Goal: Task Accomplishment & Management: Complete application form

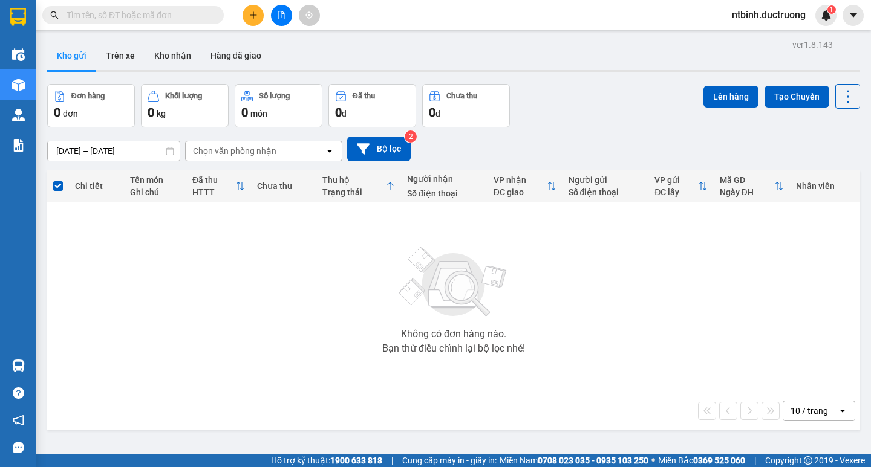
click at [135, 0] on html "Kết quả tìm kiếm ( 0 ) Bộ lọc No Data ntbinh.ductruong 1 Điều hành xe Kho hàng …" at bounding box center [435, 233] width 871 height 467
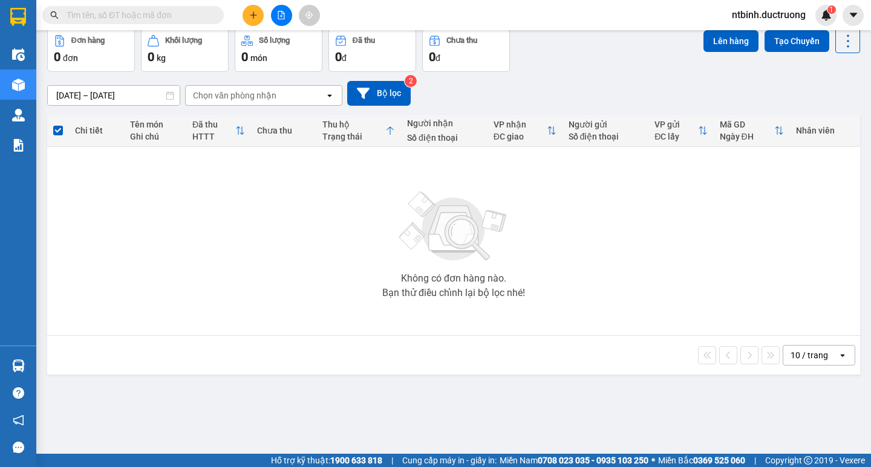
scroll to position [53, 0]
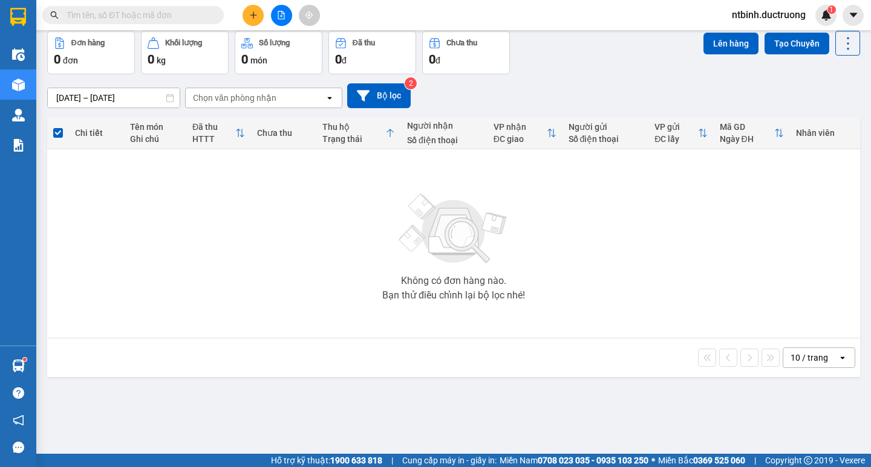
click at [138, 16] on input "text" at bounding box center [138, 14] width 143 height 13
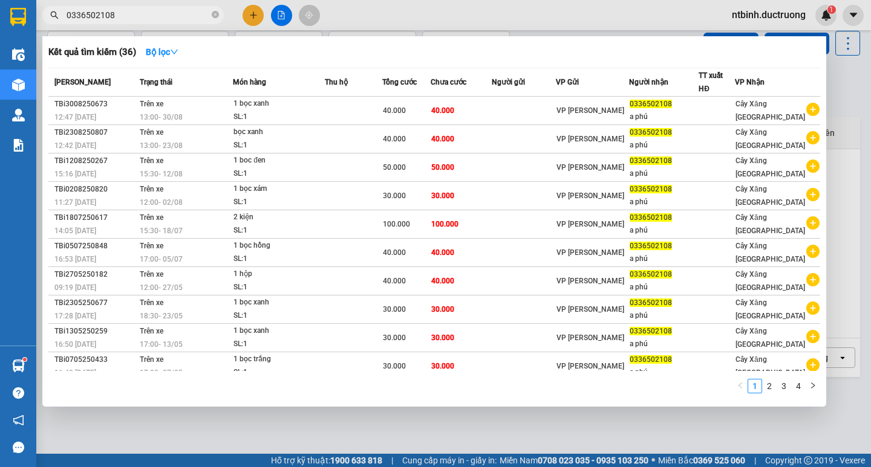
type input "0336502108"
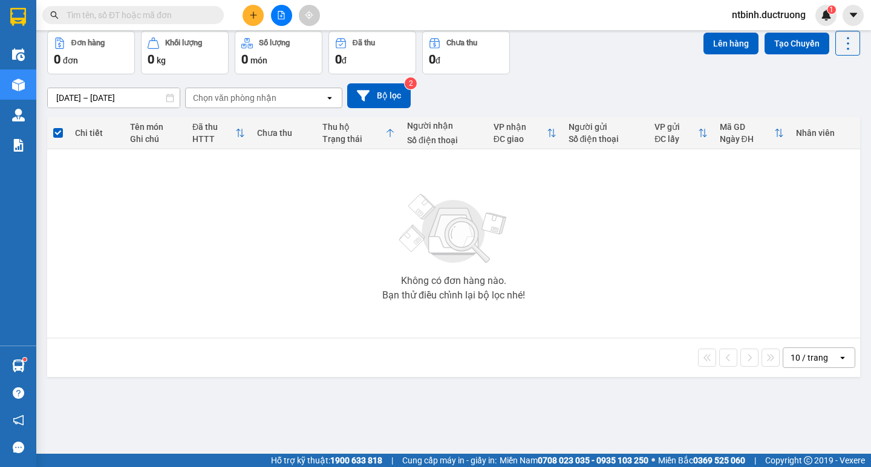
scroll to position [0, 0]
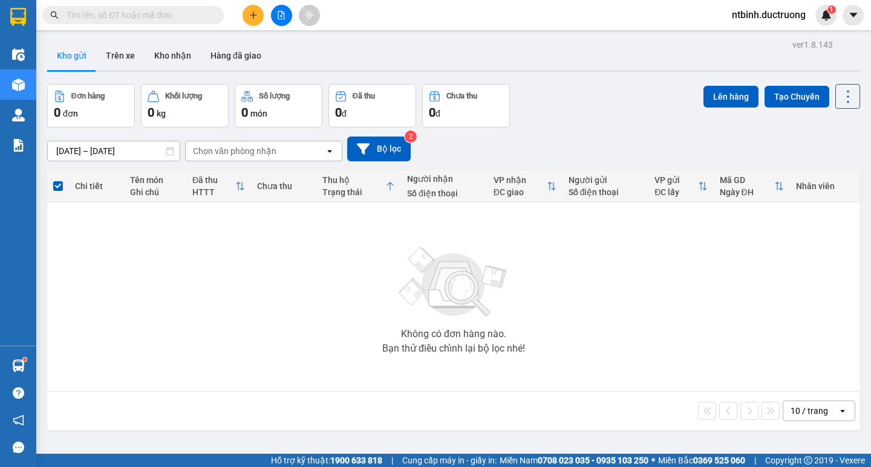
click at [248, 10] on button at bounding box center [252, 15] width 21 height 21
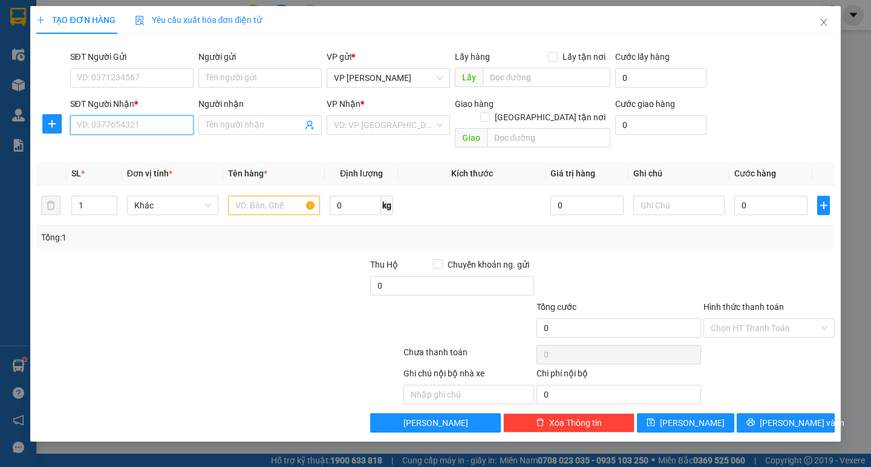
click at [148, 131] on input "SĐT Người Nhận *" at bounding box center [131, 124] width 123 height 19
click at [145, 151] on div "0382262212" at bounding box center [131, 149] width 109 height 13
type input "0382262212"
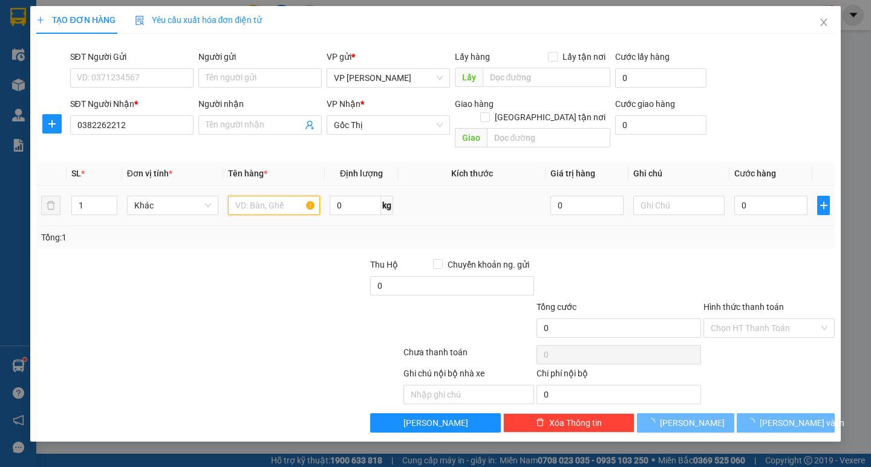
click at [262, 200] on input "text" at bounding box center [273, 205] width 91 height 19
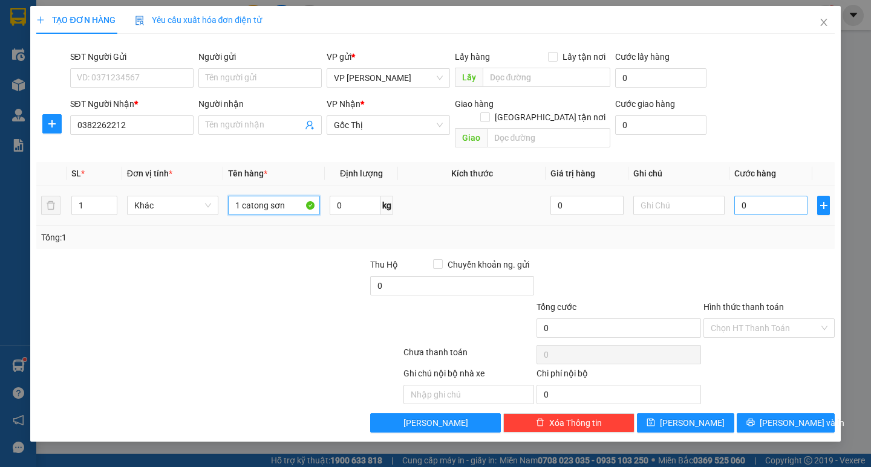
type input "1 catong sơn"
click at [762, 196] on input "0" at bounding box center [770, 205] width 73 height 19
click at [732, 197] on td "0" at bounding box center [770, 206] width 83 height 41
click at [749, 196] on input "0" at bounding box center [770, 205] width 73 height 19
click at [736, 196] on input "0" at bounding box center [770, 205] width 73 height 19
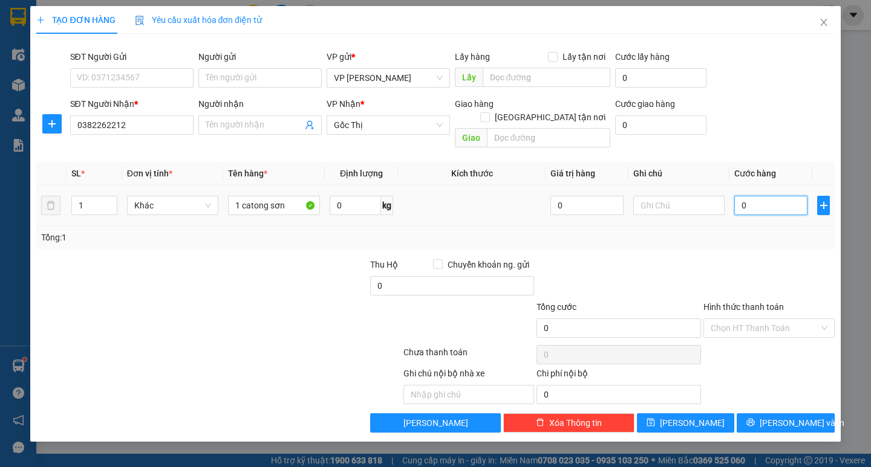
type input "40"
click at [755, 236] on div "Transit Pickup Surcharge Ids Transit Deliver Surcharge Ids Transit Deliver Surc…" at bounding box center [435, 238] width 798 height 389
type input "40.000"
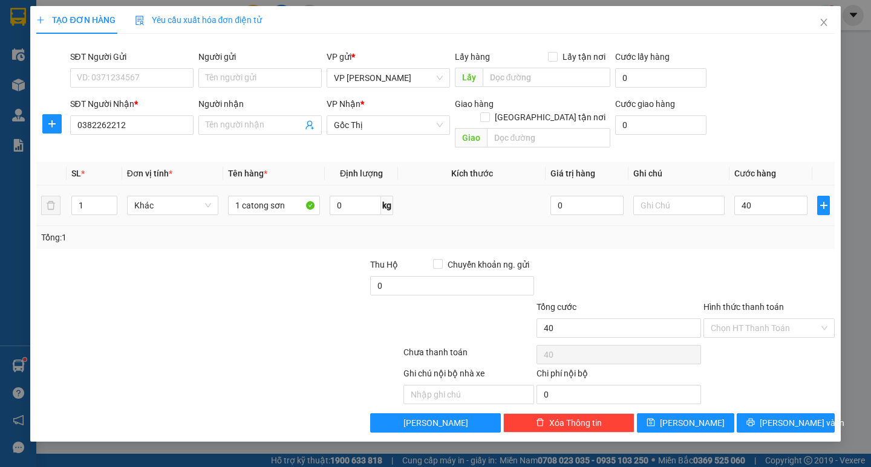
type input "40.000"
click at [778, 417] on span "[PERSON_NAME] và In" at bounding box center [801, 423] width 85 height 13
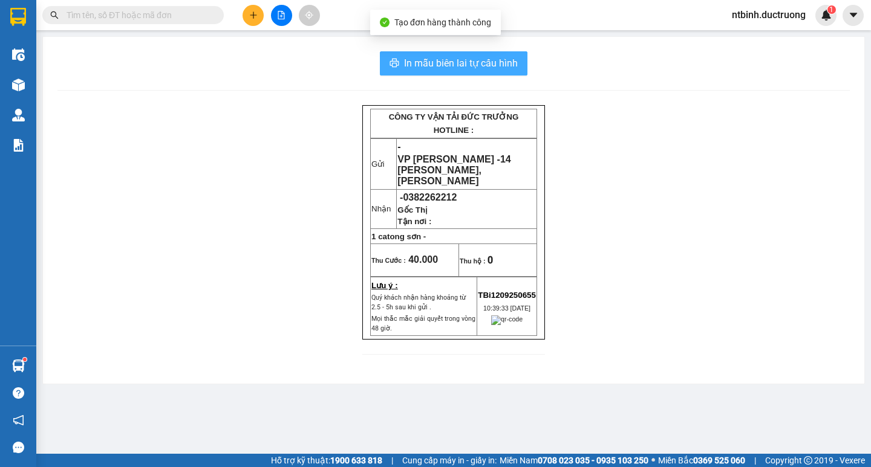
click at [491, 69] on span "In mẫu biên lai tự cấu hình" at bounding box center [461, 63] width 114 height 15
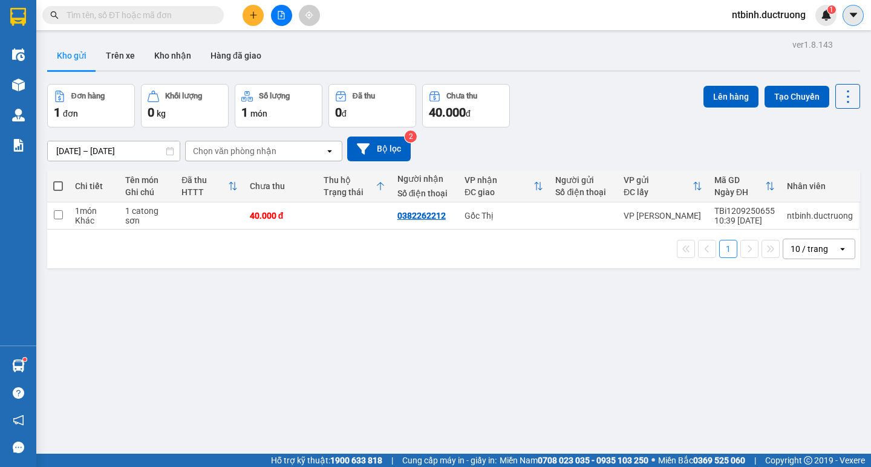
scroll to position [141, 0]
click at [253, 20] on button at bounding box center [252, 15] width 21 height 21
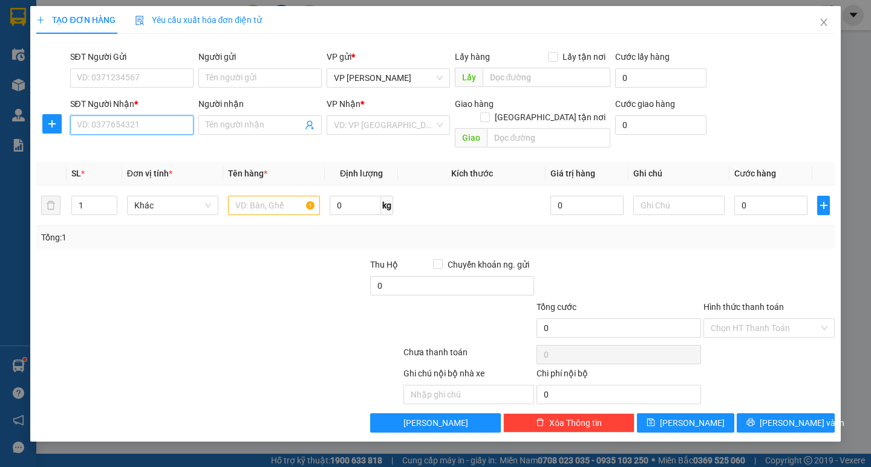
click at [129, 134] on input "SĐT Người Nhận *" at bounding box center [131, 124] width 123 height 19
click at [134, 174] on div "0986382591" at bounding box center [131, 168] width 109 height 13
type input "0986382591"
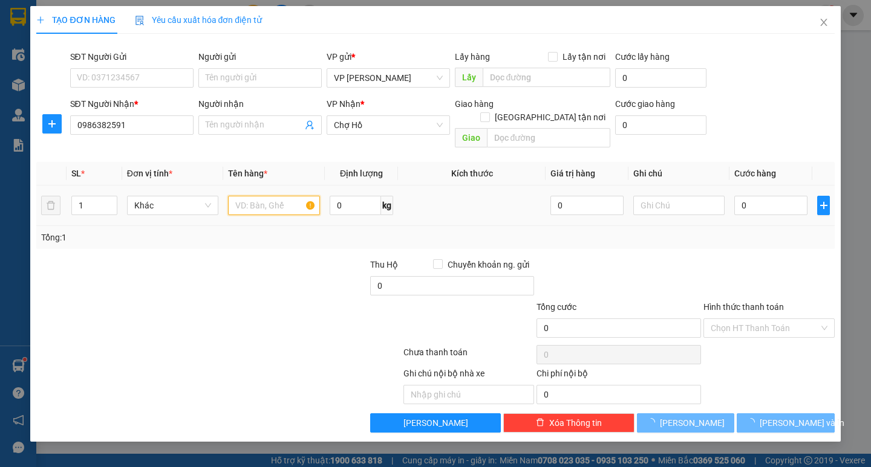
drag, startPoint x: 274, startPoint y: 201, endPoint x: 272, endPoint y: 194, distance: 7.6
click at [274, 201] on input "text" at bounding box center [273, 205] width 91 height 19
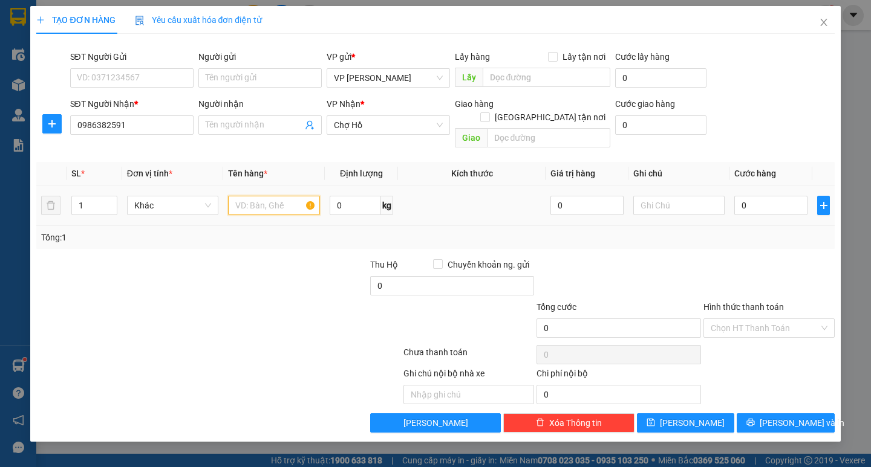
click at [272, 196] on input "text" at bounding box center [273, 205] width 91 height 19
type input "1 túi xanh"
click at [748, 196] on input "0" at bounding box center [770, 205] width 73 height 19
click at [744, 197] on input "0" at bounding box center [770, 205] width 73 height 19
type input "30"
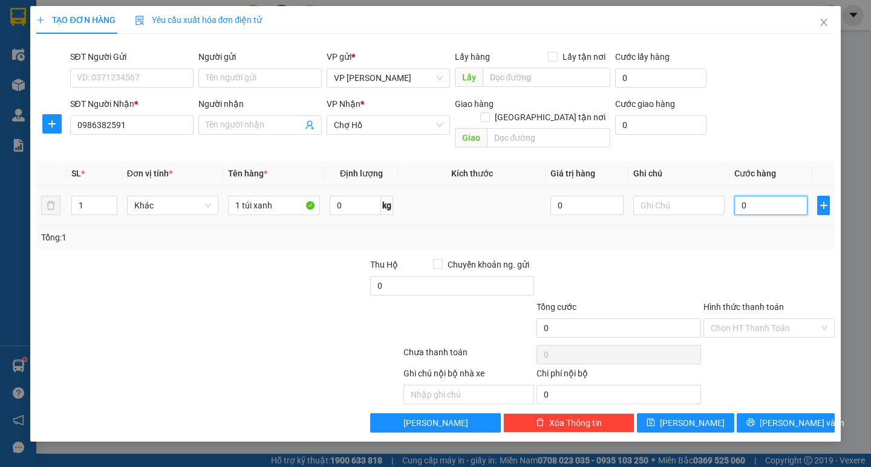
type input "30"
type input "0"
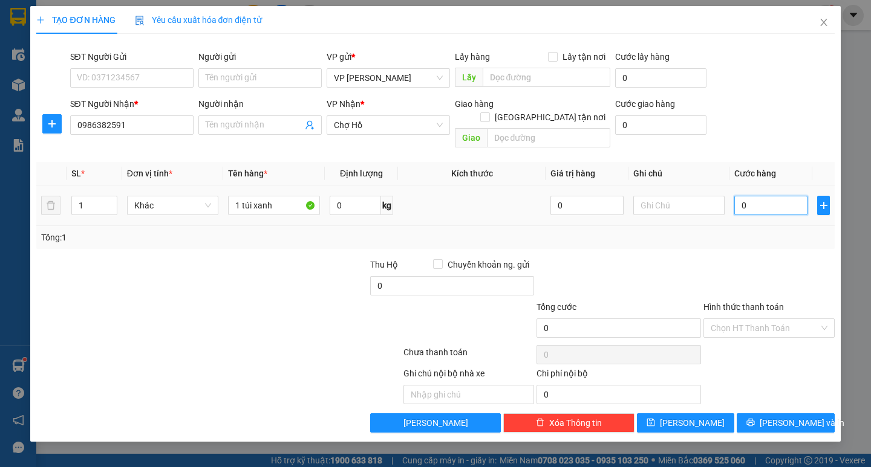
type input "40"
click at [767, 319] on input "Hình thức thanh toán" at bounding box center [764, 328] width 108 height 18
type input "40.000"
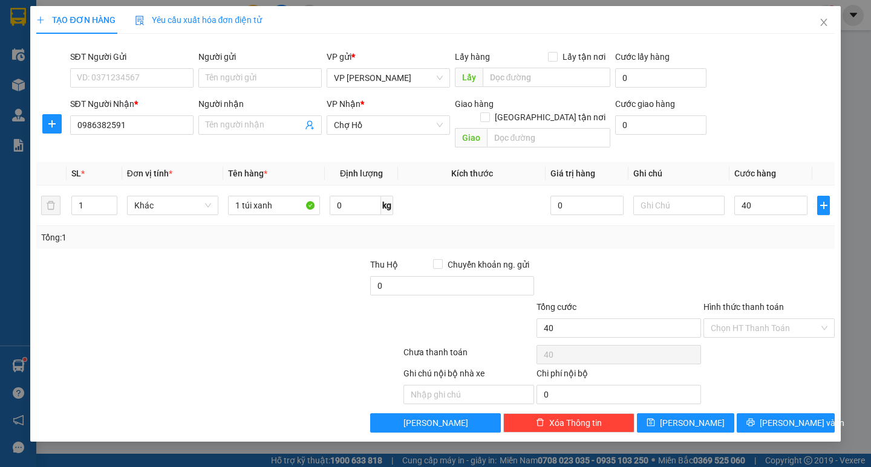
type input "40.000"
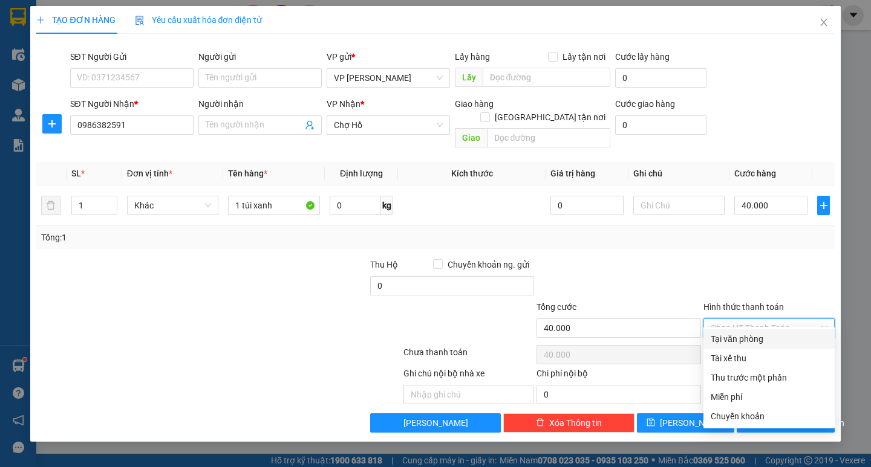
click at [767, 345] on div "Tại văn phòng" at bounding box center [768, 339] width 117 height 13
type input "0"
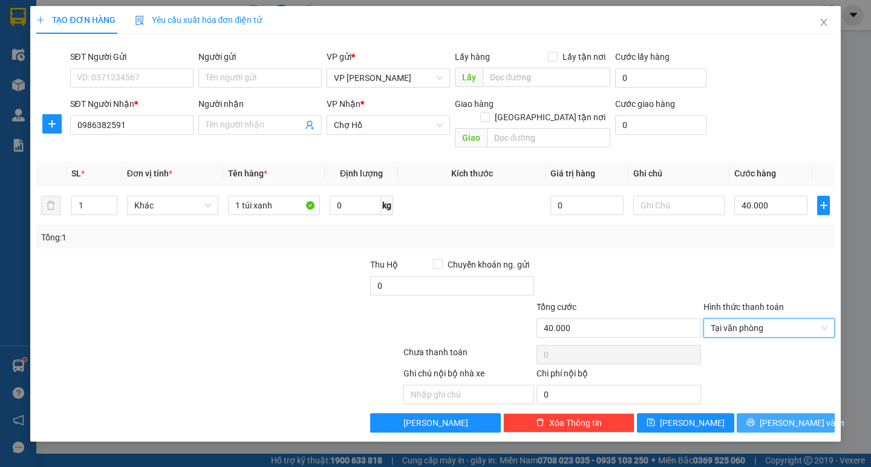
click at [799, 417] on span "[PERSON_NAME] và In" at bounding box center [801, 423] width 85 height 13
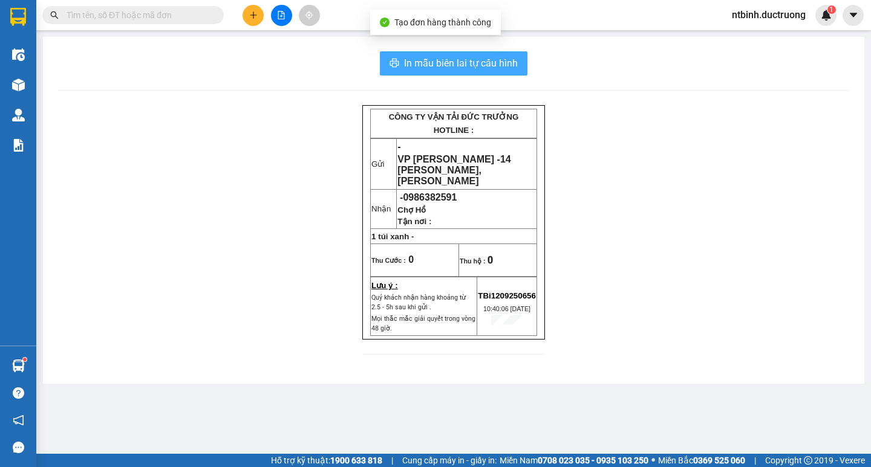
click at [486, 54] on button "In mẫu biên lai tự cấu hình" at bounding box center [454, 63] width 148 height 24
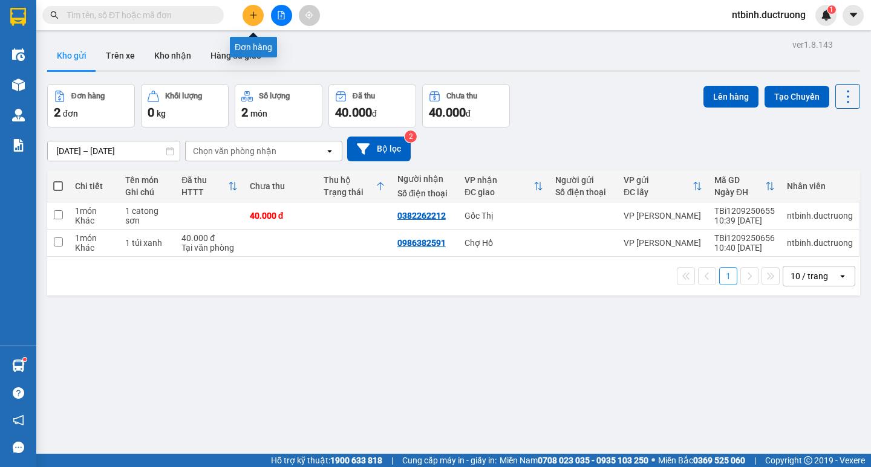
click at [253, 12] on icon "plus" at bounding box center [253, 14] width 1 height 7
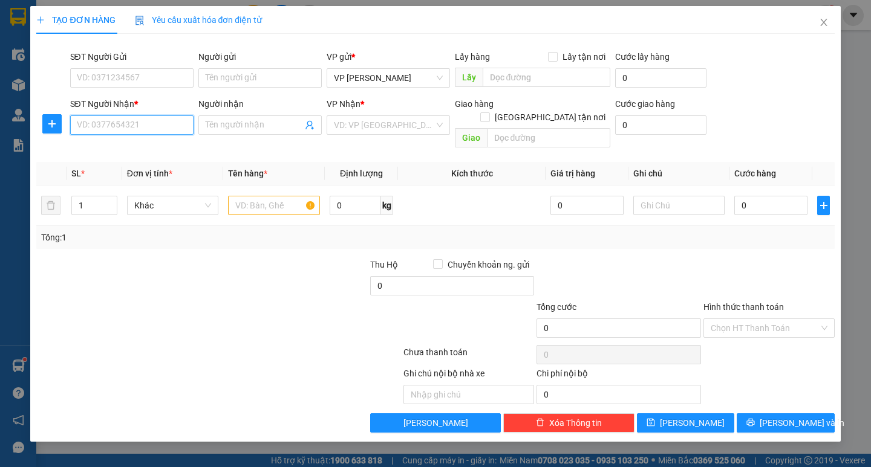
click at [120, 128] on input "SĐT Người Nhận *" at bounding box center [131, 124] width 123 height 19
click at [147, 82] on input "SĐT Người Gửi" at bounding box center [131, 77] width 123 height 19
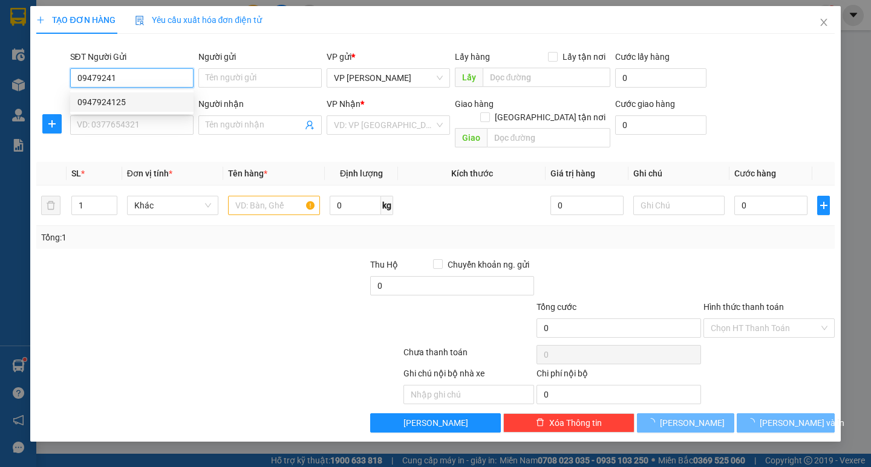
click at [149, 103] on div "0947924125" at bounding box center [131, 102] width 109 height 13
type input "0947924125"
click at [135, 125] on input "SĐT Người Nhận *" at bounding box center [131, 124] width 123 height 19
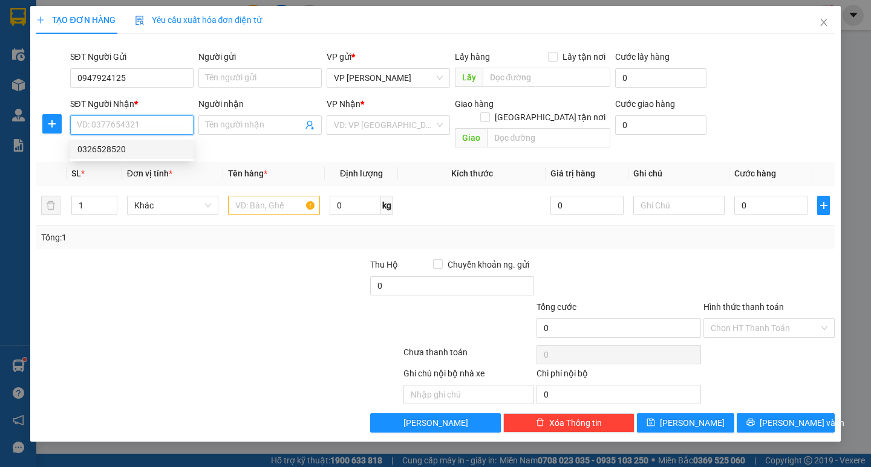
click at [138, 148] on div "0326528520" at bounding box center [131, 149] width 109 height 13
type input "0326528520"
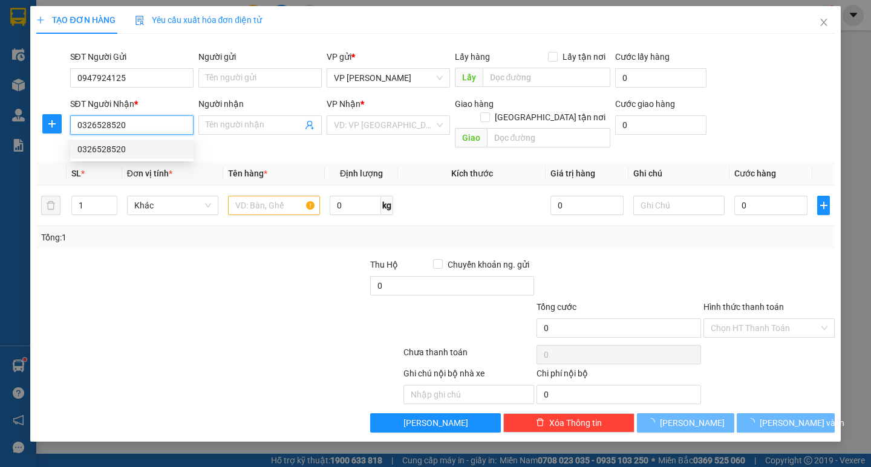
checkbox input "true"
type input "Cầu Cống Xích, Thái Đô, Thái Thụy, Thái Bình"
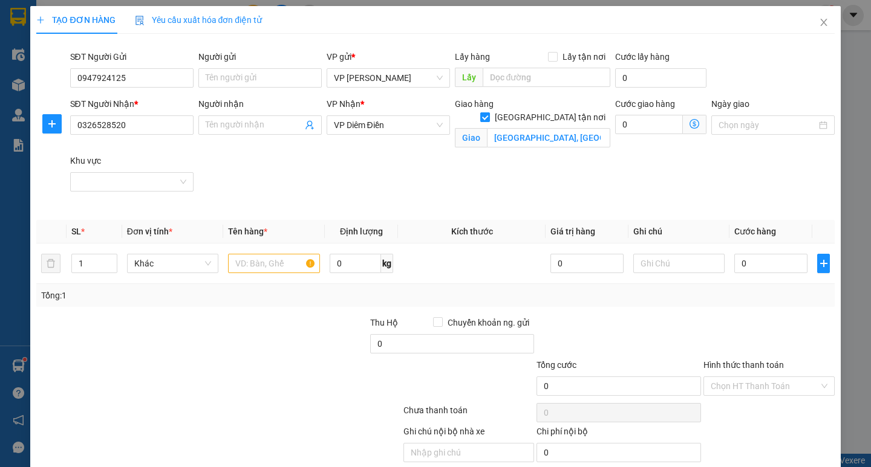
click at [489, 112] on input "[GEOGRAPHIC_DATA] tận nơi" at bounding box center [484, 116] width 8 height 8
checkbox input "false"
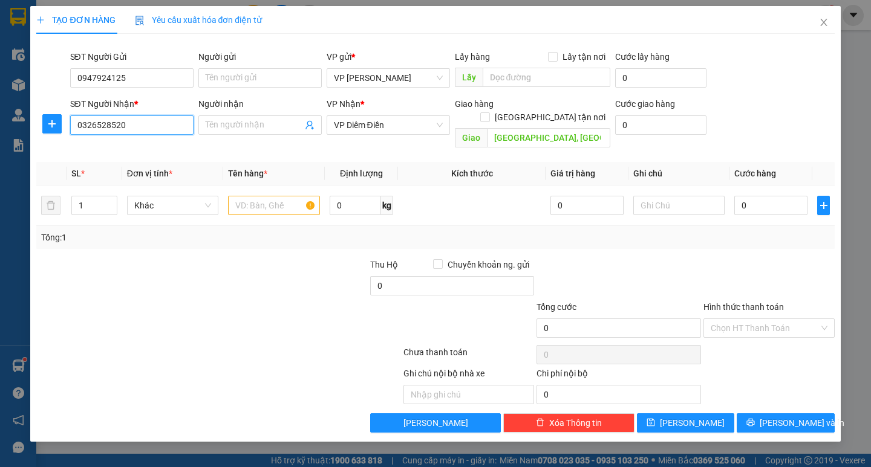
drag, startPoint x: 153, startPoint y: 126, endPoint x: 69, endPoint y: 126, distance: 84.1
click at [69, 126] on div "SĐT Người Nhận * 0326528520 0326528520" at bounding box center [132, 125] width 128 height 56
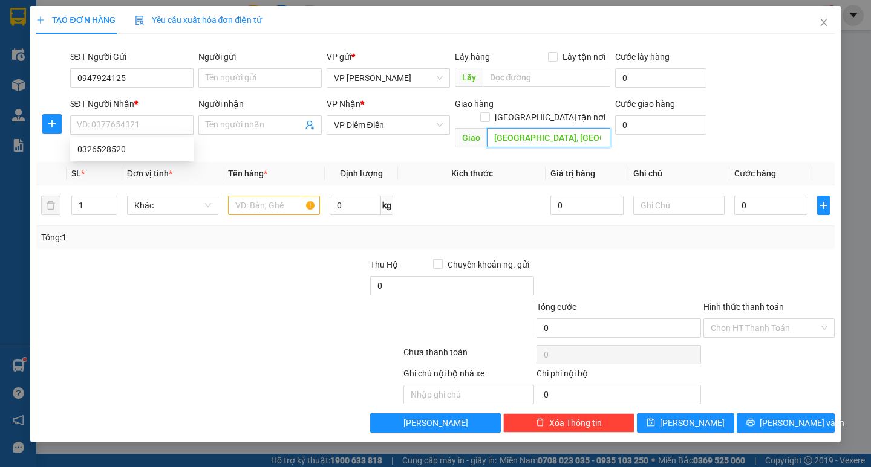
drag, startPoint x: 584, startPoint y: 127, endPoint x: 507, endPoint y: 127, distance: 76.8
click at [507, 128] on input "Cầu Cống Xích, Thái Đô, Thái Thụy, Thái Bình" at bounding box center [548, 137] width 123 height 19
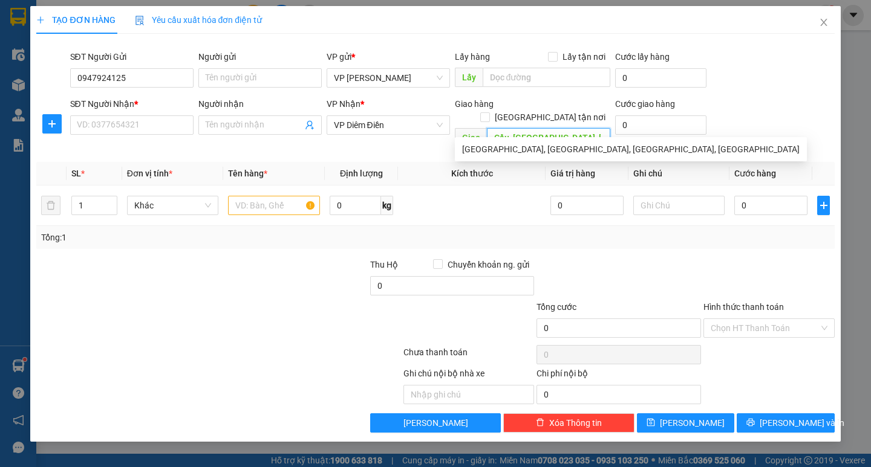
drag, startPoint x: 555, startPoint y: 122, endPoint x: 516, endPoint y: 124, distance: 38.8
click at [516, 128] on input "Cầu, Thái Thụy, Thái Bình" at bounding box center [548, 137] width 123 height 19
type input "Cầu, Tình"
drag, startPoint x: 538, startPoint y: 123, endPoint x: 478, endPoint y: 123, distance: 59.9
click at [475, 128] on span "Giao Cầu, Tình" at bounding box center [532, 137] width 155 height 19
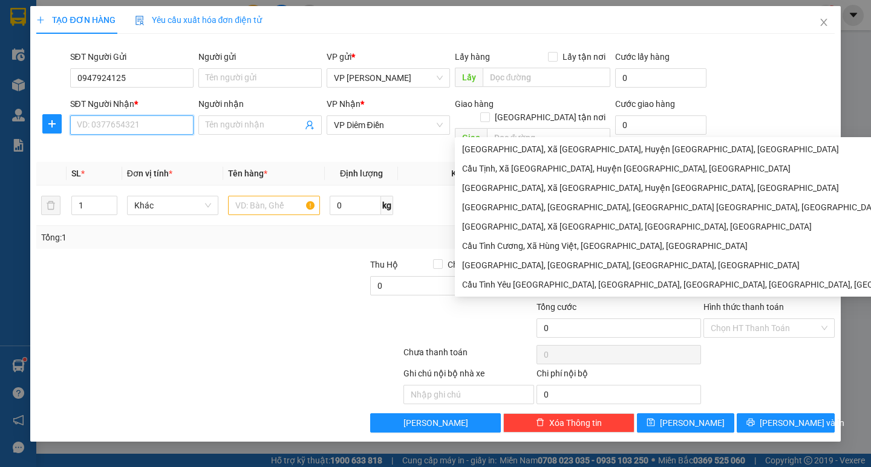
click at [114, 122] on input "SĐT Người Nhận *" at bounding box center [131, 124] width 123 height 19
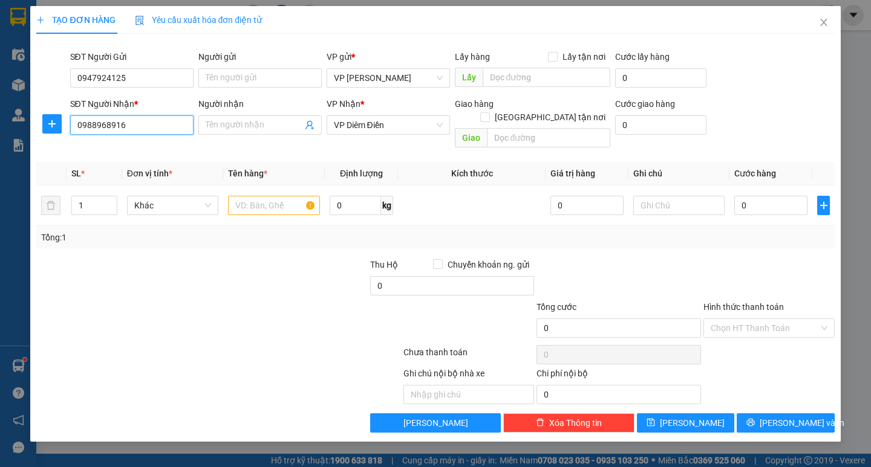
click at [96, 131] on input "0988968916" at bounding box center [131, 124] width 123 height 19
type input "0988968916"
click at [275, 196] on input "text" at bounding box center [273, 205] width 91 height 19
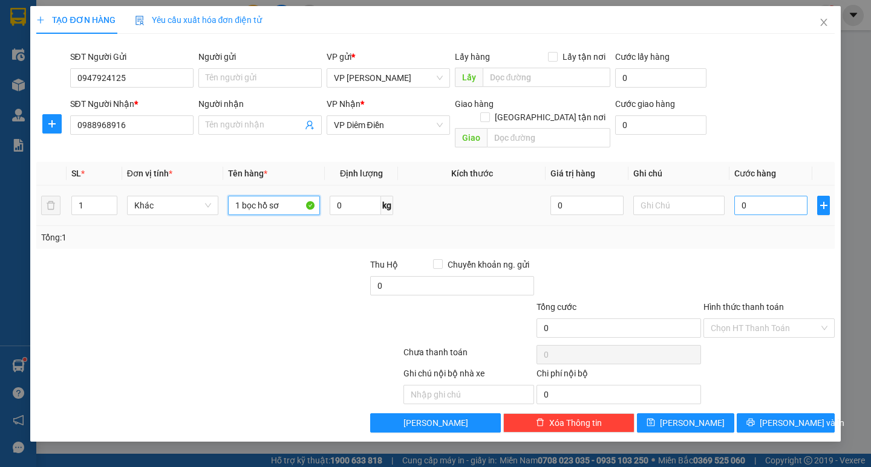
type input "1 bọc hồ sơ"
click at [741, 196] on input "0" at bounding box center [770, 205] width 73 height 19
click at [743, 226] on div "Tổng: 1" at bounding box center [435, 237] width 798 height 23
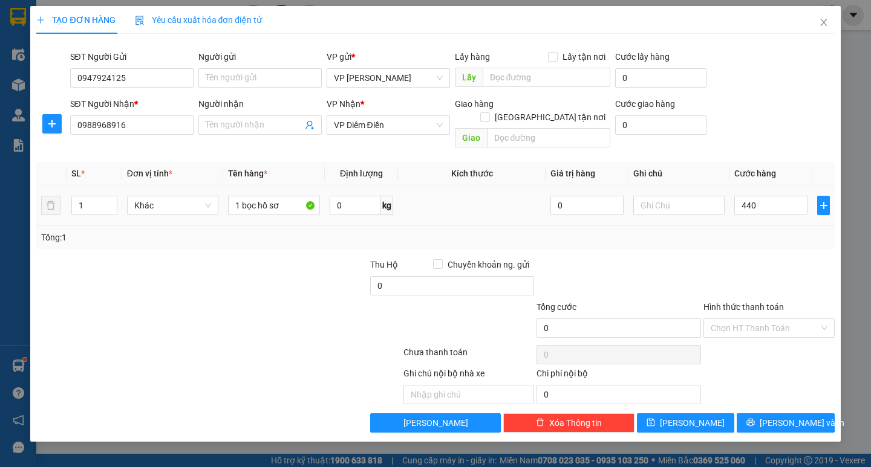
type input "440.000"
click at [776, 196] on input "440.000" at bounding box center [770, 205] width 73 height 19
type input "0"
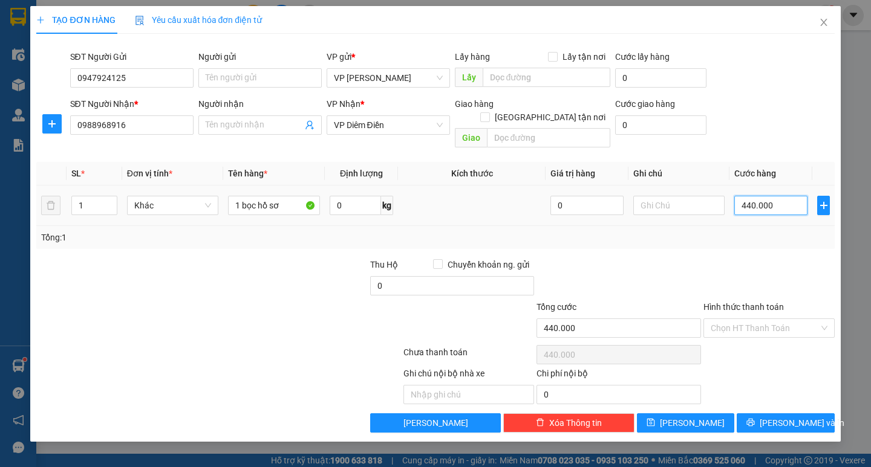
type input "0"
click at [747, 197] on input "0" at bounding box center [770, 205] width 73 height 19
click at [738, 197] on input "0" at bounding box center [770, 205] width 73 height 19
type input "40"
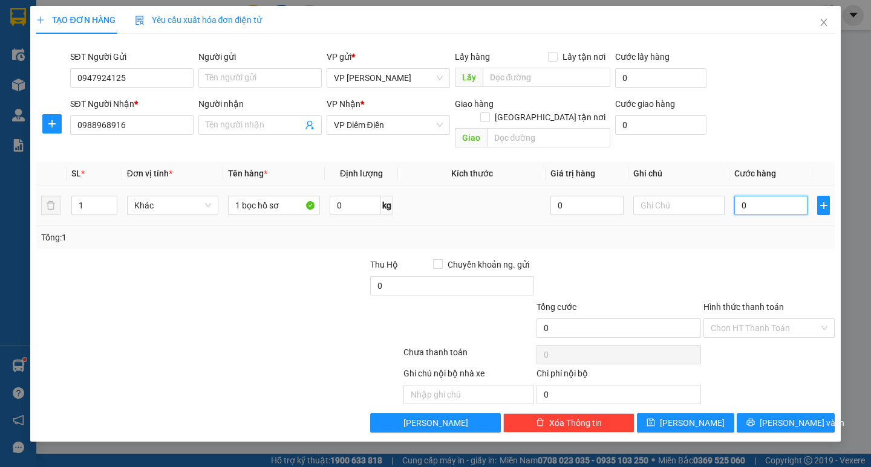
type input "40"
click at [749, 231] on div "Tổng: 1" at bounding box center [435, 237] width 788 height 13
type input "40.000"
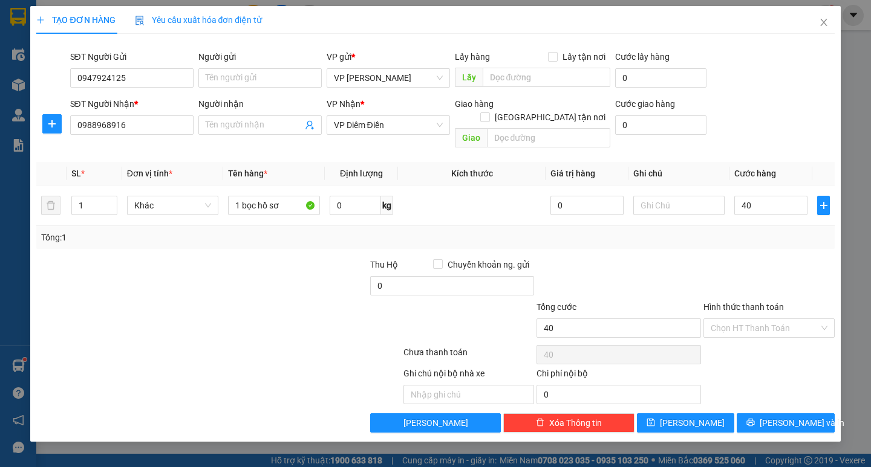
type input "40.000"
click at [775, 417] on button "[PERSON_NAME] và In" at bounding box center [784, 423] width 97 height 19
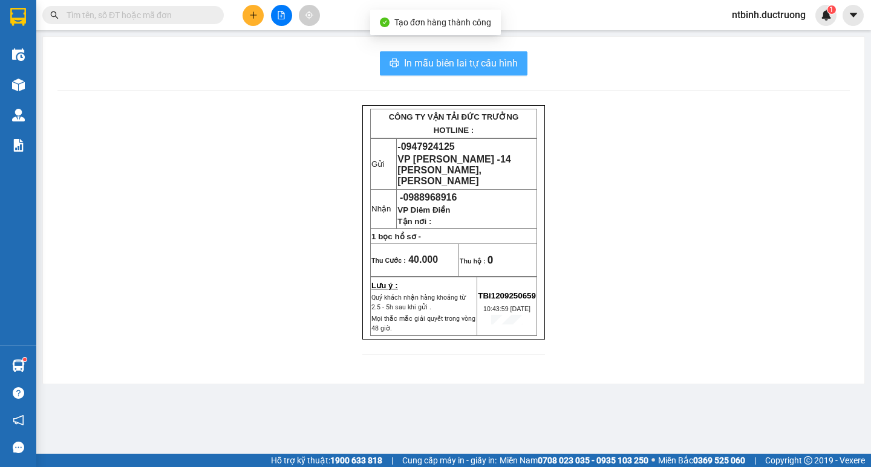
click at [421, 56] on span "In mẫu biên lai tự cấu hình" at bounding box center [461, 63] width 114 height 15
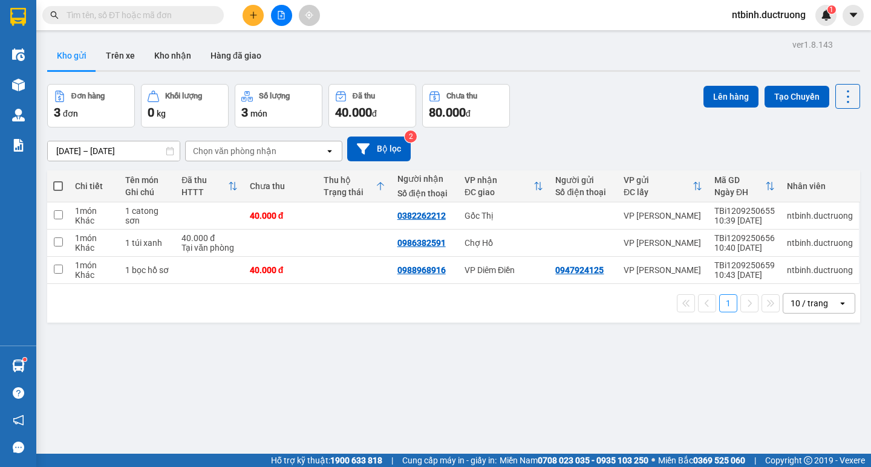
click at [254, 23] on button at bounding box center [252, 15] width 21 height 21
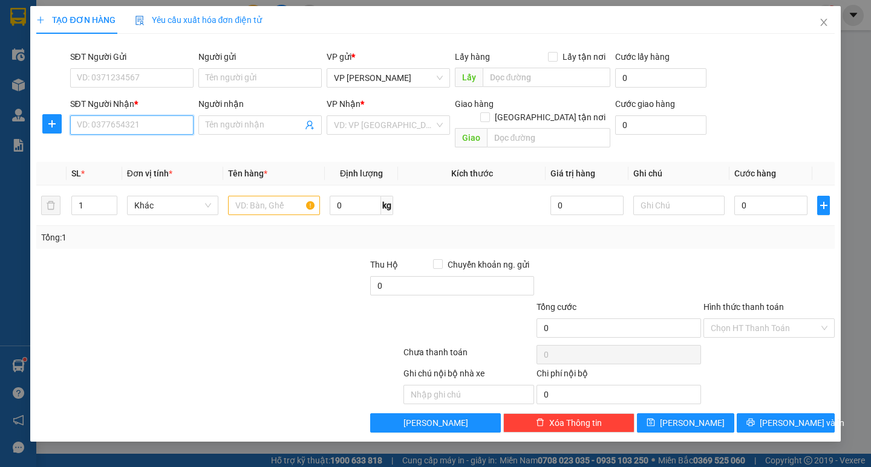
click at [136, 128] on input "SĐT Người Nhận *" at bounding box center [131, 124] width 123 height 19
click at [118, 80] on input "SĐT Người Gửi" at bounding box center [131, 77] width 123 height 19
click at [115, 124] on input "SĐT Người Nhận *" at bounding box center [131, 124] width 123 height 19
click at [132, 81] on input "SĐT Người Gửi" at bounding box center [131, 77] width 123 height 19
click at [112, 123] on input "SĐT Người Nhận *" at bounding box center [131, 124] width 123 height 19
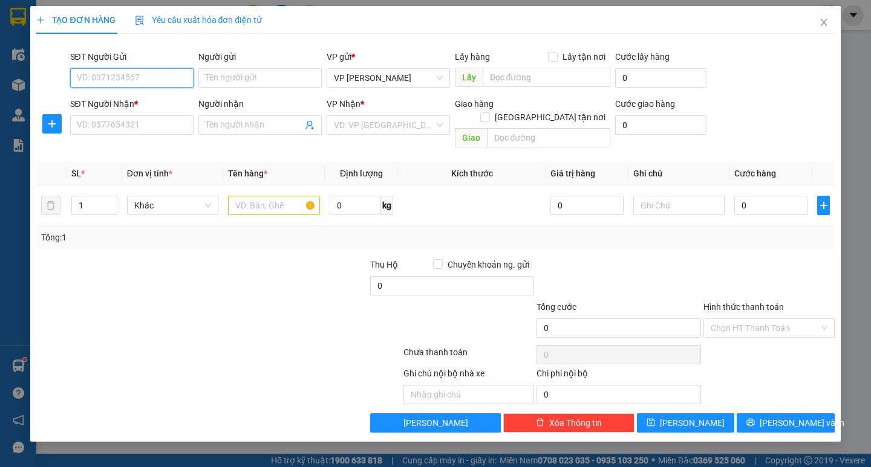
click at [126, 84] on input "SĐT Người Gửi" at bounding box center [131, 77] width 123 height 19
click at [119, 114] on div "SĐT Người Nhận *" at bounding box center [131, 106] width 123 height 18
click at [123, 83] on input "SĐT Người Gửi" at bounding box center [131, 77] width 123 height 19
click at [115, 127] on input "SĐT Người Nhận *" at bounding box center [131, 124] width 123 height 19
click at [129, 90] on div "SĐT Người Gửi VD: 0371234567" at bounding box center [131, 71] width 123 height 42
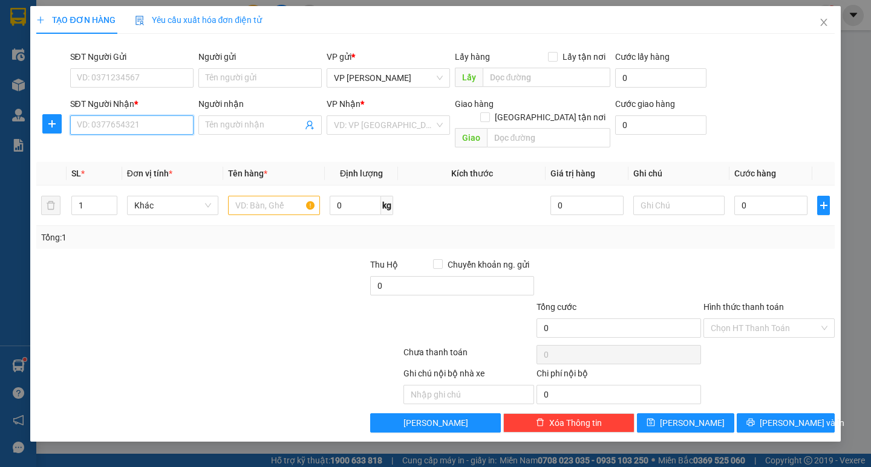
click at [122, 120] on input "SĐT Người Nhận *" at bounding box center [131, 124] width 123 height 19
type input "0963384000"
click at [115, 258] on div at bounding box center [118, 279] width 167 height 42
click at [93, 129] on input "0963384000" at bounding box center [131, 124] width 123 height 19
click at [270, 196] on input "text" at bounding box center [273, 205] width 91 height 19
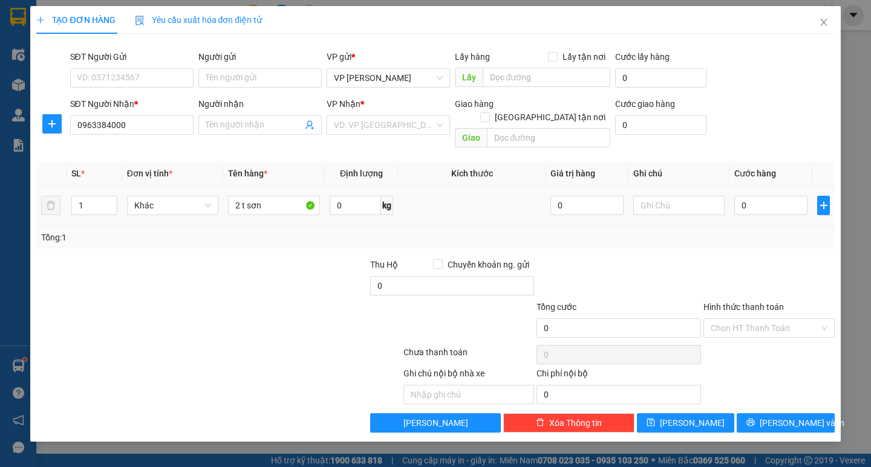
click at [236, 258] on div at bounding box center [285, 279] width 167 height 42
click at [244, 196] on input "2 t sơn" at bounding box center [273, 205] width 91 height 19
type input "2 thùng sơn"
click at [357, 123] on input "search" at bounding box center [384, 125] width 100 height 18
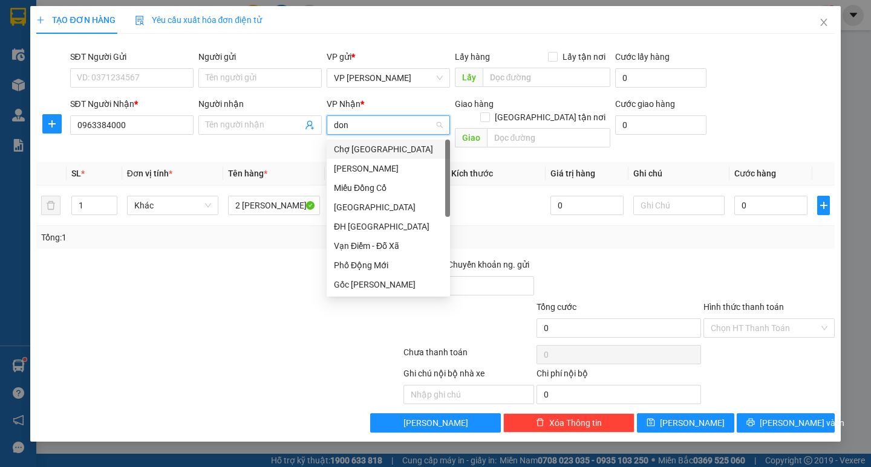
type input "dong"
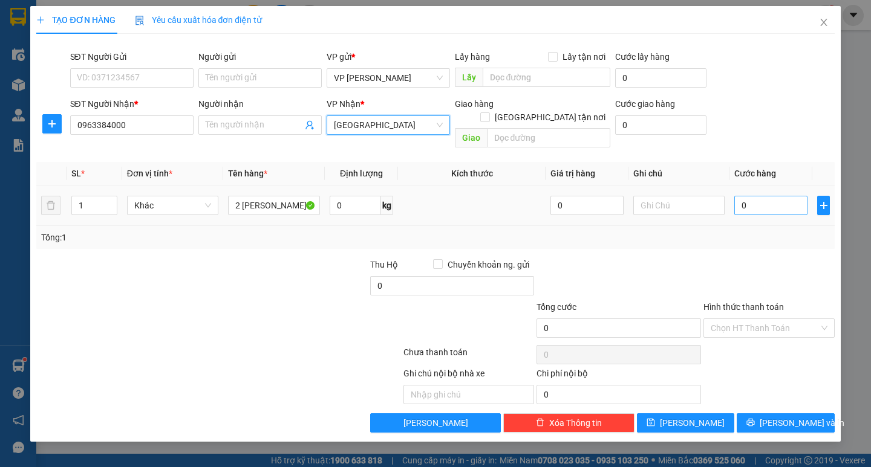
click at [749, 193] on div "0" at bounding box center [770, 205] width 73 height 24
click at [747, 196] on input "0" at bounding box center [770, 205] width 73 height 19
click at [732, 200] on td "0" at bounding box center [770, 206] width 83 height 41
click at [747, 196] on input "0" at bounding box center [770, 205] width 73 height 19
click at [739, 199] on input "0" at bounding box center [770, 205] width 73 height 19
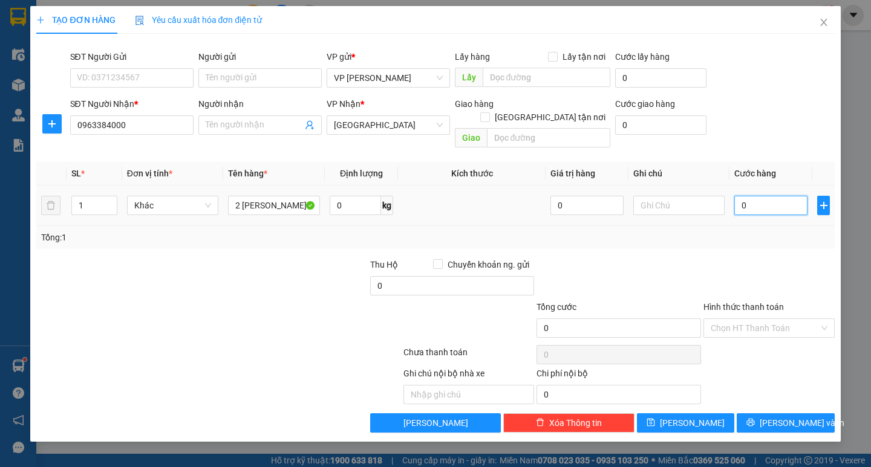
type input "60"
click at [730, 226] on div "Tổng: 1" at bounding box center [435, 237] width 798 height 23
type input "60.000"
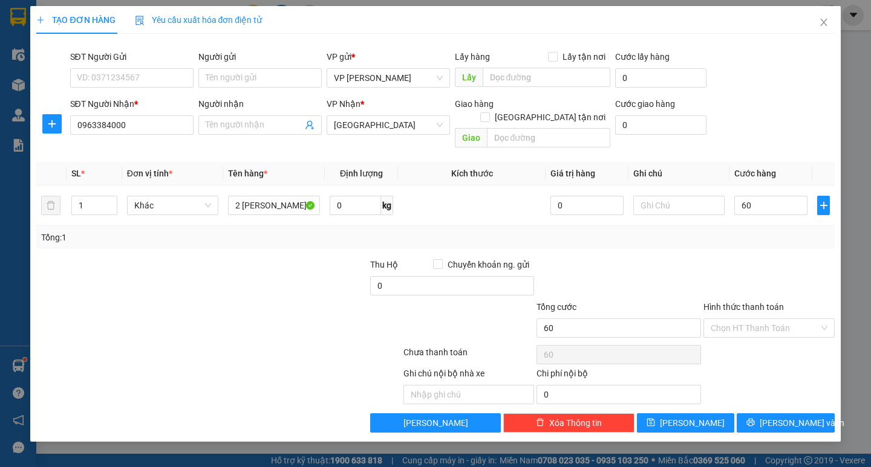
type input "60.000"
click at [758, 324] on div "Chọn HT Thanh Toán" at bounding box center [768, 328] width 131 height 19
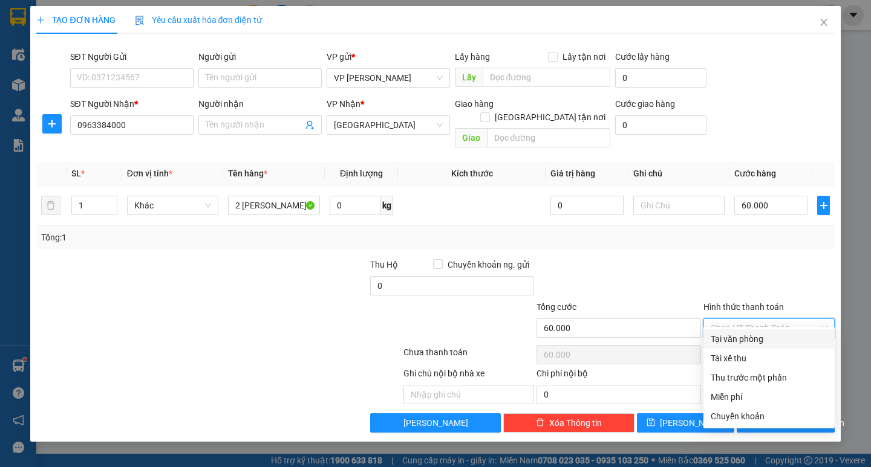
click at [761, 340] on div "Tại văn phòng" at bounding box center [768, 339] width 117 height 13
type input "0"
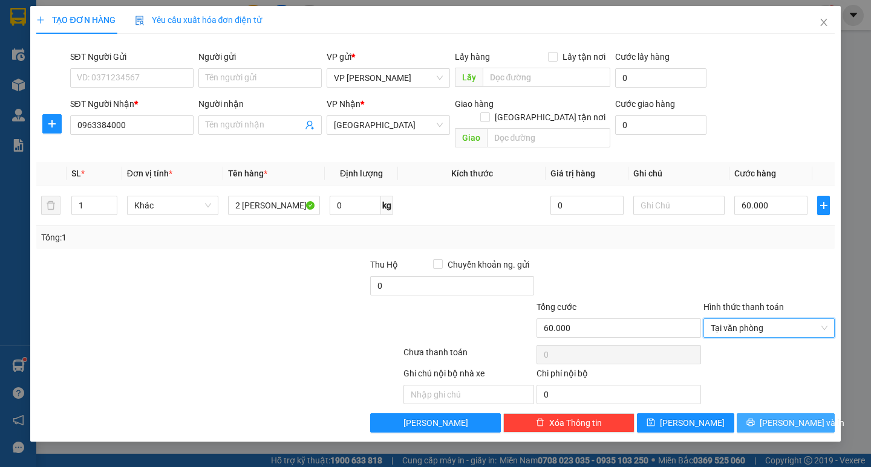
click at [785, 417] on span "[PERSON_NAME] và In" at bounding box center [801, 423] width 85 height 13
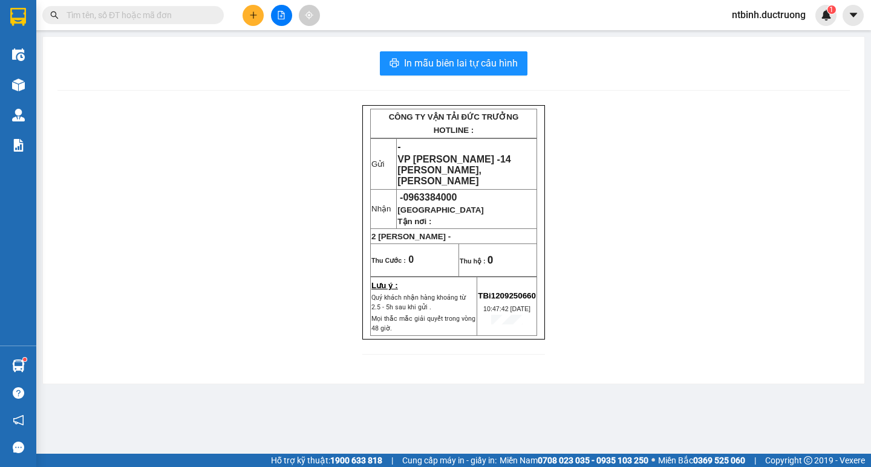
click at [489, 76] on div "In mẫu biên lai tự cấu hình CÔNG TY VẬN TẢI ĐỨC TRƯỞNG HOTLINE : Gửi - VP Trần …" at bounding box center [453, 210] width 821 height 347
click at [479, 70] on span "In mẫu biên lai tự cấu hình" at bounding box center [461, 63] width 114 height 15
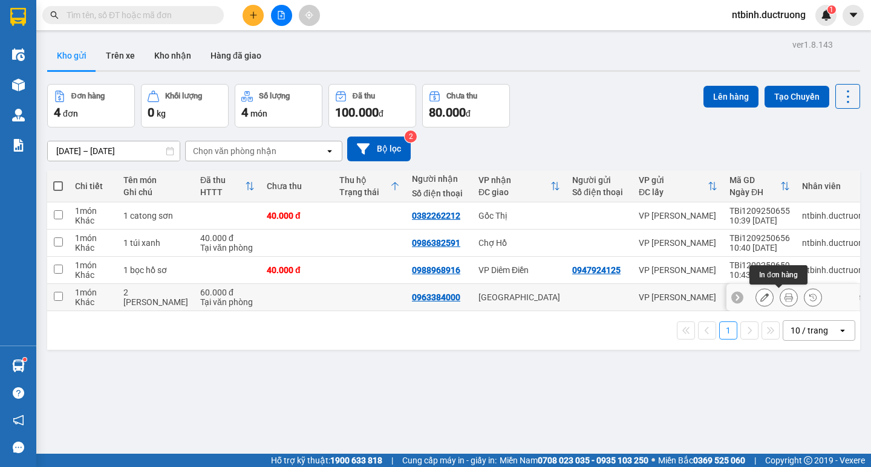
click at [784, 298] on icon at bounding box center [788, 297] width 8 height 8
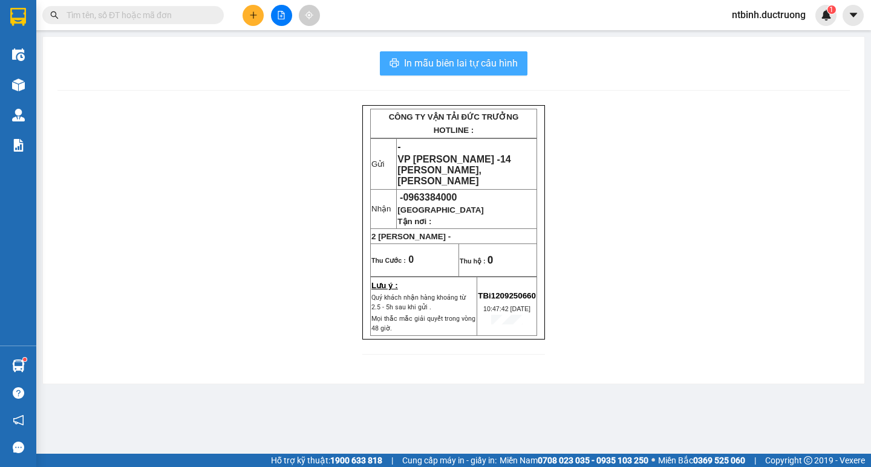
click at [486, 62] on span "In mẫu biên lai tự cấu hình" at bounding box center [461, 63] width 114 height 15
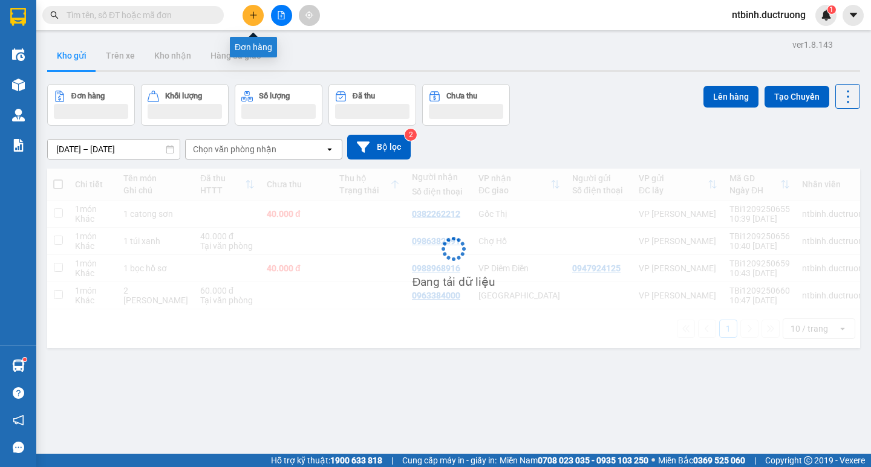
click at [257, 12] on icon "plus" at bounding box center [253, 15] width 8 height 8
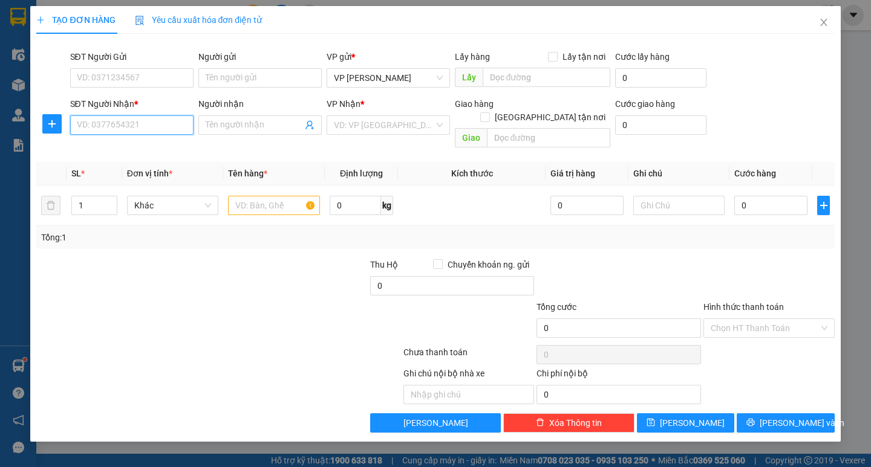
click at [141, 127] on input "SĐT Người Nhận *" at bounding box center [131, 124] width 123 height 19
click at [147, 151] on div "0943678493" at bounding box center [131, 149] width 109 height 13
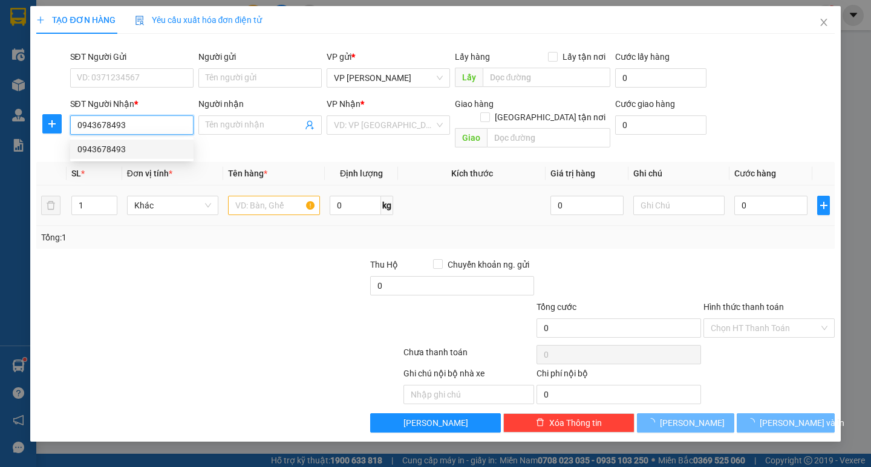
type input "0943678493"
click at [262, 199] on input "text" at bounding box center [273, 205] width 91 height 19
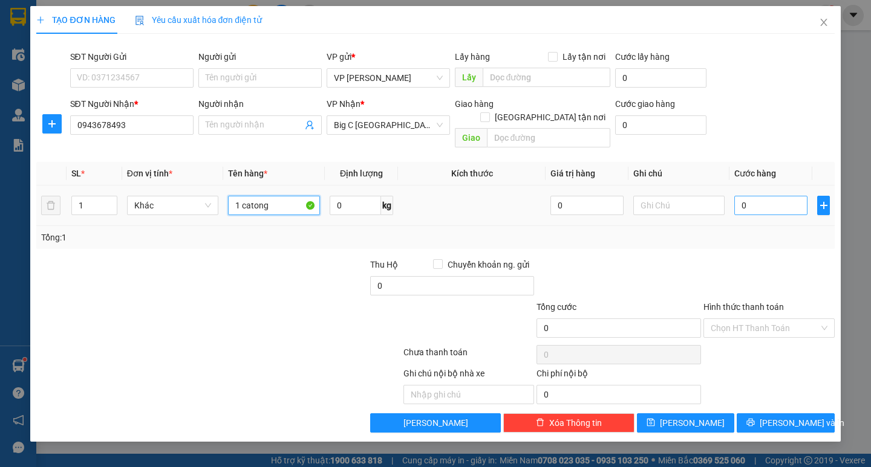
type input "1 catong"
click at [743, 196] on input "0" at bounding box center [770, 205] width 73 height 19
click at [737, 196] on input "0" at bounding box center [770, 205] width 73 height 19
type input "40"
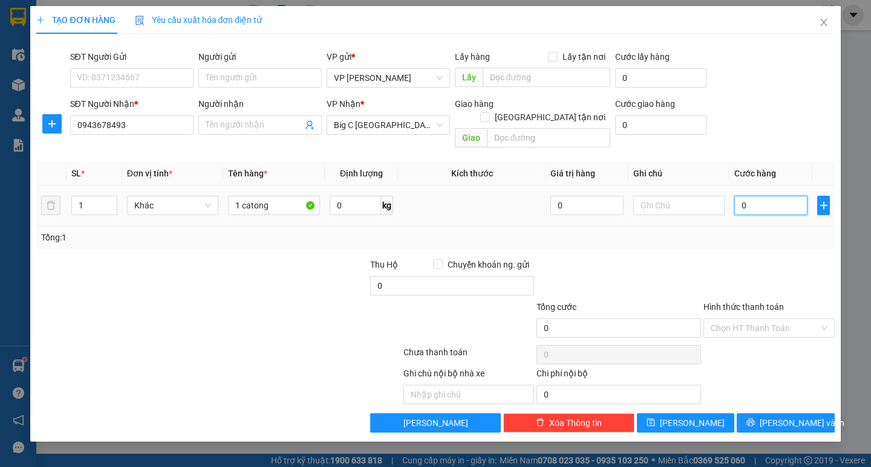
type input "40"
click at [749, 231] on div "Tổng: 1" at bounding box center [435, 237] width 788 height 13
type input "40.000"
click at [766, 319] on input "Hình thức thanh toán" at bounding box center [764, 328] width 108 height 18
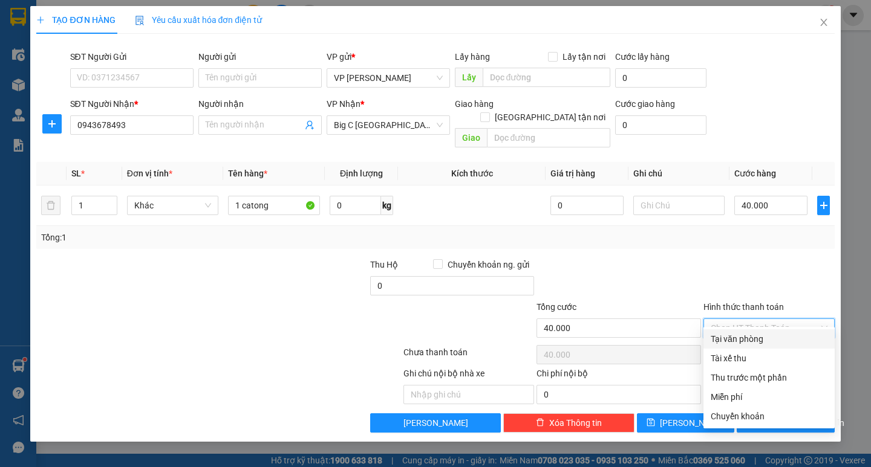
click at [766, 334] on div "Tại văn phòng" at bounding box center [768, 339] width 117 height 13
type input "0"
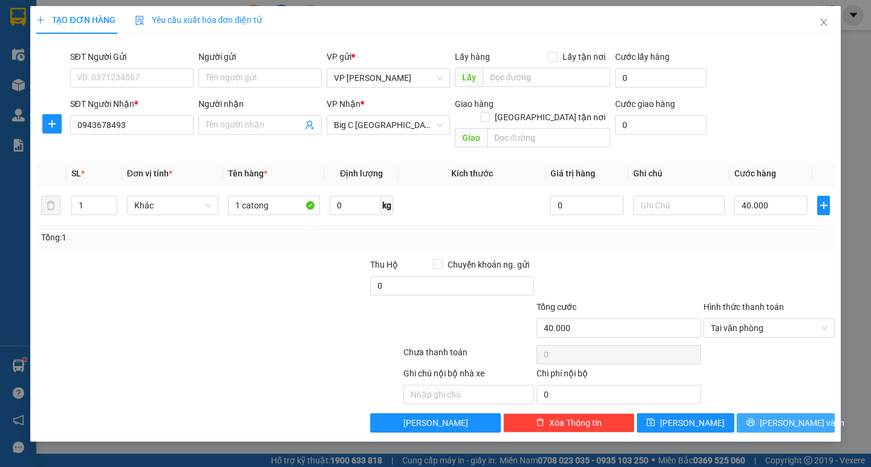
click at [781, 417] on button "[PERSON_NAME] và In" at bounding box center [784, 423] width 97 height 19
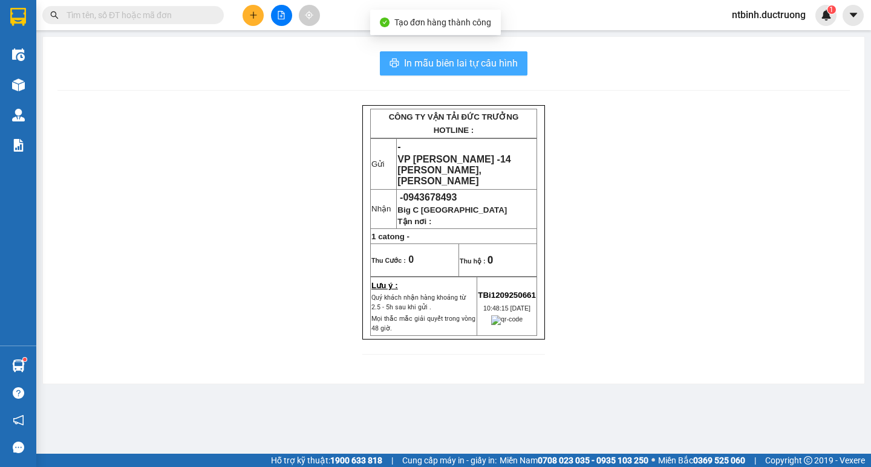
click at [444, 56] on span "In mẫu biên lai tự cấu hình" at bounding box center [461, 63] width 114 height 15
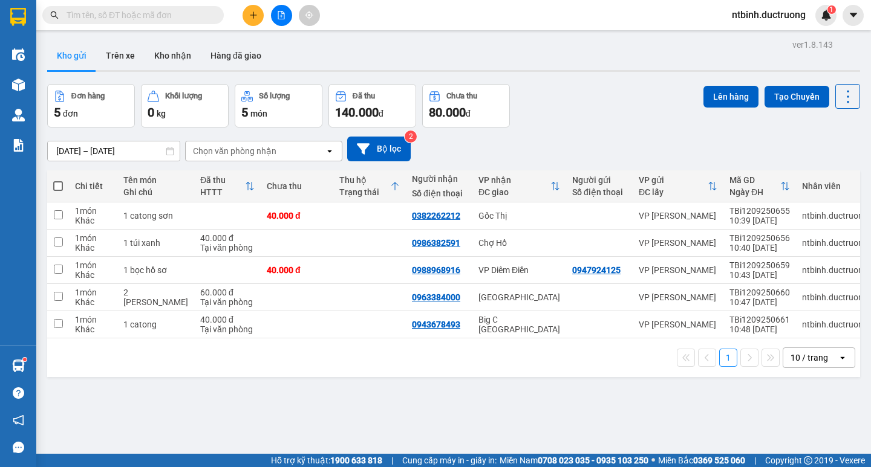
click at [59, 186] on span at bounding box center [58, 186] width 10 height 10
click at [58, 180] on input "checkbox" at bounding box center [58, 180] width 0 height 0
checkbox input "true"
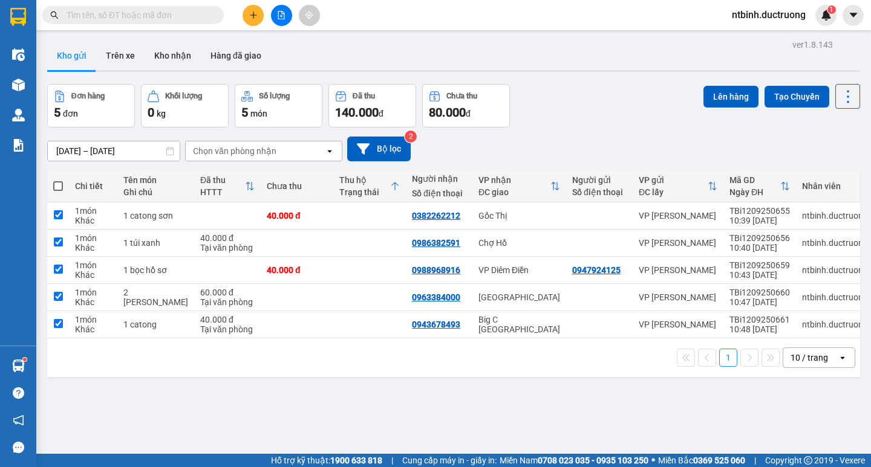
checkbox input "true"
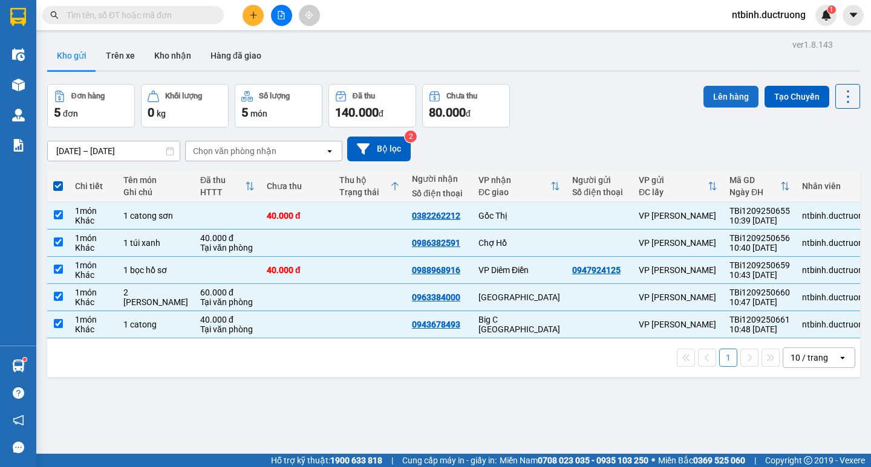
click at [741, 96] on button "Lên hàng" at bounding box center [730, 97] width 55 height 22
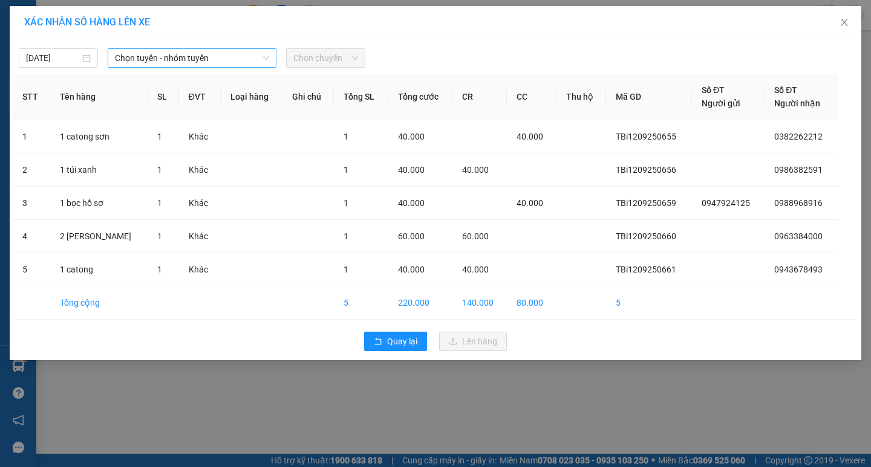
click at [217, 53] on span "Chọn tuyến - nhóm tuyến" at bounding box center [192, 58] width 154 height 18
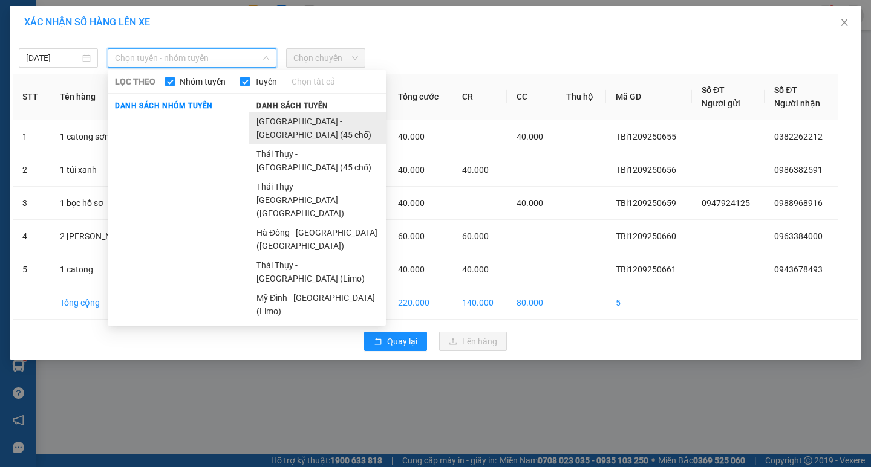
click at [288, 112] on li "[GEOGRAPHIC_DATA] - [GEOGRAPHIC_DATA] (45 chỗ)" at bounding box center [317, 128] width 137 height 33
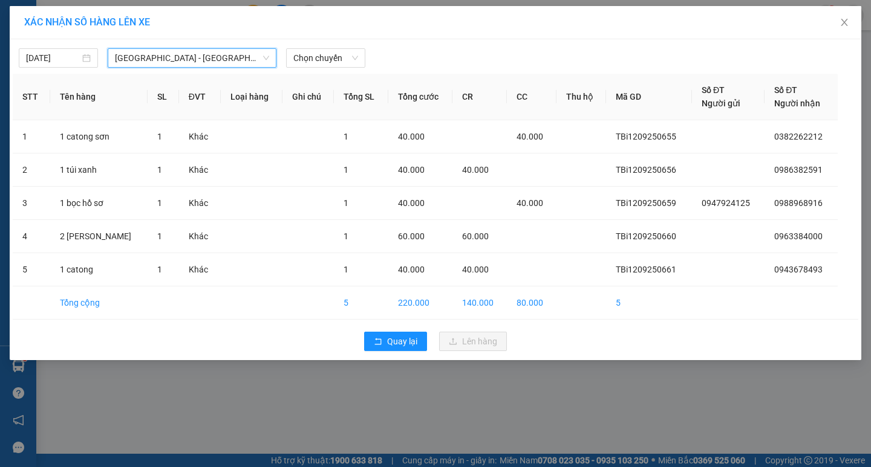
click at [212, 58] on span "[GEOGRAPHIC_DATA] - [GEOGRAPHIC_DATA] (45 chỗ)" at bounding box center [192, 58] width 154 height 18
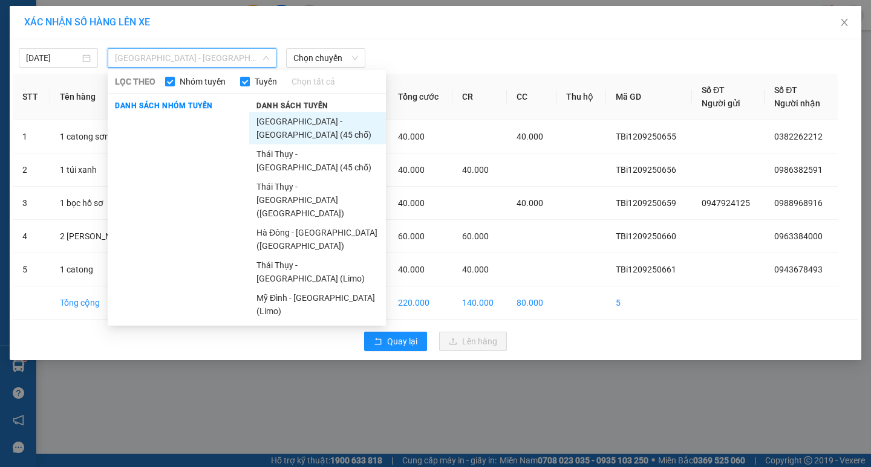
click at [283, 120] on li "[GEOGRAPHIC_DATA] - [GEOGRAPHIC_DATA] (45 chỗ)" at bounding box center [317, 128] width 137 height 33
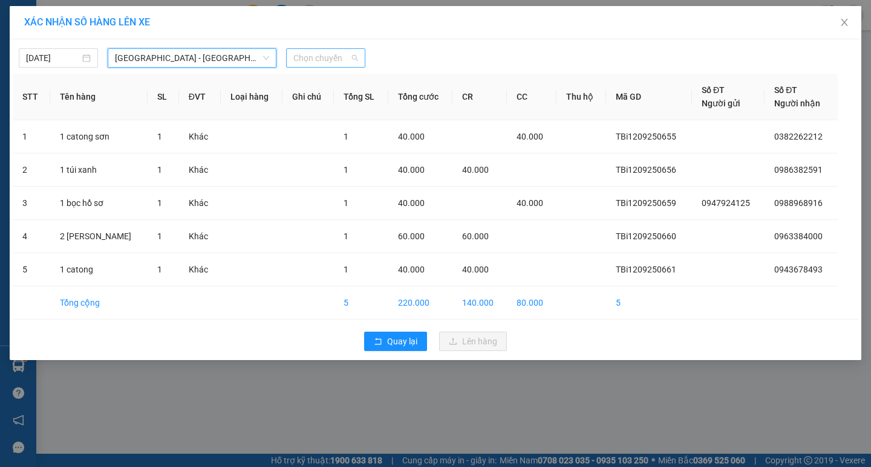
click at [320, 65] on span "Chọn chuyến" at bounding box center [325, 58] width 65 height 18
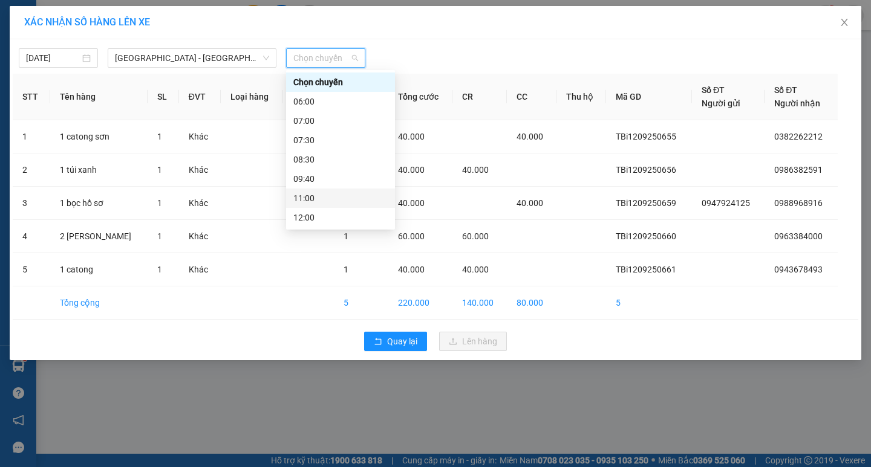
click at [333, 192] on div "11:00" at bounding box center [340, 198] width 94 height 13
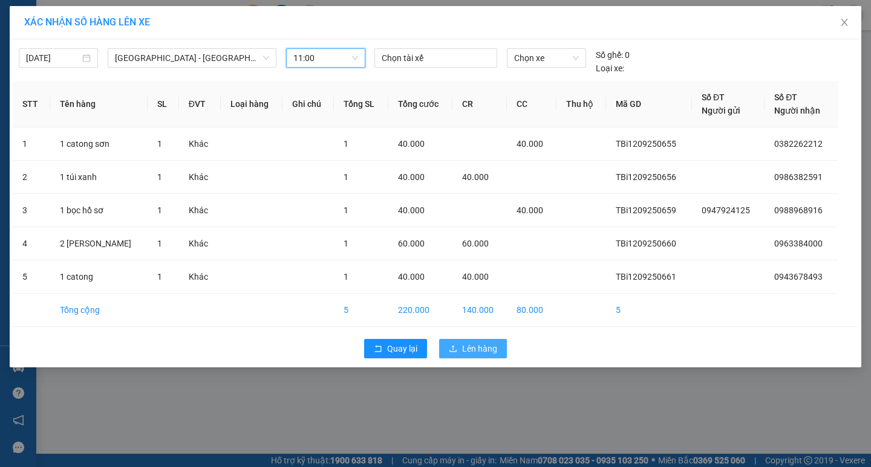
click at [486, 340] on button "Lên hàng" at bounding box center [473, 348] width 68 height 19
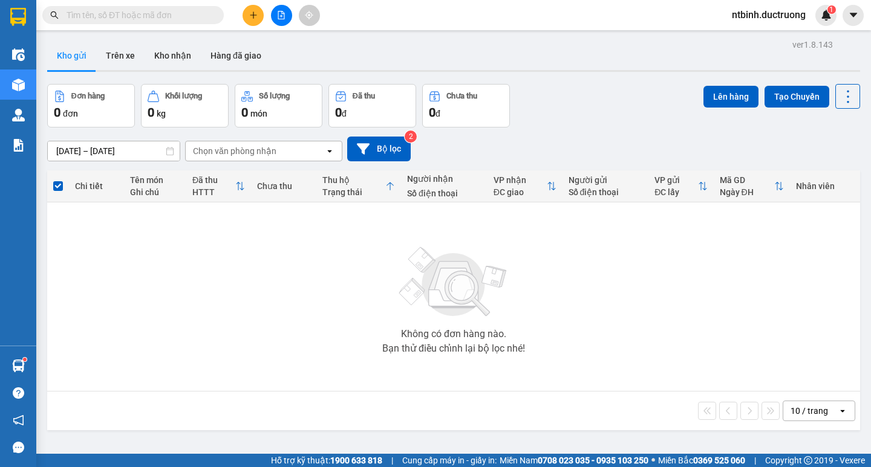
click at [252, 19] on button at bounding box center [252, 15] width 21 height 21
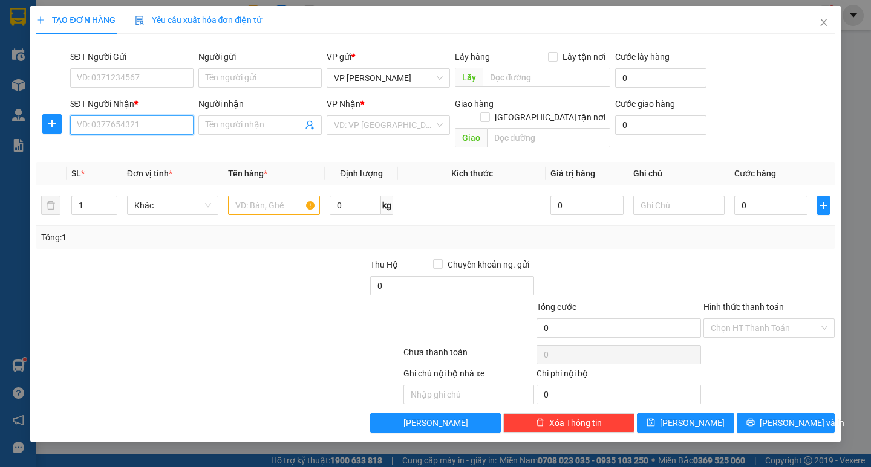
click at [166, 128] on input "SĐT Người Nhận *" at bounding box center [131, 124] width 123 height 19
type input "9"
click at [162, 151] on div "0989638908" at bounding box center [131, 149] width 109 height 13
type input "0989638908"
click at [253, 196] on input "text" at bounding box center [273, 205] width 91 height 19
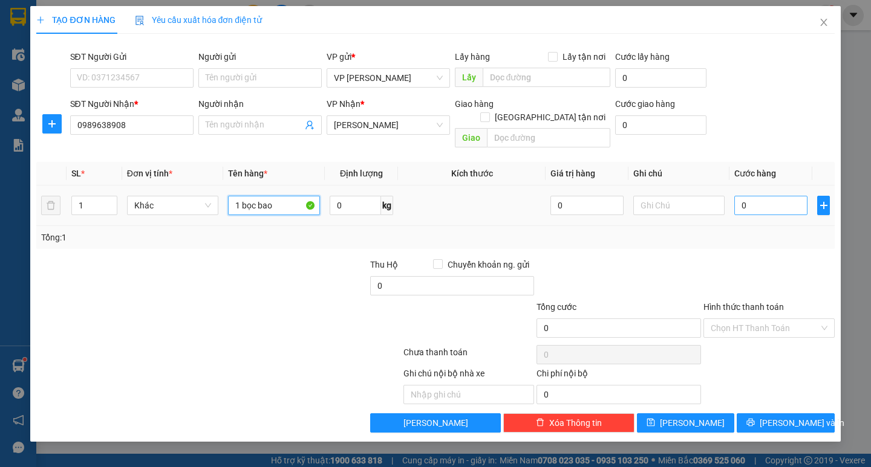
type input "1 bọc bao"
click at [756, 199] on input "0" at bounding box center [770, 205] width 73 height 19
click at [741, 196] on input "0" at bounding box center [770, 205] width 73 height 19
type input "50"
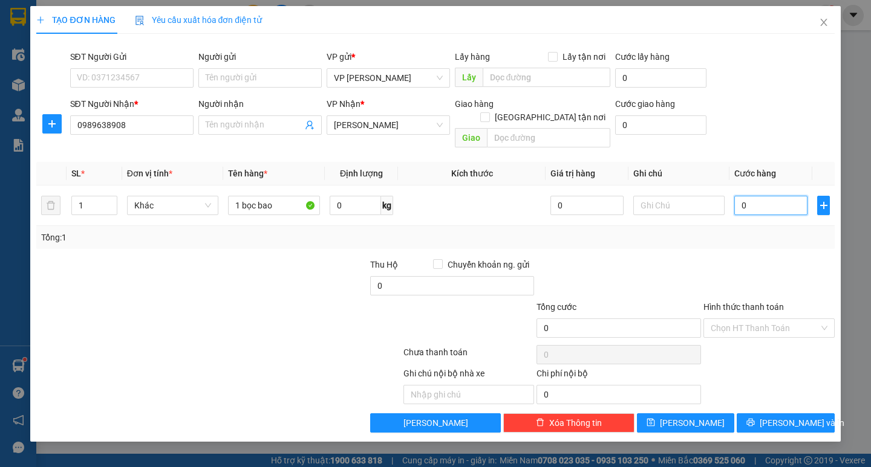
type input "50"
click at [773, 267] on div at bounding box center [769, 279] width 134 height 42
type input "50.000"
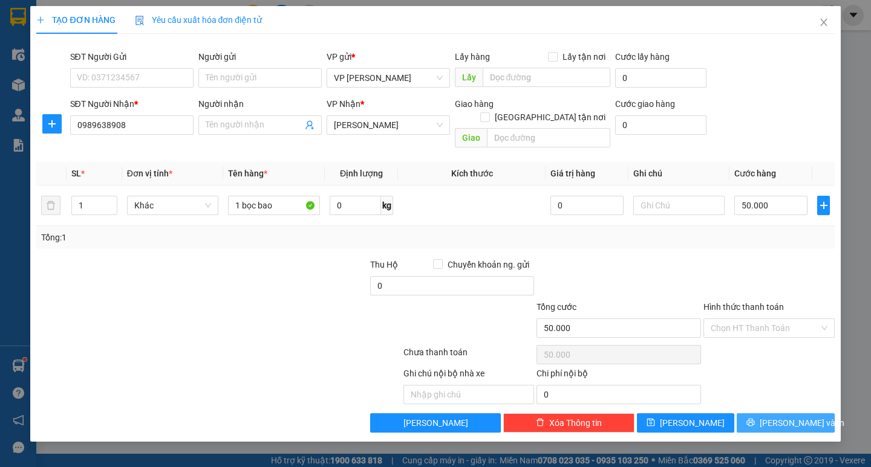
click at [770, 414] on button "[PERSON_NAME] và In" at bounding box center [784, 423] width 97 height 19
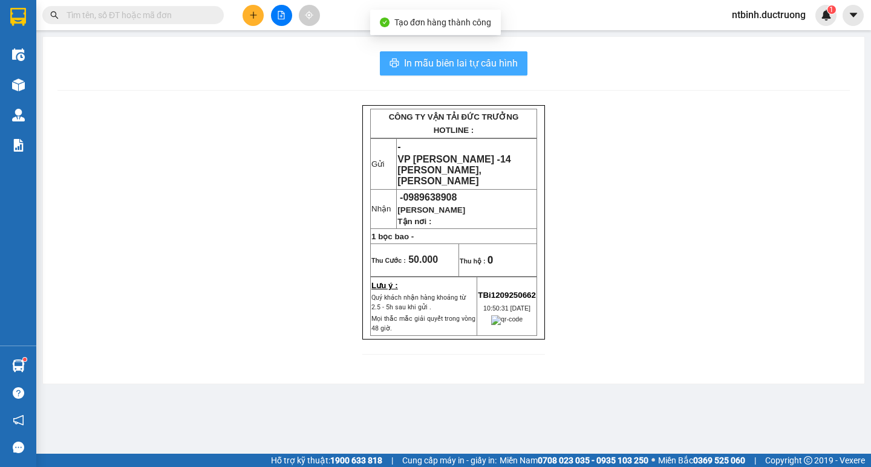
click at [450, 65] on span "In mẫu biên lai tự cấu hình" at bounding box center [461, 63] width 114 height 15
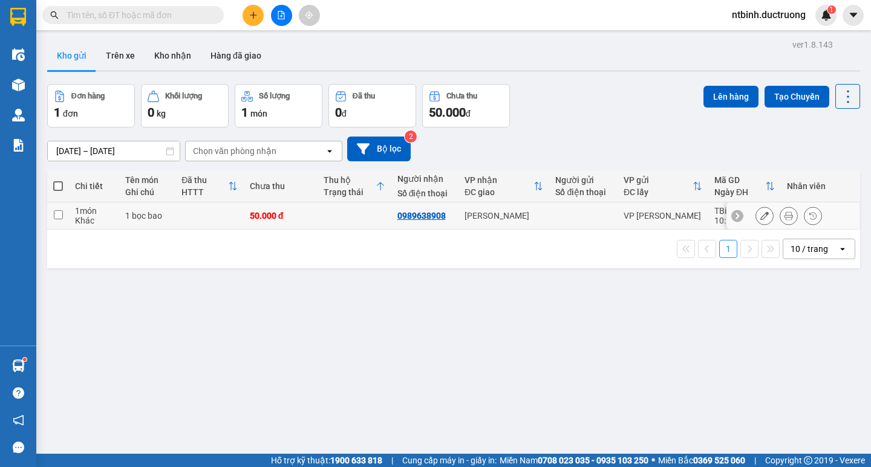
click at [317, 214] on td at bounding box center [354, 216] width 74 height 27
checkbox input "true"
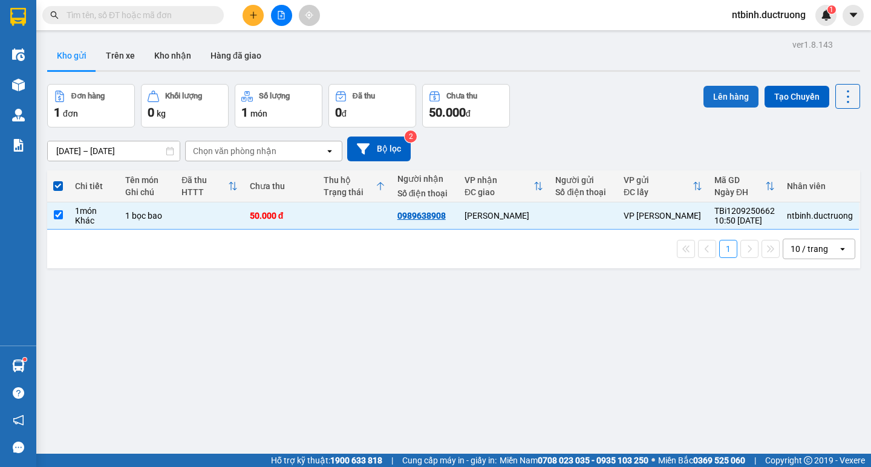
click at [733, 94] on button "Lên hàng" at bounding box center [730, 97] width 55 height 22
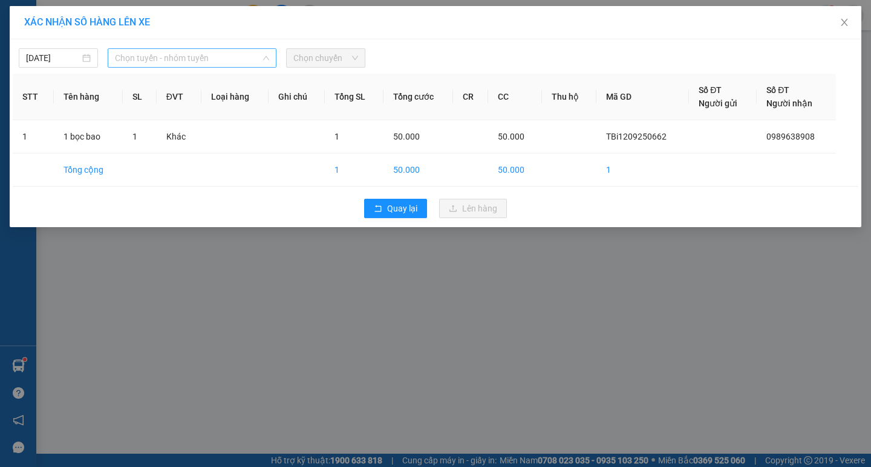
click at [242, 63] on span "Chọn tuyến - nhóm tuyến" at bounding box center [192, 58] width 154 height 18
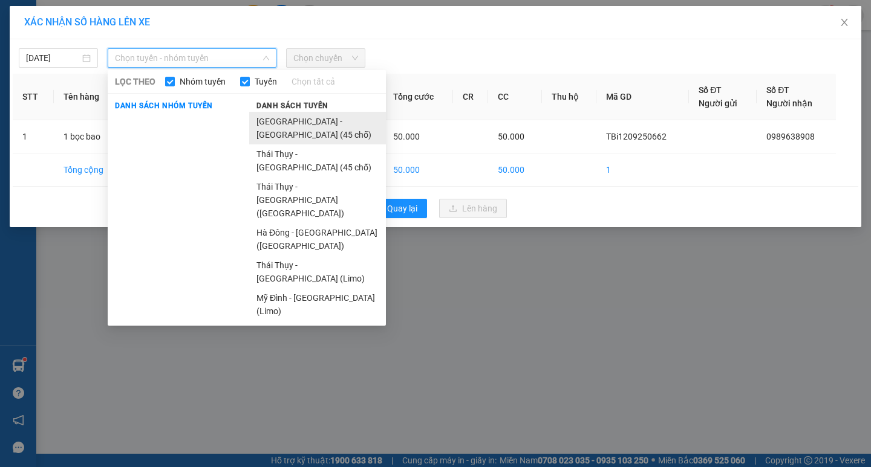
click at [284, 119] on li "[GEOGRAPHIC_DATA] - [GEOGRAPHIC_DATA] (45 chỗ)" at bounding box center [317, 128] width 137 height 33
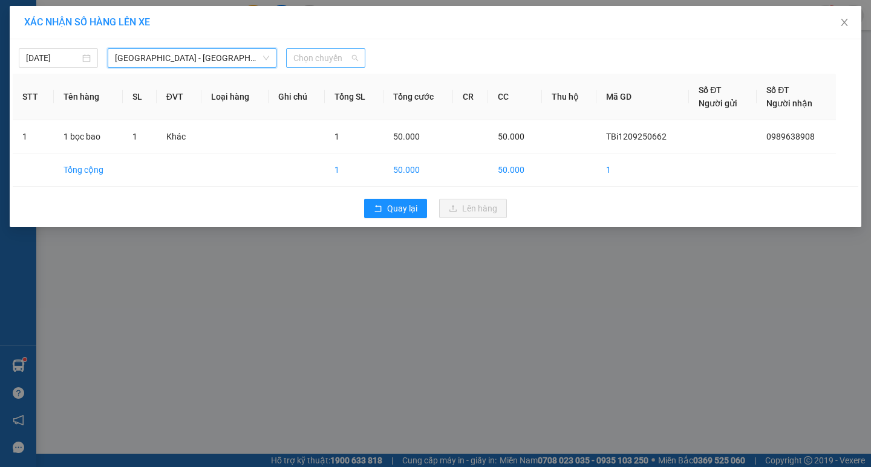
drag, startPoint x: 323, startPoint y: 65, endPoint x: 328, endPoint y: 60, distance: 7.3
click at [323, 65] on span "Chọn chuyến" at bounding box center [325, 58] width 65 height 18
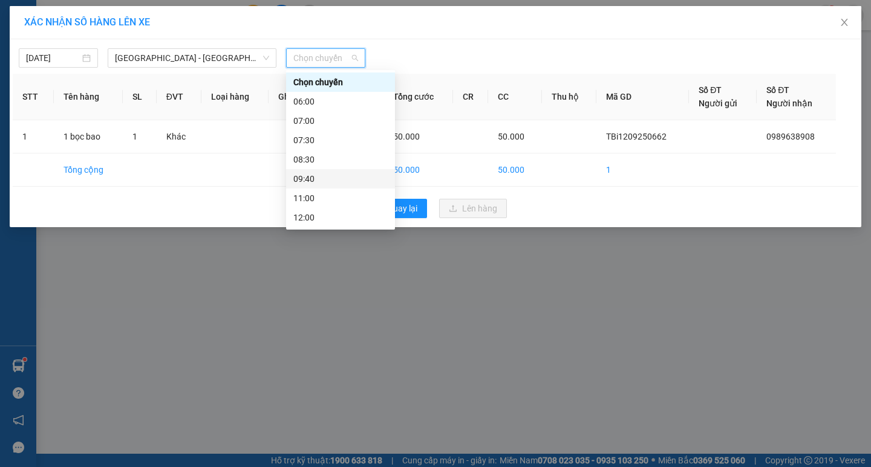
click at [327, 201] on div "11:00" at bounding box center [340, 198] width 94 height 13
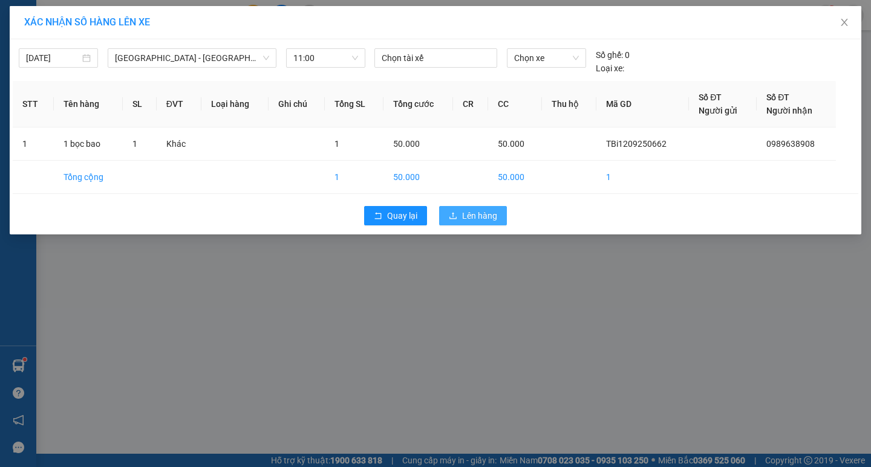
click at [472, 214] on span "Lên hàng" at bounding box center [479, 215] width 35 height 13
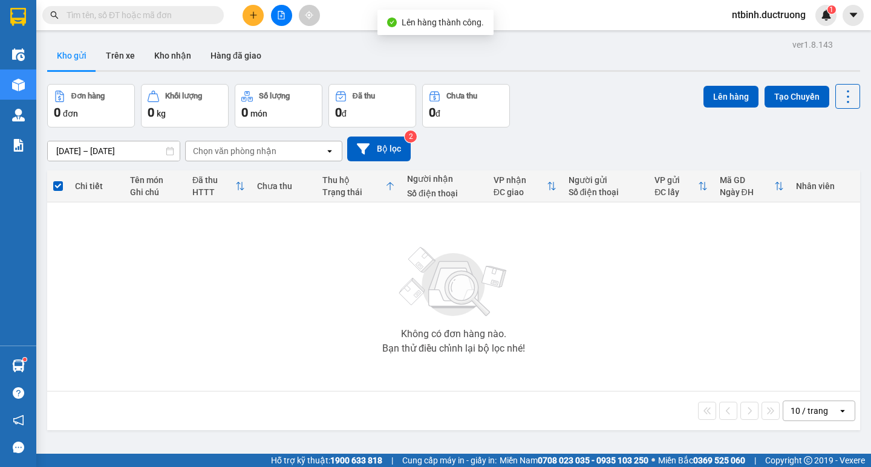
click at [283, 20] on button at bounding box center [281, 15] width 21 height 21
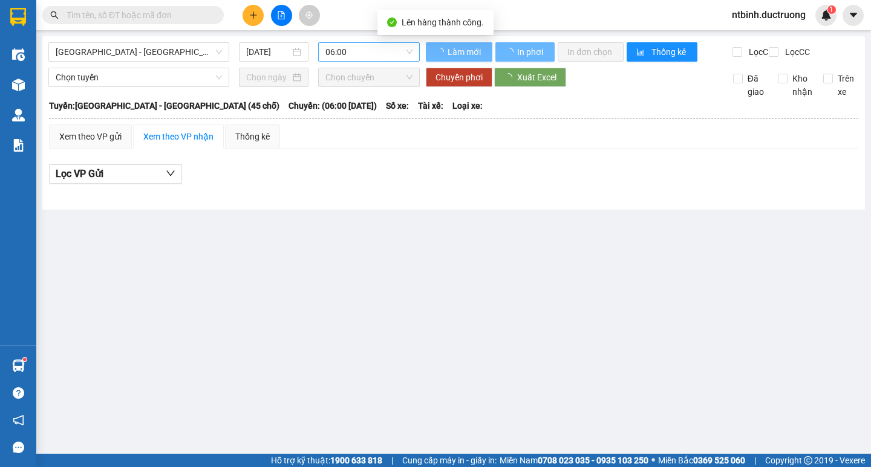
click at [374, 61] on div "06:00" at bounding box center [369, 51] width 102 height 19
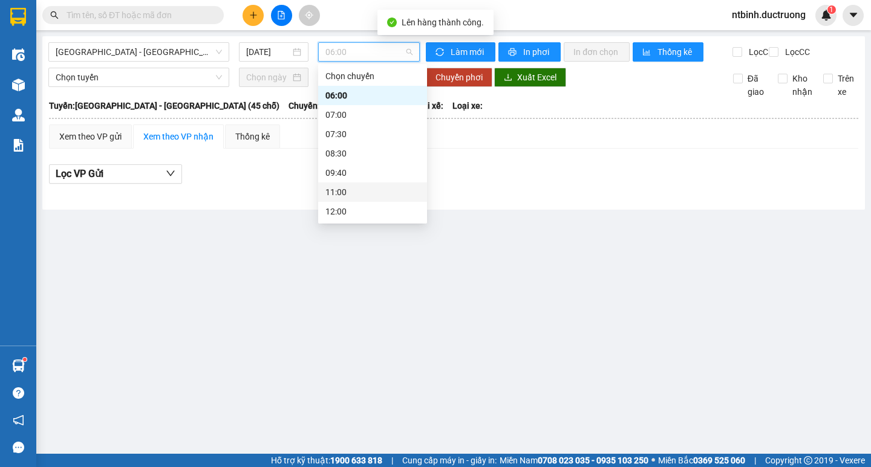
click at [343, 190] on div "11:00" at bounding box center [372, 192] width 94 height 13
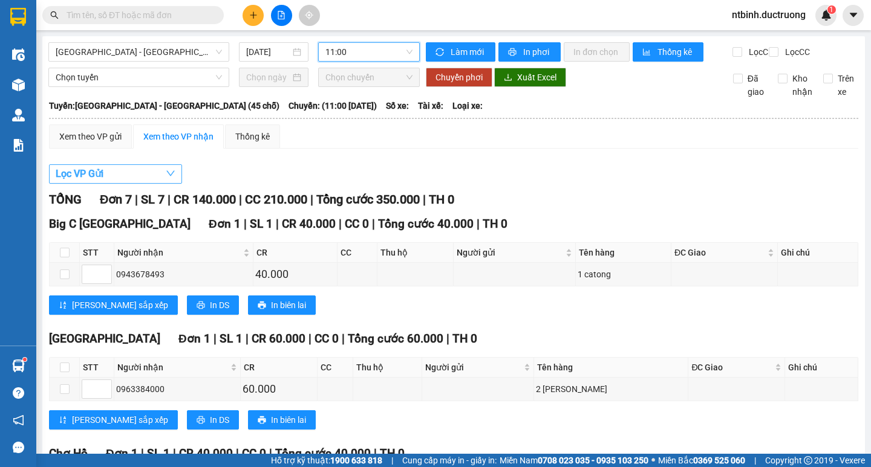
click at [137, 184] on button "Lọc VP Gửi" at bounding box center [115, 173] width 133 height 19
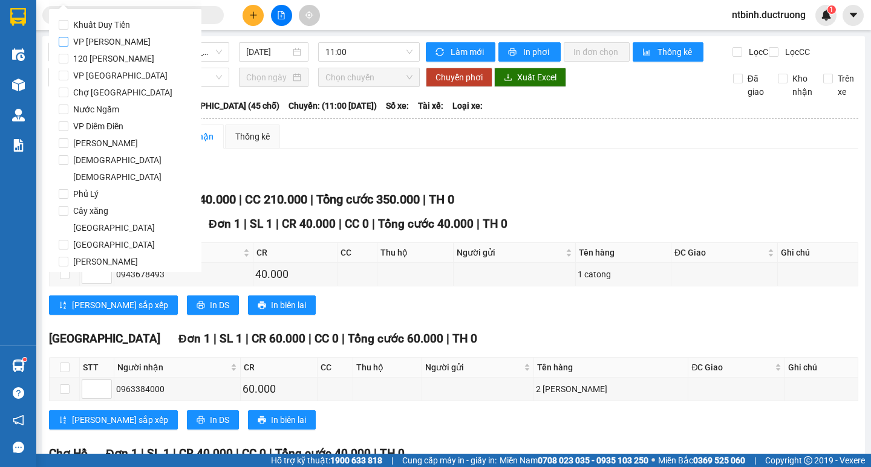
click at [89, 38] on span "VP [PERSON_NAME]" at bounding box center [111, 41] width 87 height 17
click at [68, 38] on input "VP [PERSON_NAME]" at bounding box center [64, 42] width 10 height 10
checkbox input "true"
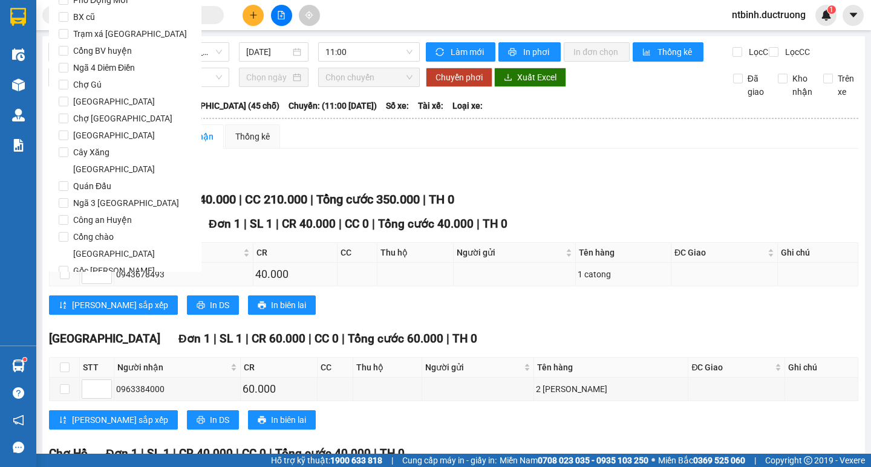
scroll to position [1007, 0]
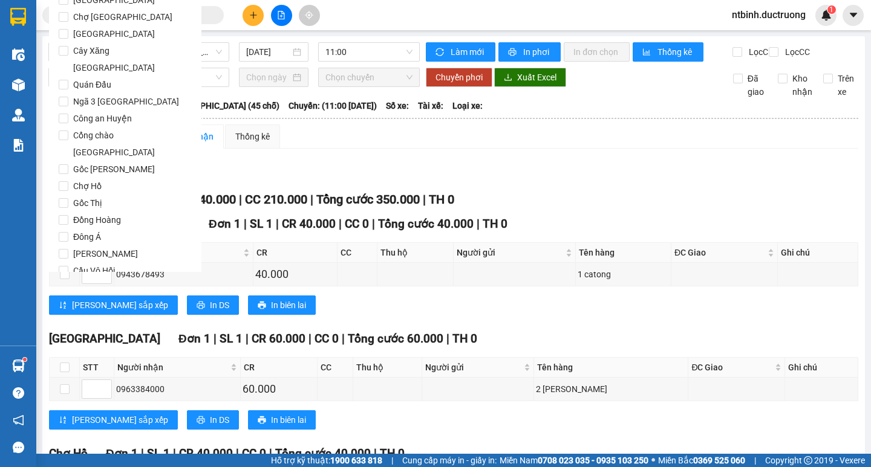
click at [73, 333] on span "Lọc" at bounding box center [75, 339] width 14 height 13
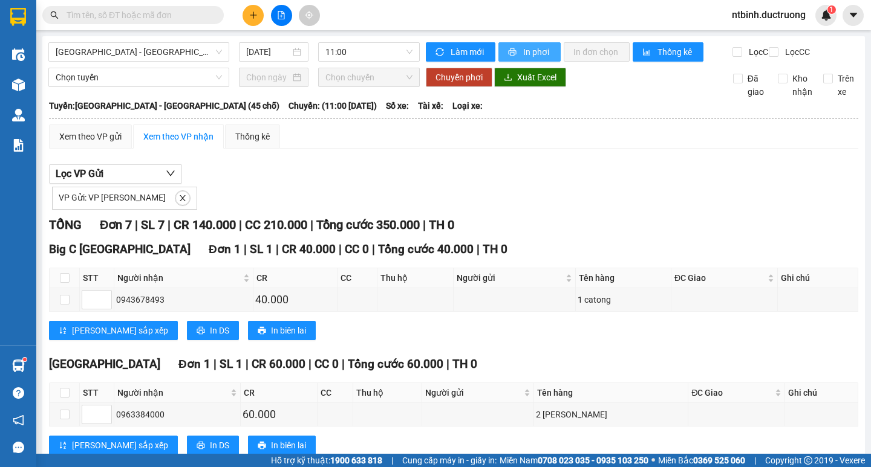
click at [524, 44] on button "In phơi" at bounding box center [529, 51] width 62 height 19
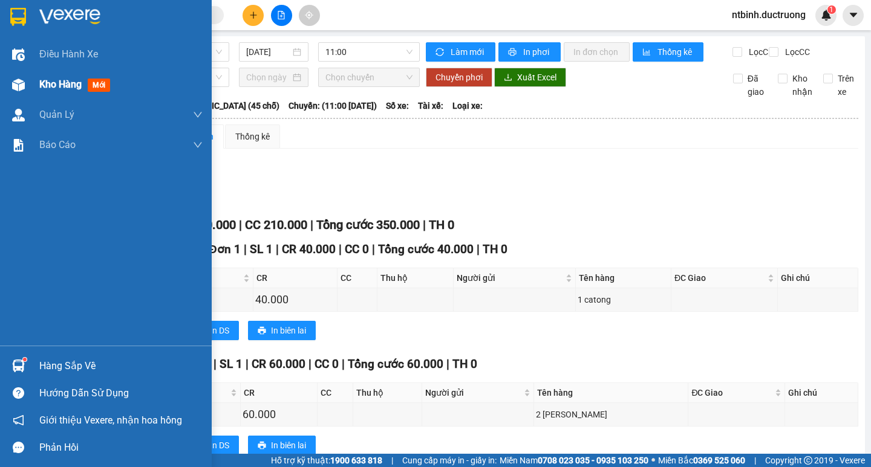
click at [19, 91] on div at bounding box center [18, 84] width 21 height 21
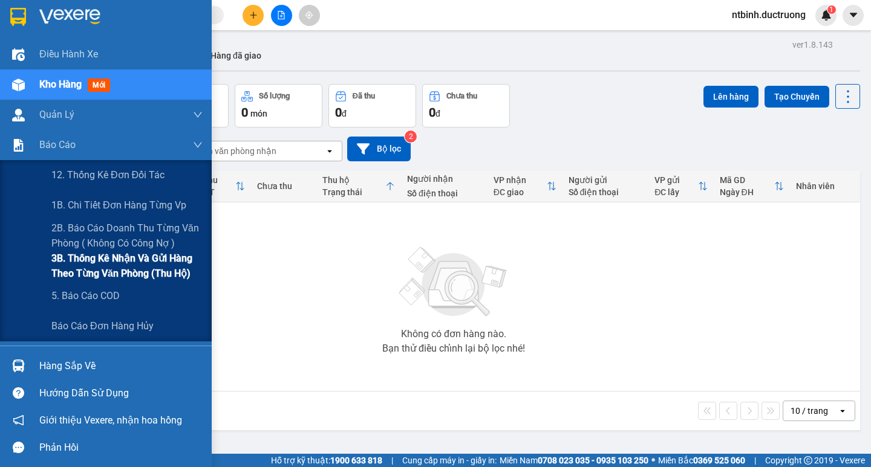
click at [97, 281] on span "3B. Thống kê nhận và gửi hàng theo từng văn phòng (thu hộ)" at bounding box center [126, 266] width 151 height 30
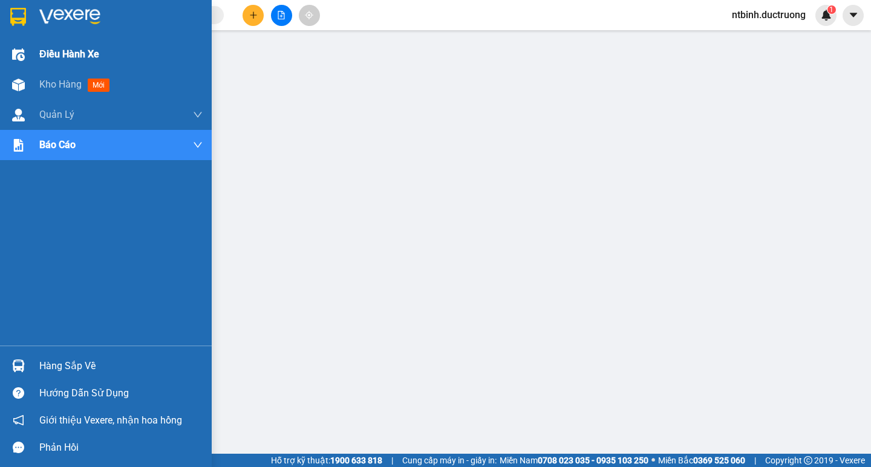
click at [27, 68] on div "Điều hành xe" at bounding box center [106, 54] width 212 height 30
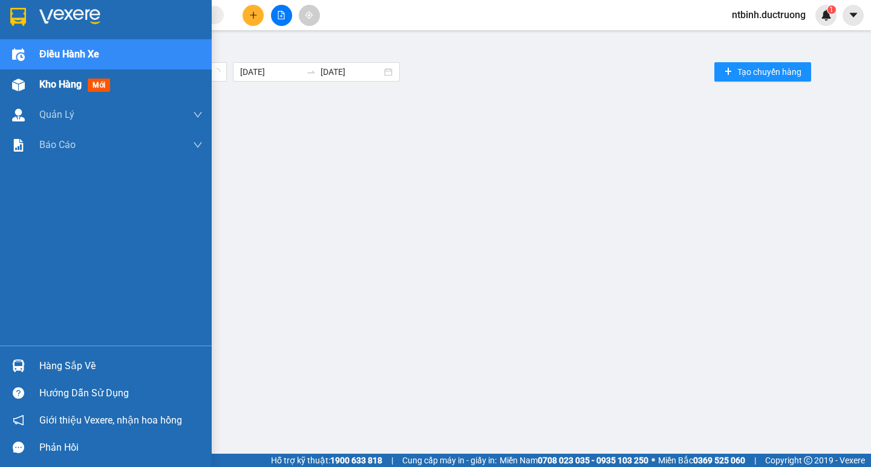
click at [39, 89] on div "Kho hàng mới" at bounding box center [106, 85] width 212 height 30
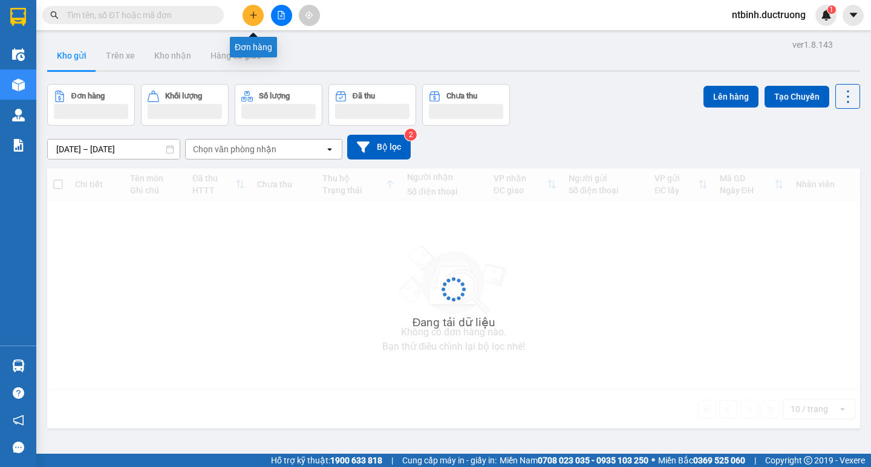
click at [247, 17] on button at bounding box center [252, 15] width 21 height 21
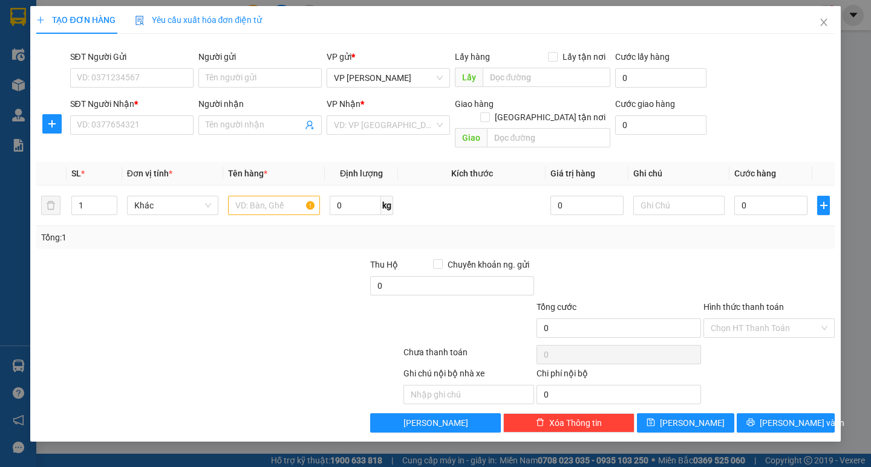
click at [136, 141] on div "Transit Pickup Surcharge Ids Transit Deliver Surcharge Ids Transit Deliver Surc…" at bounding box center [435, 238] width 798 height 389
click at [135, 117] on input "SĐT Người Nhận *" at bounding box center [131, 124] width 123 height 19
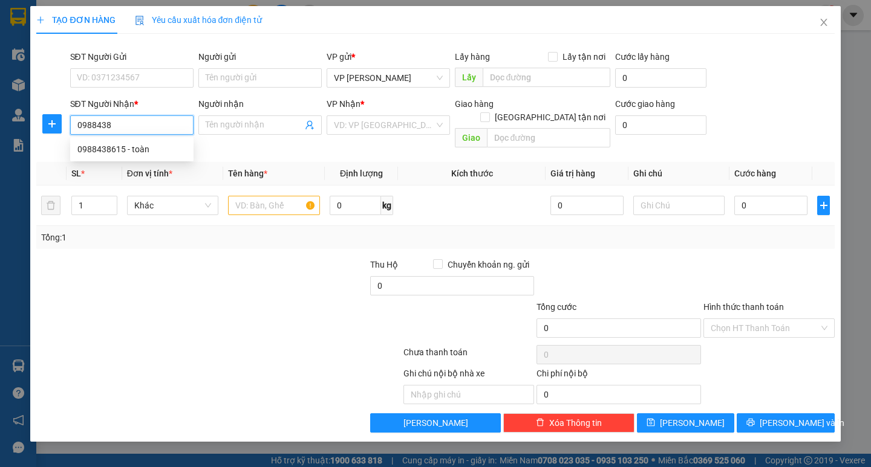
click at [128, 151] on div "0988438615 - toàn" at bounding box center [131, 149] width 109 height 13
type input "0988438615"
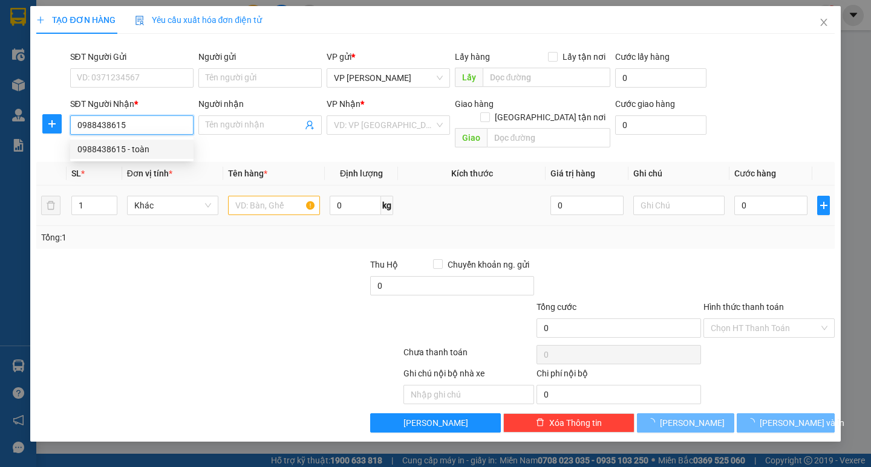
type input "toàn"
type input "0"
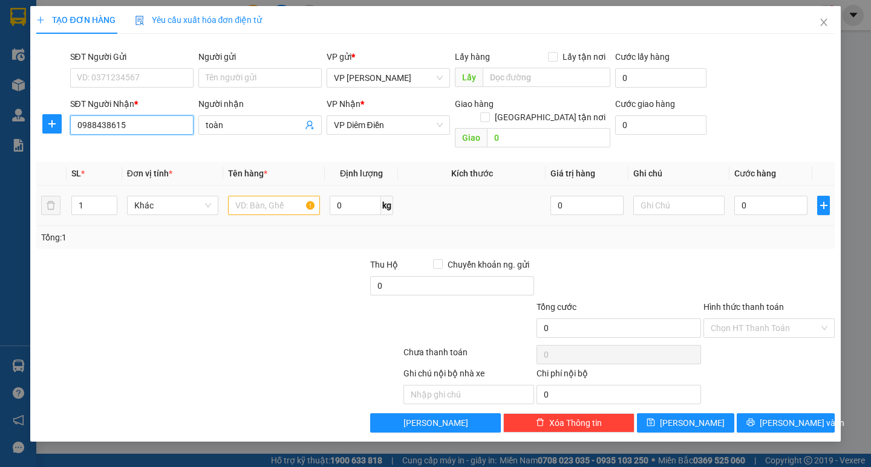
type input "0988438615"
click at [255, 197] on input "text" at bounding box center [273, 205] width 91 height 19
type input "1 bọc đỏ"
click at [752, 196] on input "0" at bounding box center [770, 205] width 73 height 19
click at [728, 194] on td at bounding box center [678, 206] width 101 height 41
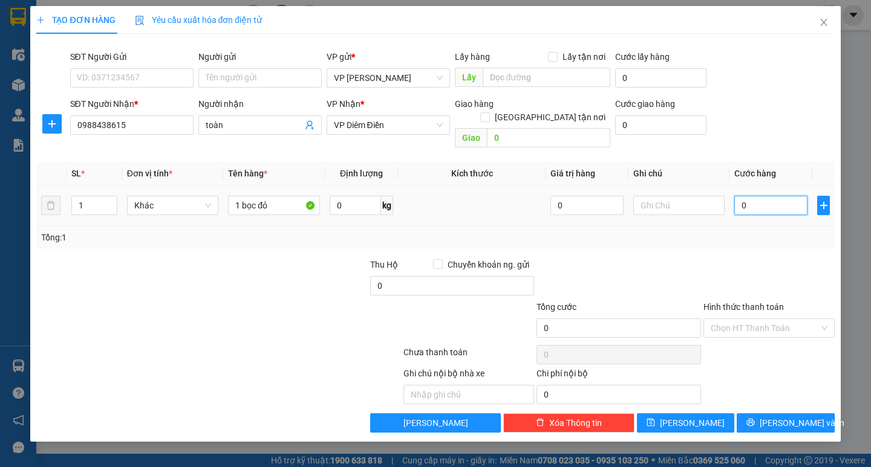
click at [747, 196] on input "0" at bounding box center [770, 205] width 73 height 19
click at [727, 192] on td at bounding box center [678, 206] width 101 height 41
click at [740, 196] on input "0" at bounding box center [770, 205] width 73 height 19
click at [738, 196] on input "0" at bounding box center [770, 205] width 73 height 19
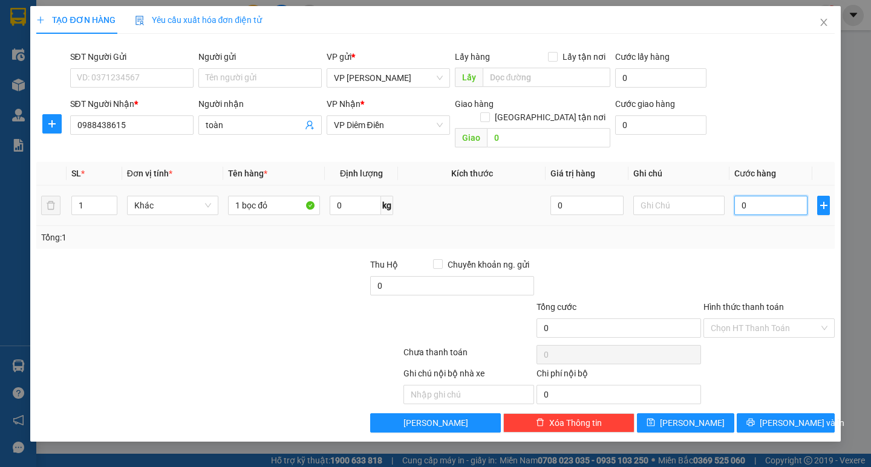
type input "40"
click at [744, 231] on div "Tổng: 1" at bounding box center [435, 237] width 788 height 13
type input "40.000"
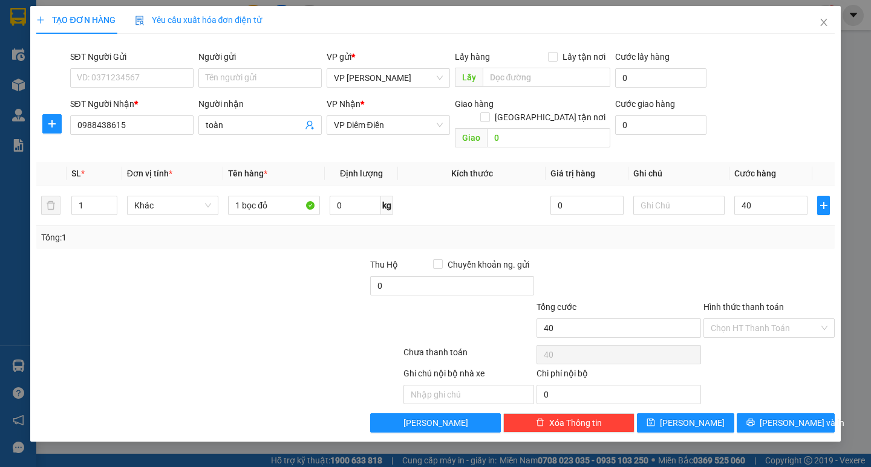
type input "40.000"
click at [785, 420] on div "TẠO ĐƠN HÀNG Yêu cầu xuất hóa đơn điện tử Transit Pickup Surcharge Ids Transit …" at bounding box center [435, 224] width 810 height 436
click at [782, 417] on span "[PERSON_NAME] và In" at bounding box center [801, 423] width 85 height 13
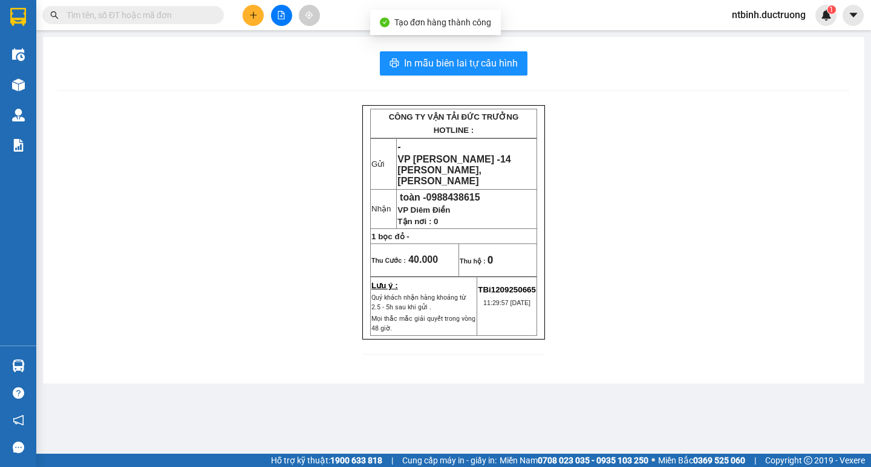
click at [443, 48] on div "In mẫu biên lai tự cấu hình CÔNG TY VẬN TẢI ĐỨC TRƯỞNG HOTLINE : Gửi - VP [PERS…" at bounding box center [453, 210] width 821 height 347
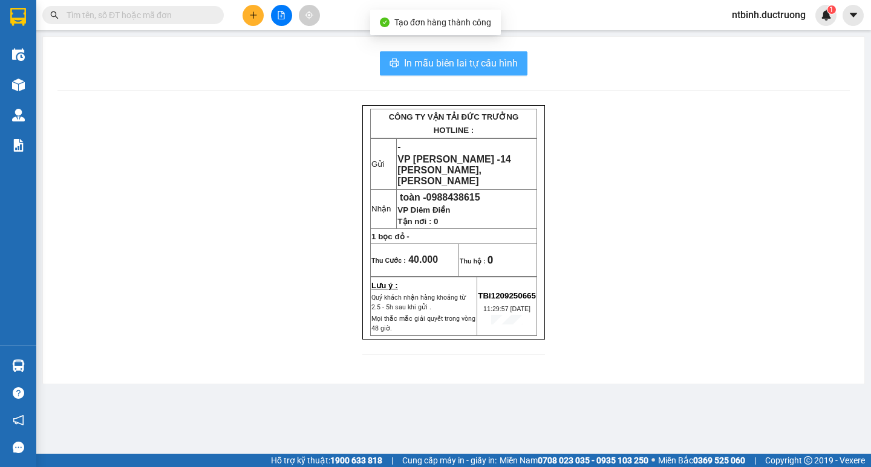
click at [447, 67] on span "In mẫu biên lai tự cấu hình" at bounding box center [461, 63] width 114 height 15
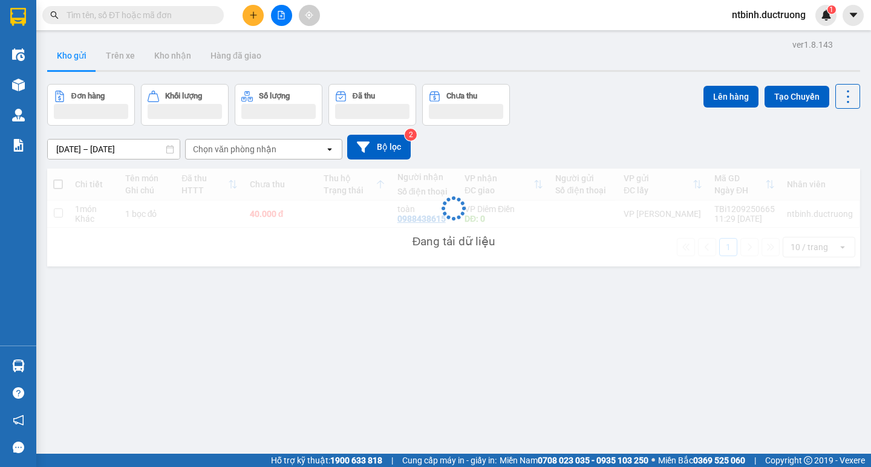
click at [255, 17] on icon "plus" at bounding box center [253, 15] width 8 height 8
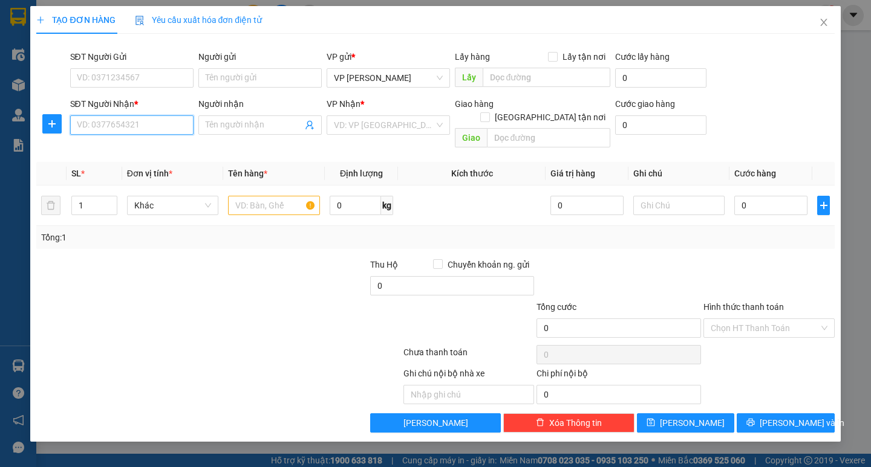
click at [170, 125] on input "SĐT Người Nhận *" at bounding box center [131, 124] width 123 height 19
type input "0931"
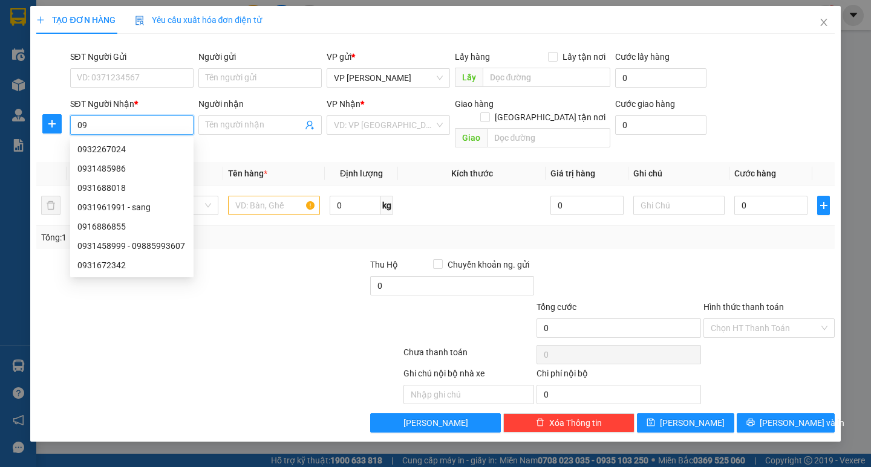
type input "0"
click at [137, 63] on div "SĐT Người Gửi" at bounding box center [131, 56] width 123 height 13
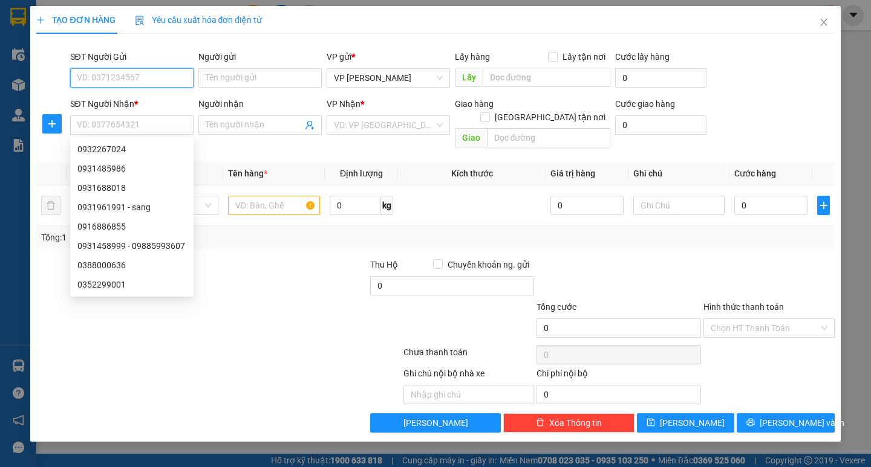
click at [137, 68] on input "SĐT Người Gửi" at bounding box center [131, 77] width 123 height 19
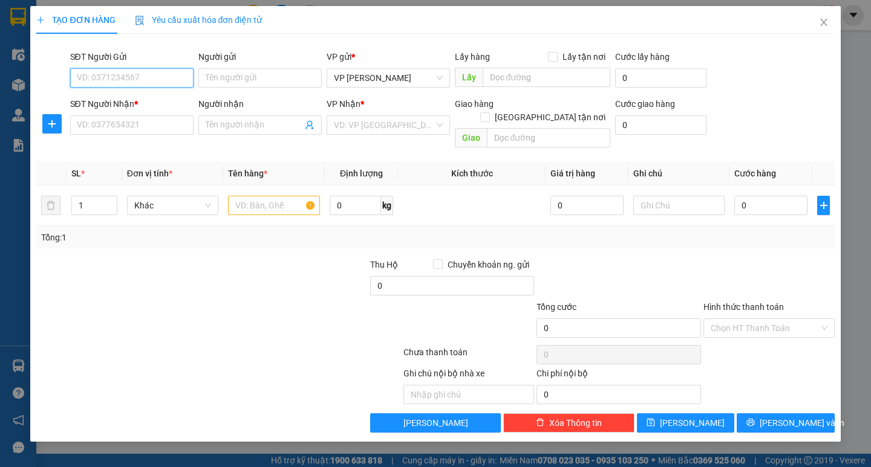
click at [136, 79] on input "SĐT Người Gửi" at bounding box center [131, 77] width 123 height 19
click at [425, 31] on div "TẠO ĐƠN HÀNG Yêu cầu xuất hóa đơn điện tử" at bounding box center [435, 20] width 798 height 28
click at [141, 83] on input "SĐT Người Gửi" at bounding box center [131, 77] width 123 height 19
type input "0867503992"
click at [133, 135] on div "SĐT Người Nhận * VD: 0377654321" at bounding box center [131, 118] width 123 height 42
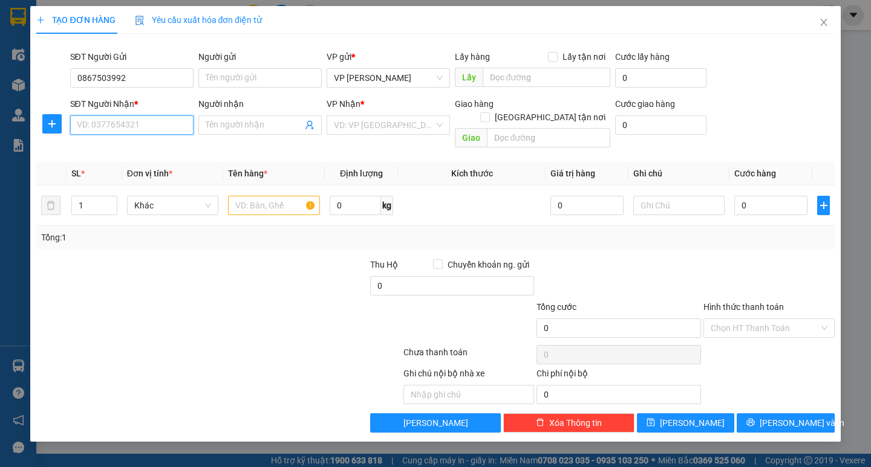
click at [146, 119] on input "SĐT Người Nhận *" at bounding box center [131, 124] width 123 height 19
click at [158, 154] on div "0931961991 - sang" at bounding box center [131, 149] width 109 height 13
type input "0931961991"
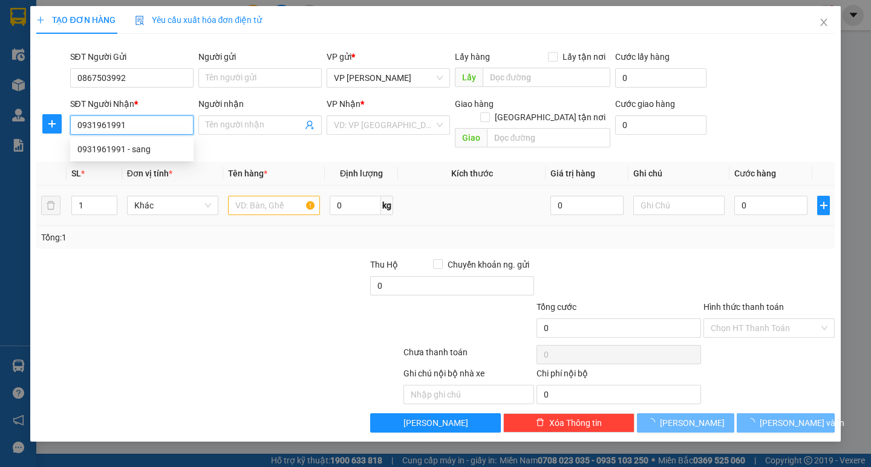
type input "sang"
type input "0931961991"
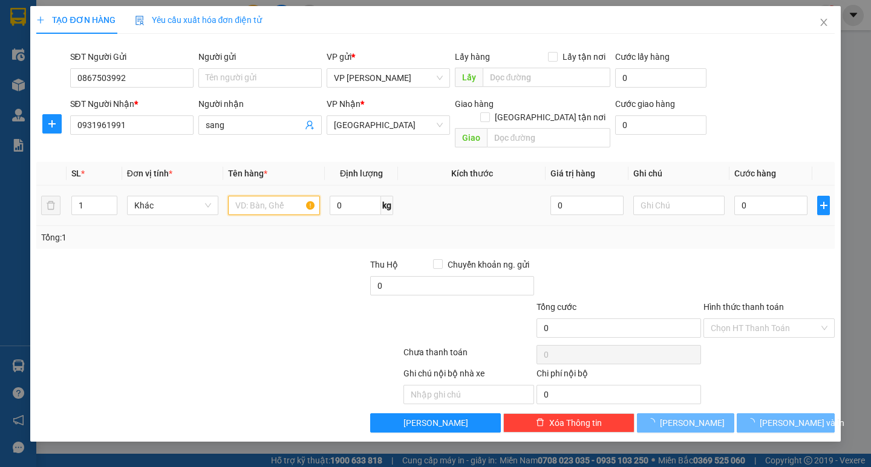
click at [275, 196] on input "text" at bounding box center [273, 205] width 91 height 19
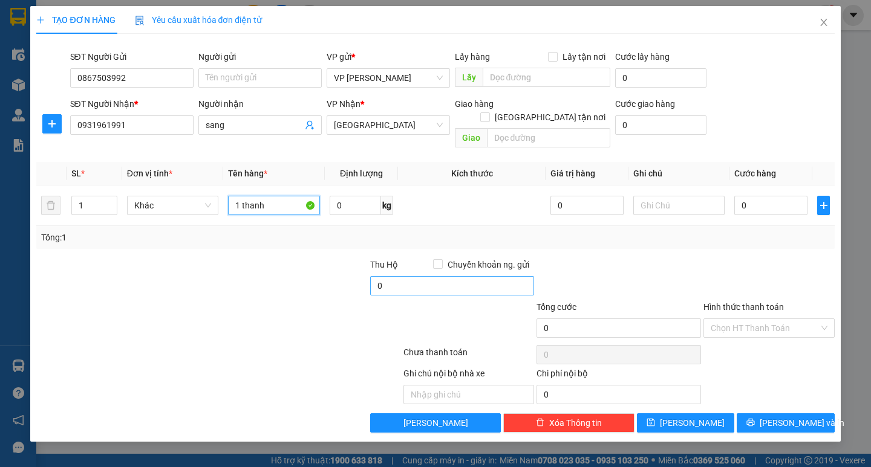
type input "1 thanh"
click at [389, 276] on input "0" at bounding box center [452, 285] width 164 height 19
click at [377, 276] on input "0" at bounding box center [452, 285] width 164 height 19
click at [334, 343] on div at bounding box center [218, 355] width 366 height 24
click at [394, 285] on div "70.150.000" at bounding box center [452, 288] width 164 height 24
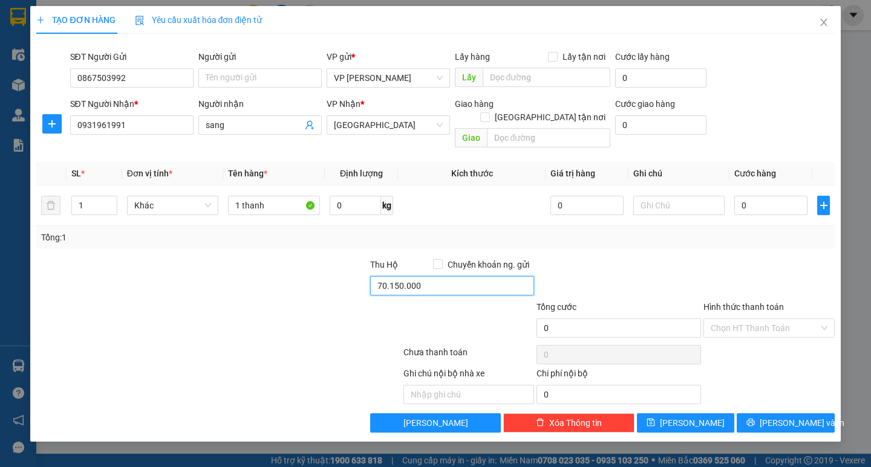
click at [409, 276] on input "70.150.000" at bounding box center [452, 285] width 164 height 19
click at [405, 276] on input "70.150.000" at bounding box center [452, 285] width 164 height 19
click at [414, 279] on input "70.150.000" at bounding box center [452, 285] width 164 height 19
type input "7.015.000"
click at [316, 311] on div at bounding box center [335, 322] width 134 height 42
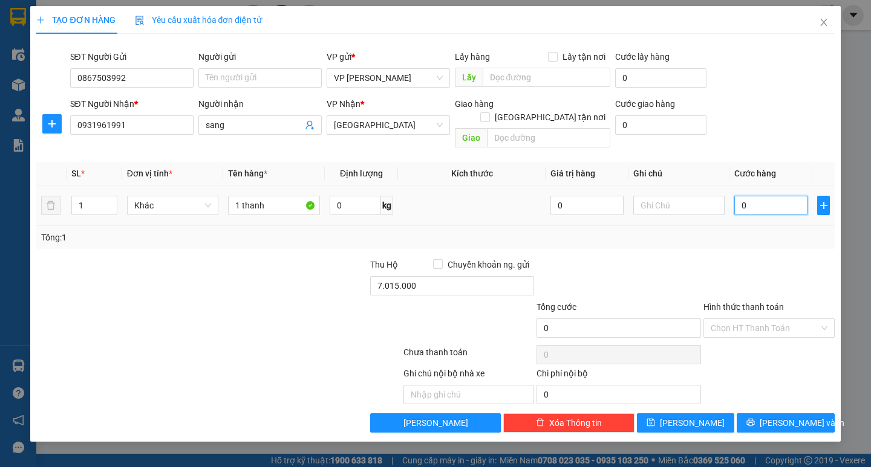
click at [761, 196] on input "0" at bounding box center [770, 205] width 73 height 19
click at [742, 196] on input "0" at bounding box center [770, 205] width 73 height 19
type input "150"
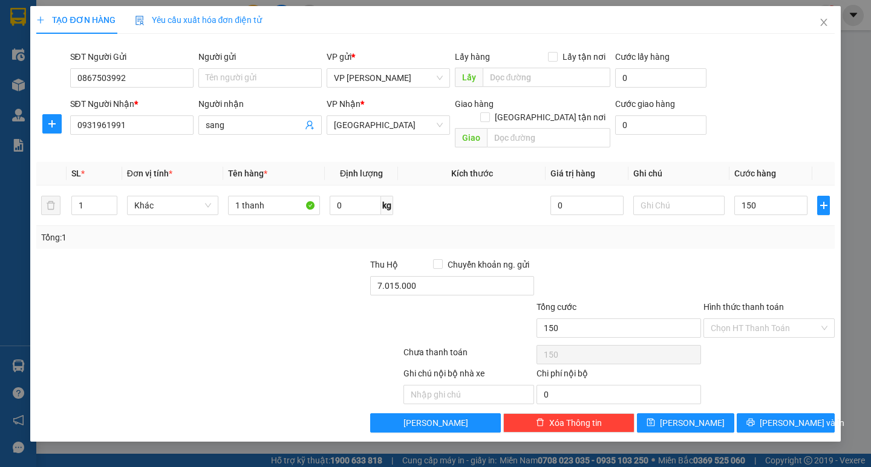
type input "150.000"
click at [762, 258] on div at bounding box center [769, 279] width 134 height 42
click at [776, 319] on input "Hình thức thanh toán" at bounding box center [764, 328] width 108 height 18
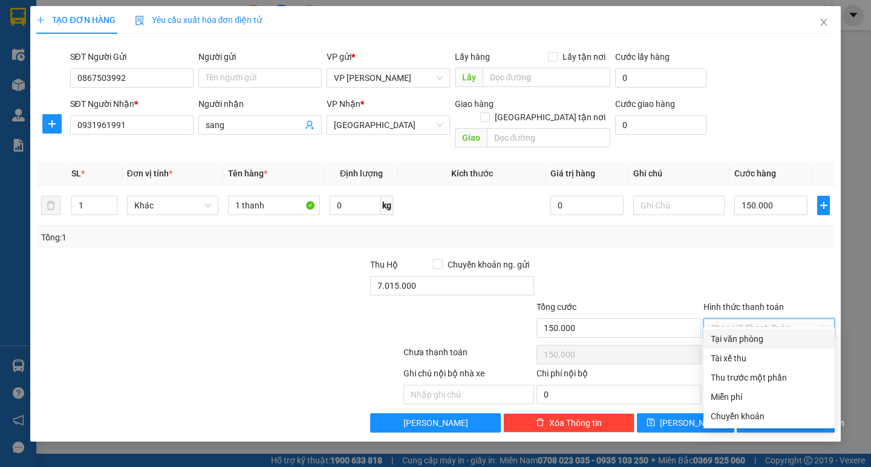
click at [771, 336] on div "Tại văn phòng" at bounding box center [768, 339] width 117 height 13
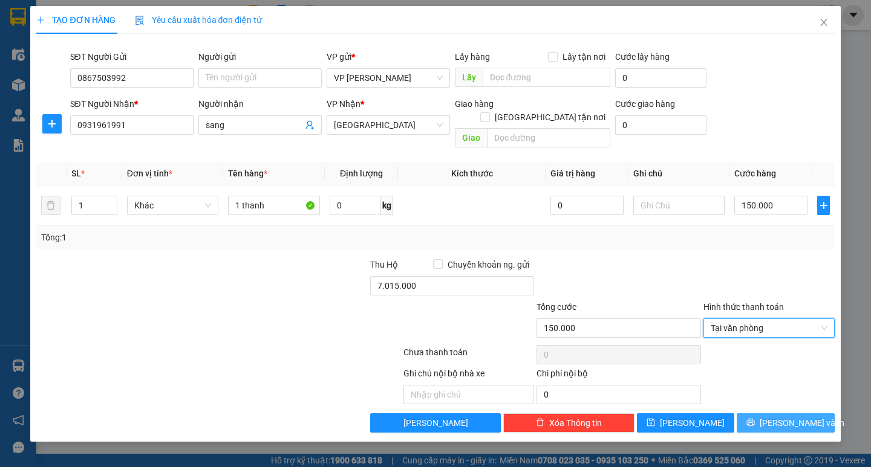
click at [785, 417] on span "[PERSON_NAME] và In" at bounding box center [801, 423] width 85 height 13
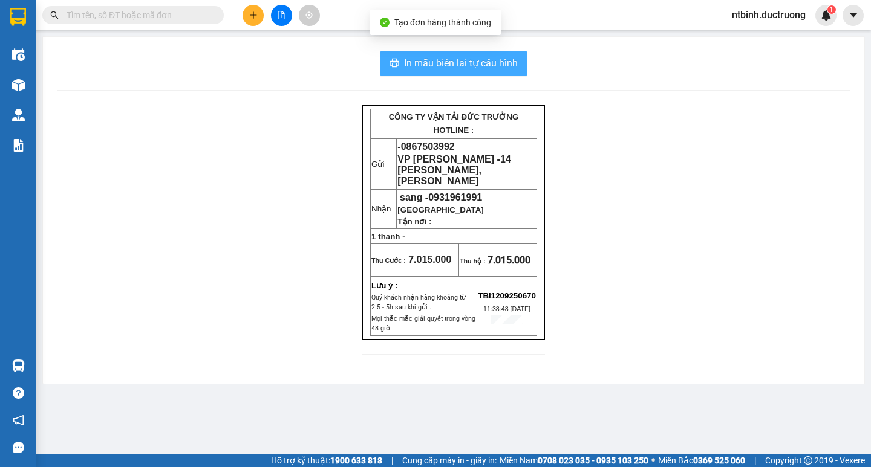
click at [470, 67] on span "In mẫu biên lai tự cấu hình" at bounding box center [461, 63] width 114 height 15
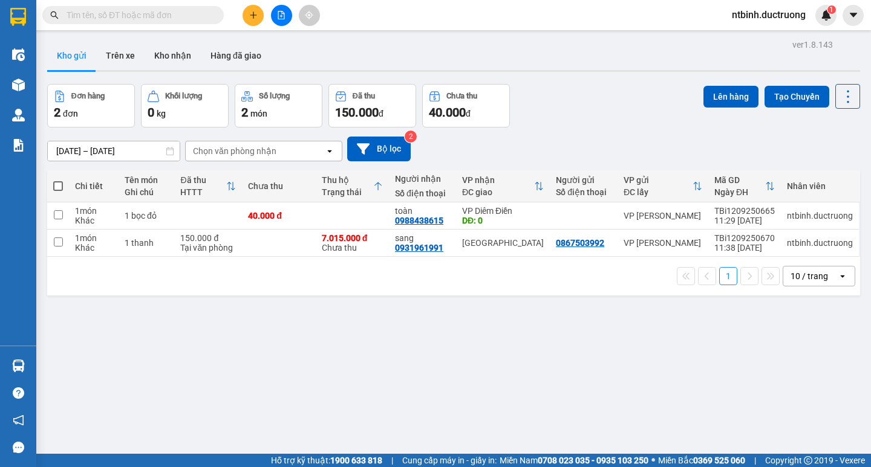
click at [257, 19] on icon "plus" at bounding box center [253, 15] width 8 height 8
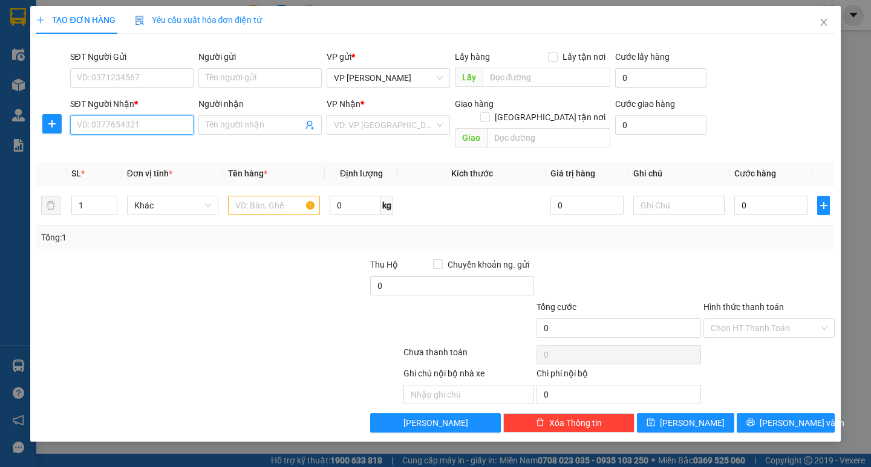
click at [117, 118] on input "SĐT Người Nhận *" at bounding box center [131, 124] width 123 height 19
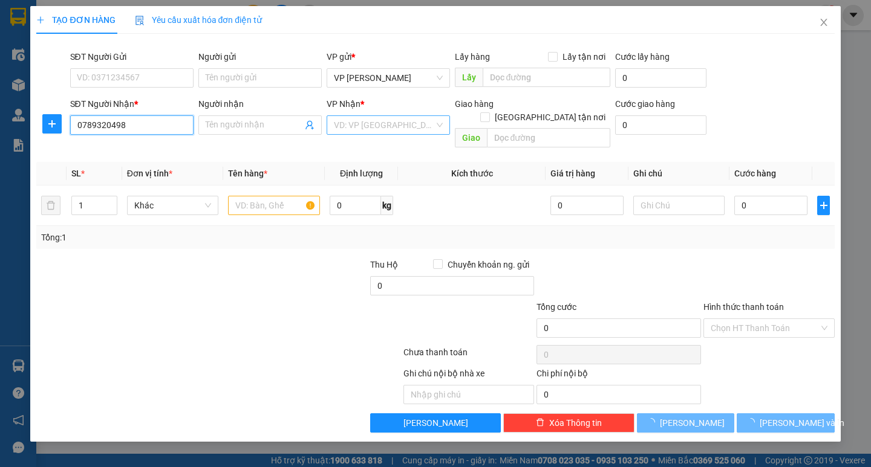
type input "0789320498"
click at [363, 132] on input "search" at bounding box center [384, 125] width 100 height 18
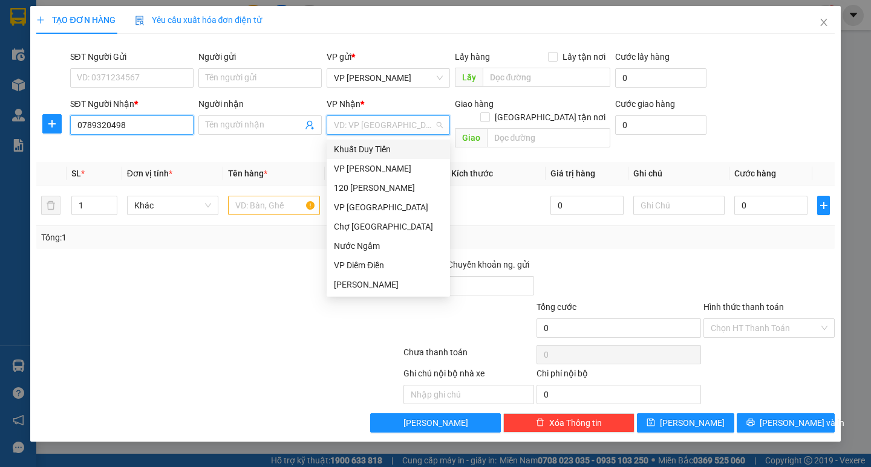
click at [152, 125] on input "0789320498" at bounding box center [131, 124] width 123 height 19
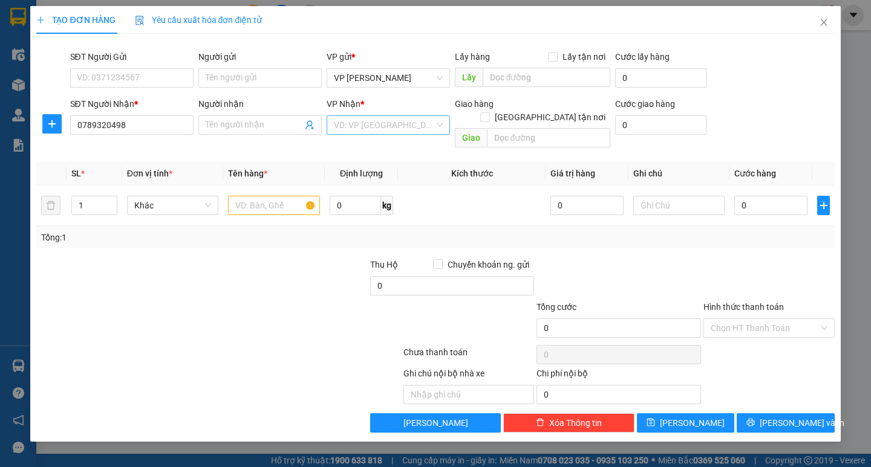
click at [369, 123] on input "search" at bounding box center [384, 125] width 100 height 18
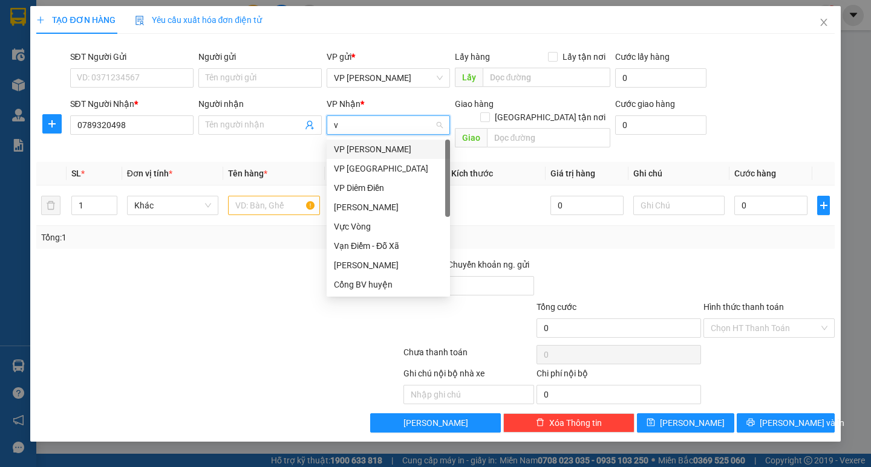
type input "vp"
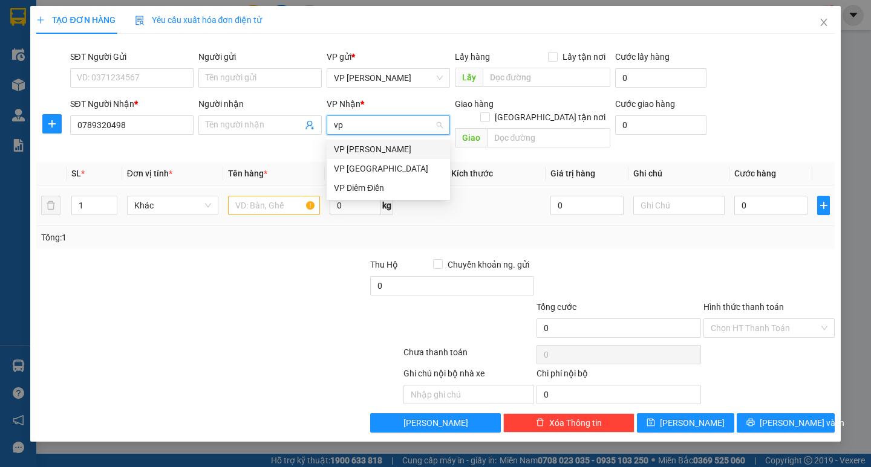
drag, startPoint x: 363, startPoint y: 184, endPoint x: 317, endPoint y: 186, distance: 46.6
click at [363, 184] on div "VP Diêm Điền" at bounding box center [388, 187] width 109 height 13
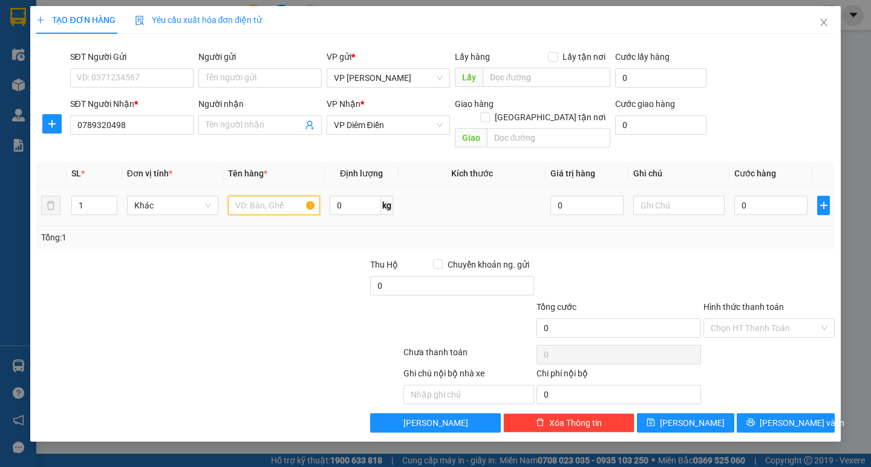
click at [285, 196] on input "text" at bounding box center [273, 205] width 91 height 19
click at [741, 196] on input "0" at bounding box center [770, 205] width 73 height 19
click at [738, 196] on input "0" at bounding box center [770, 205] width 73 height 19
click at [749, 226] on div "Tổng: 1" at bounding box center [435, 237] width 798 height 23
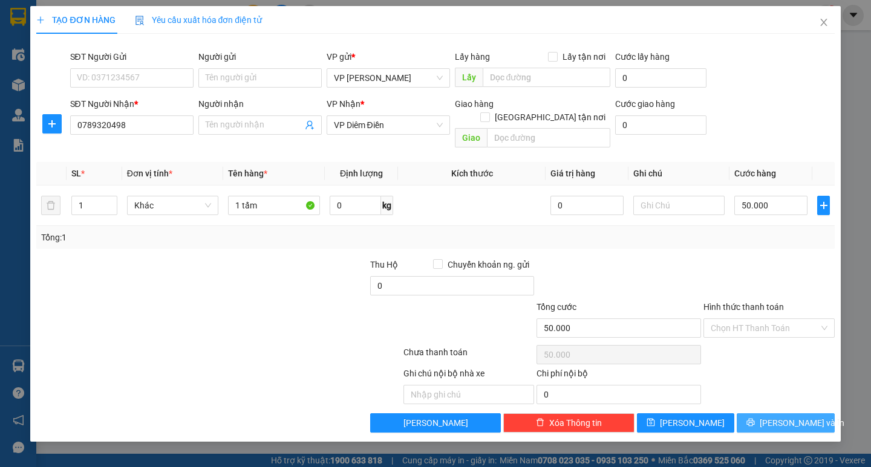
click at [772, 414] on button "[PERSON_NAME] và In" at bounding box center [784, 423] width 97 height 19
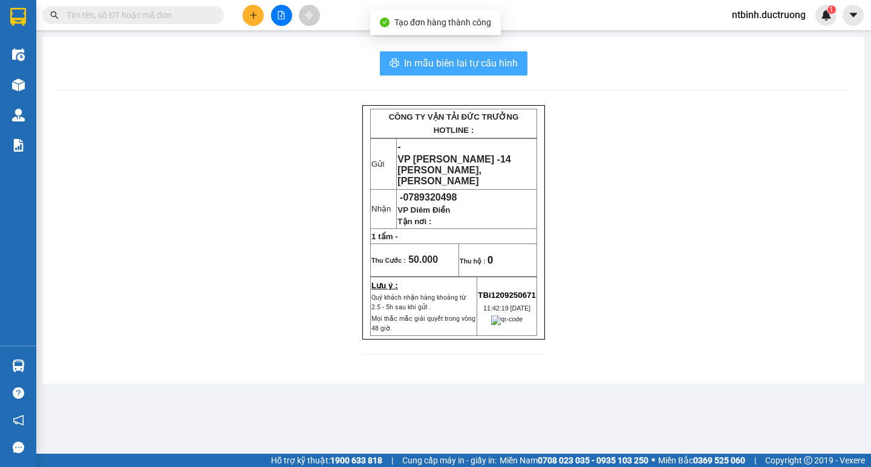
click at [428, 61] on span "In mẫu biên lai tự cấu hình" at bounding box center [461, 63] width 114 height 15
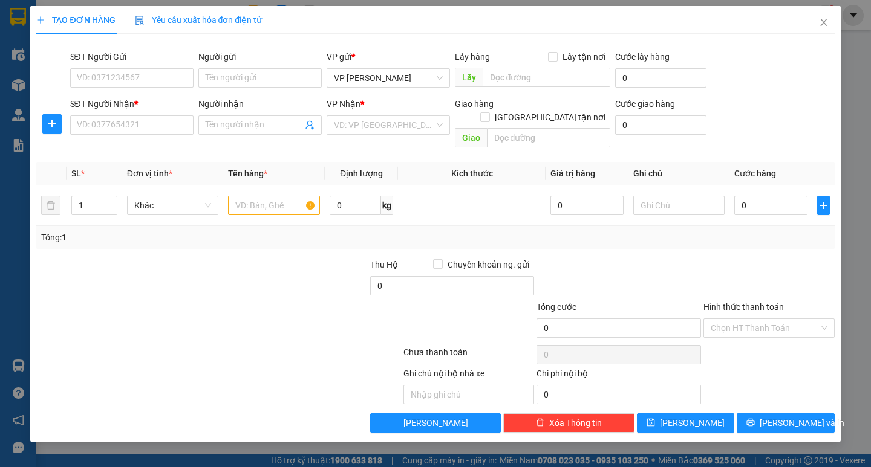
click at [132, 135] on div "SĐT Người Nhận * VD: 0377654321" at bounding box center [131, 118] width 123 height 42
click at [131, 131] on input "SĐT Người Nhận *" at bounding box center [131, 124] width 123 height 19
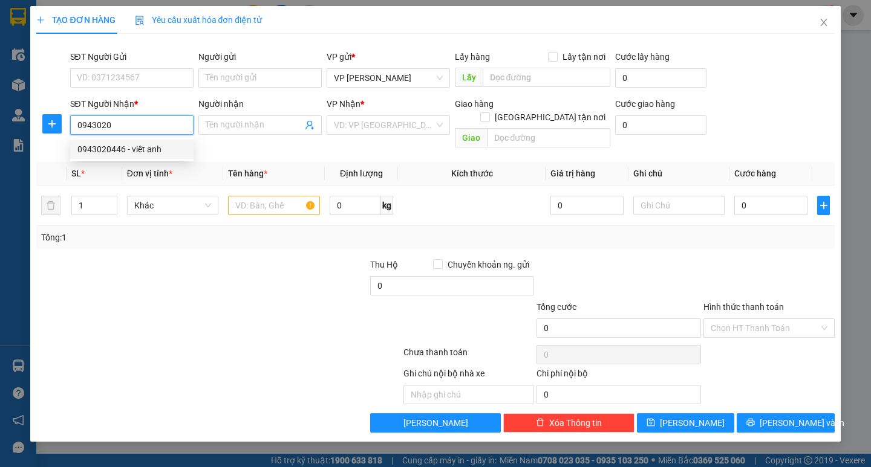
click at [130, 144] on div "0943020446 - viêt anh" at bounding box center [131, 149] width 109 height 13
type input "0943020446"
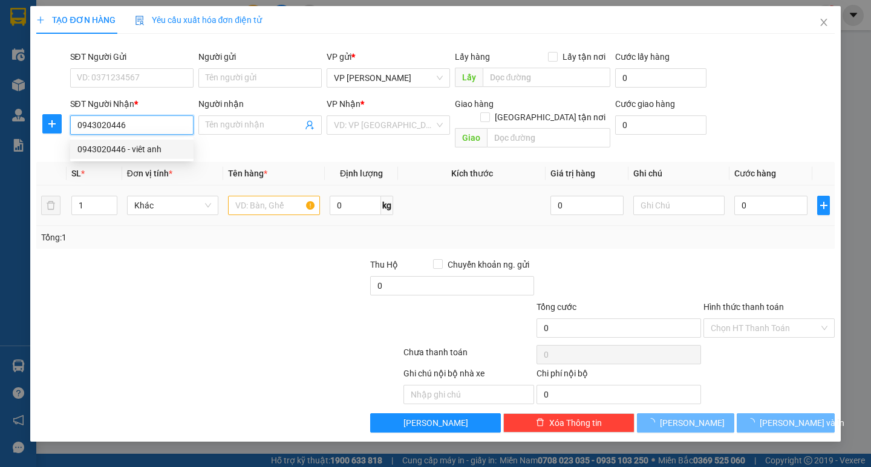
type input "viêt anh"
type input "0943020446"
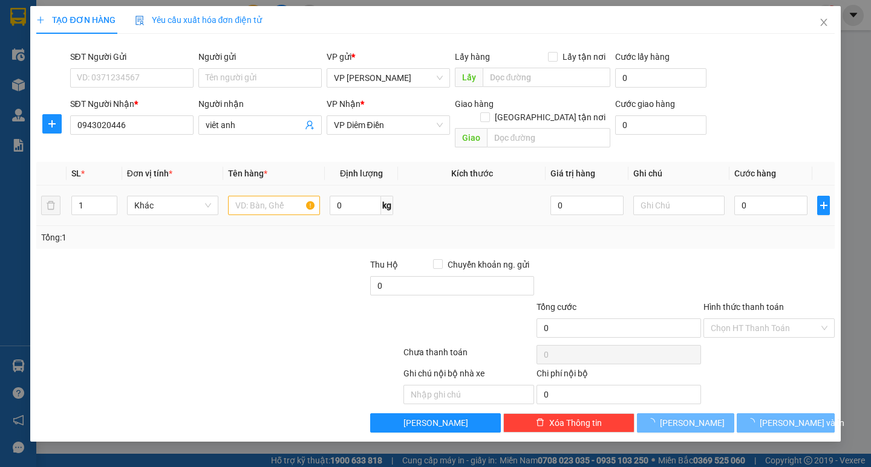
click at [268, 193] on div at bounding box center [273, 205] width 91 height 24
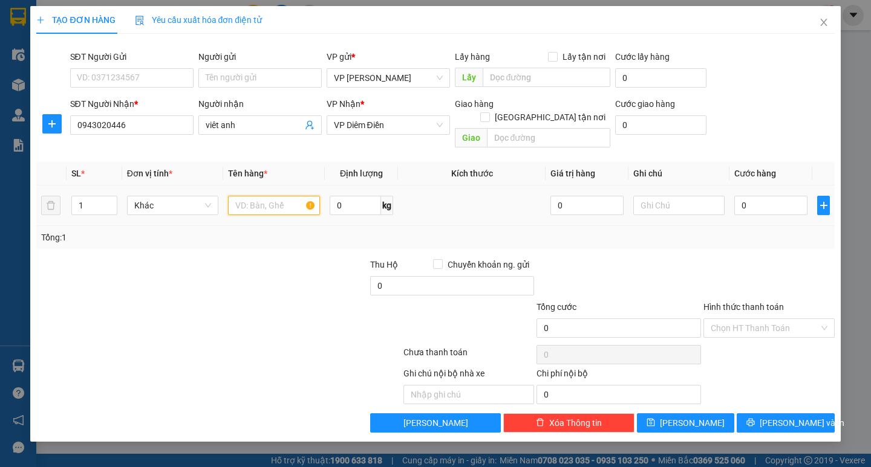
click at [268, 200] on input "text" at bounding box center [273, 205] width 91 height 19
type input "1 catong"
click at [767, 196] on input "0" at bounding box center [770, 205] width 73 height 19
click at [727, 195] on td at bounding box center [678, 206] width 101 height 41
click at [735, 196] on input "0" at bounding box center [770, 205] width 73 height 19
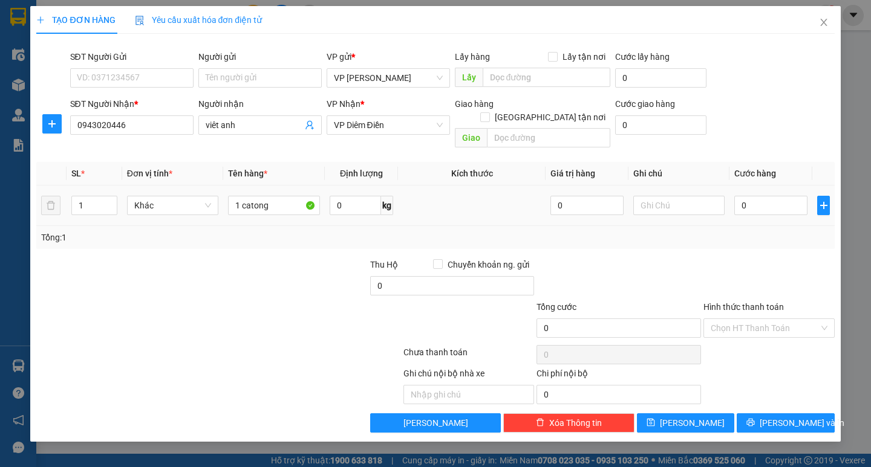
click at [733, 196] on td "0" at bounding box center [770, 206] width 83 height 41
click at [747, 196] on input "0" at bounding box center [770, 205] width 73 height 19
click at [743, 196] on input "0" at bounding box center [770, 205] width 73 height 19
type input "50"
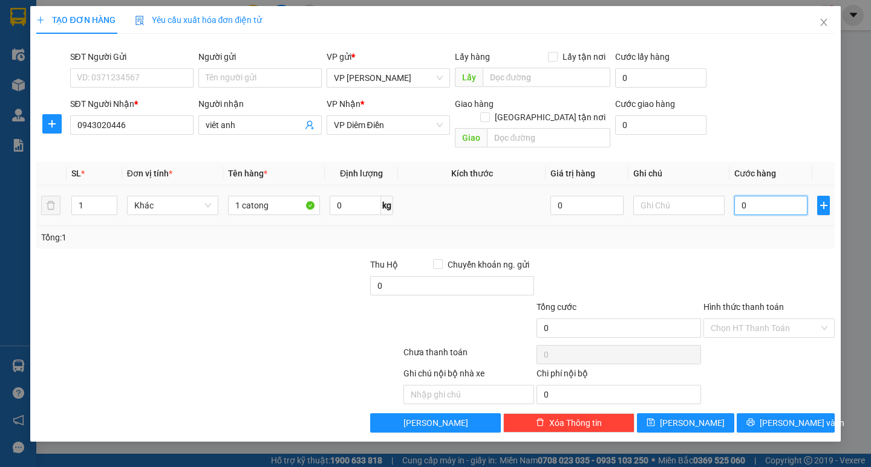
type input "50"
click at [748, 226] on div "Tổng: 1" at bounding box center [435, 237] width 798 height 23
type input "50.000"
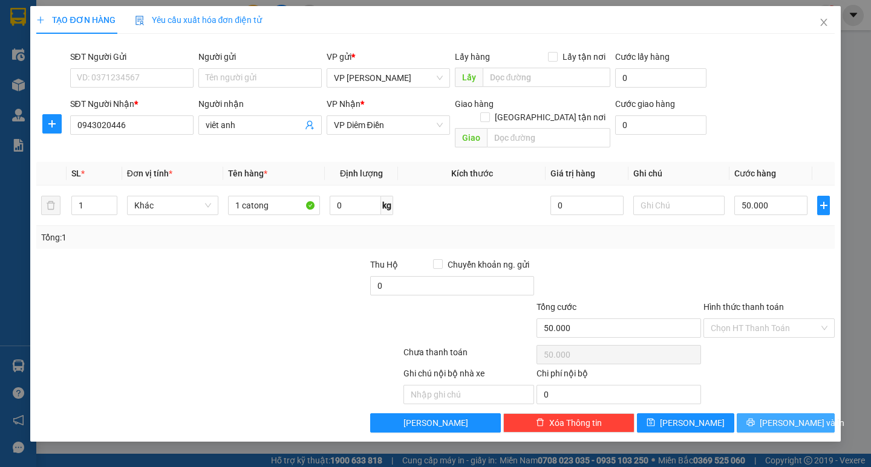
drag, startPoint x: 789, startPoint y: 395, endPoint x: 788, endPoint y: 403, distance: 8.6
click at [788, 403] on div "Transit Pickup Surcharge Ids Transit Deliver Surcharge Ids Transit Deliver Surc…" at bounding box center [435, 238] width 798 height 389
click at [788, 417] on span "[PERSON_NAME] và In" at bounding box center [801, 423] width 85 height 13
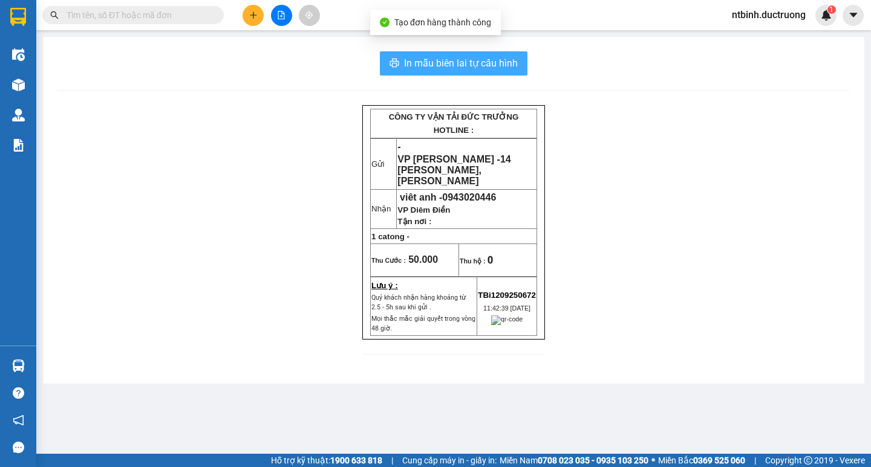
click at [464, 67] on span "In mẫu biên lai tự cấu hình" at bounding box center [461, 63] width 114 height 15
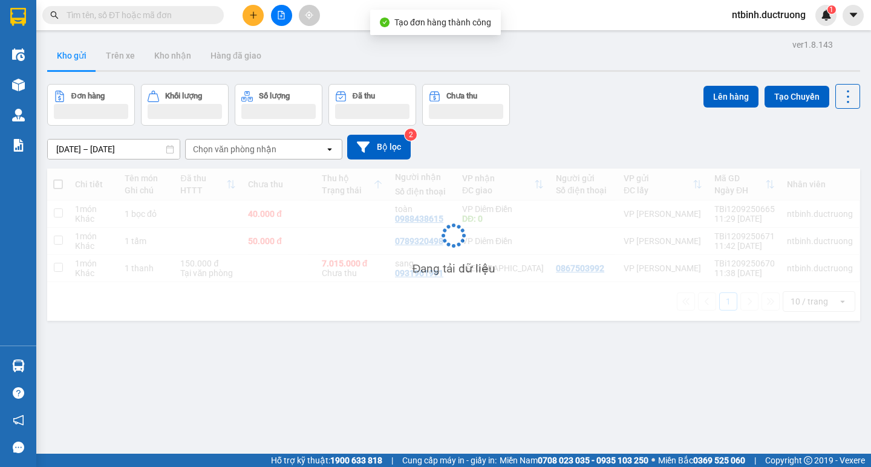
click at [242, 15] on button at bounding box center [252, 15] width 21 height 21
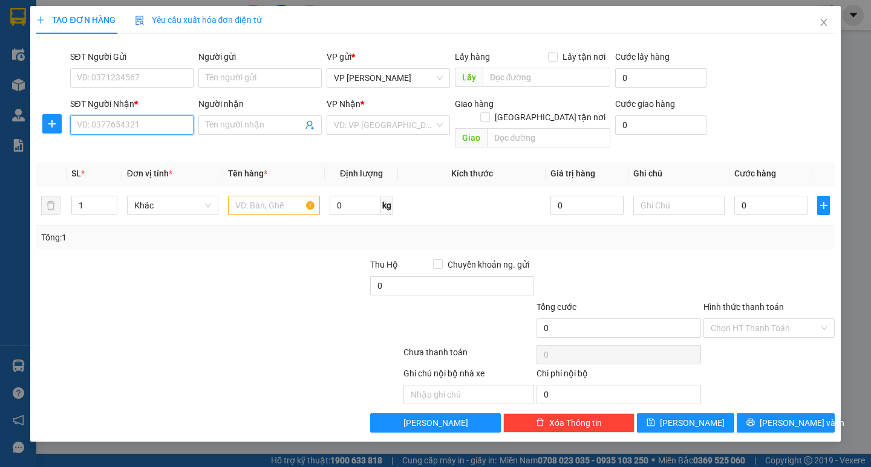
click at [159, 125] on input "SĐT Người Nhận *" at bounding box center [131, 124] width 123 height 19
click at [245, 196] on input "text" at bounding box center [273, 205] width 91 height 19
type input "1 bao"
click at [122, 130] on input "SĐT Người Nhận *" at bounding box center [131, 124] width 123 height 19
click at [128, 140] on div "0383633339" at bounding box center [131, 149] width 123 height 19
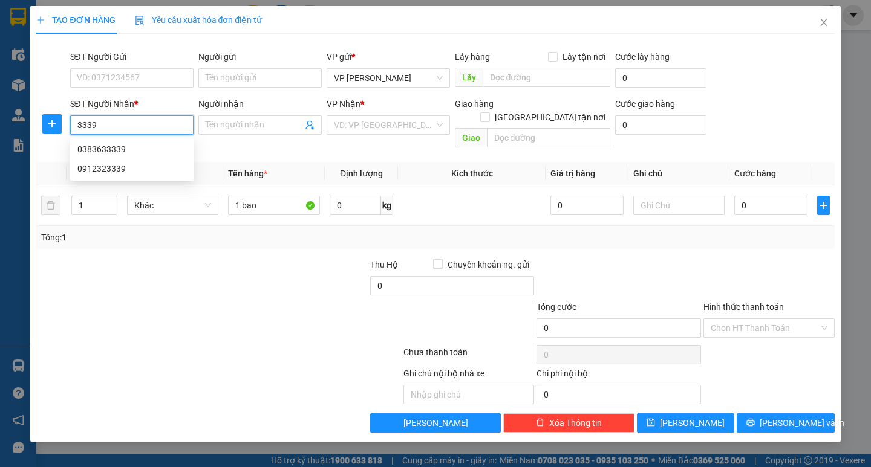
type input "0383633339"
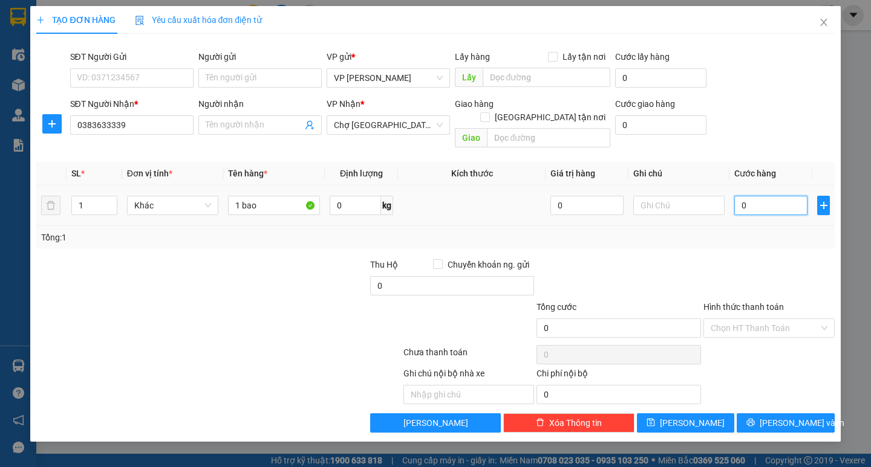
click at [753, 196] on input "0" at bounding box center [770, 205] width 73 height 19
click at [738, 196] on input "0" at bounding box center [770, 205] width 73 height 19
click at [769, 414] on button "[PERSON_NAME] và In" at bounding box center [784, 423] width 97 height 19
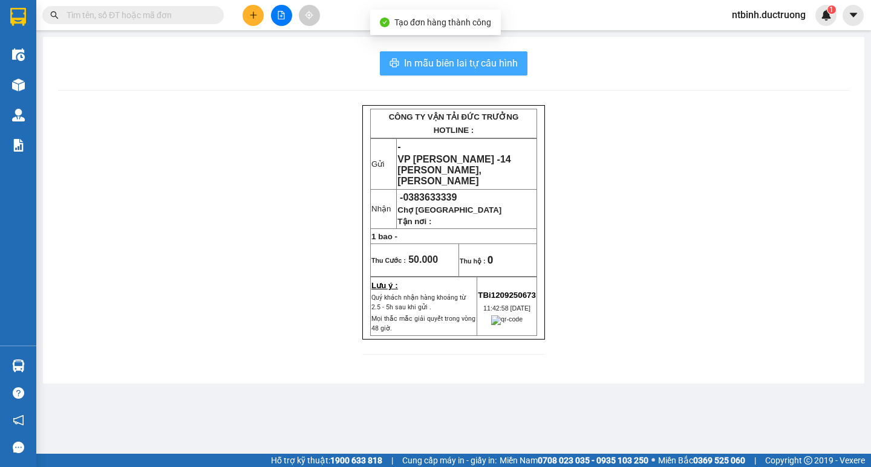
drag, startPoint x: 481, startPoint y: 60, endPoint x: 495, endPoint y: 59, distance: 13.9
click at [481, 60] on span "In mẫu biên lai tự cấu hình" at bounding box center [461, 63] width 114 height 15
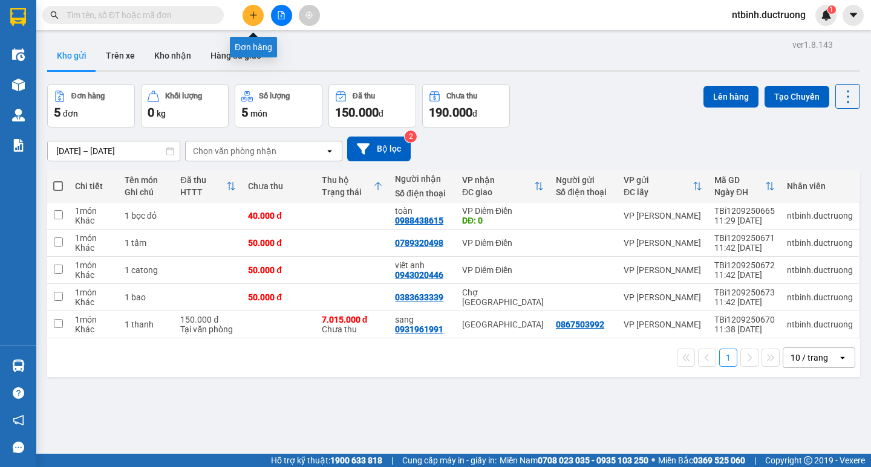
click at [255, 14] on icon "plus" at bounding box center [253, 15] width 8 height 8
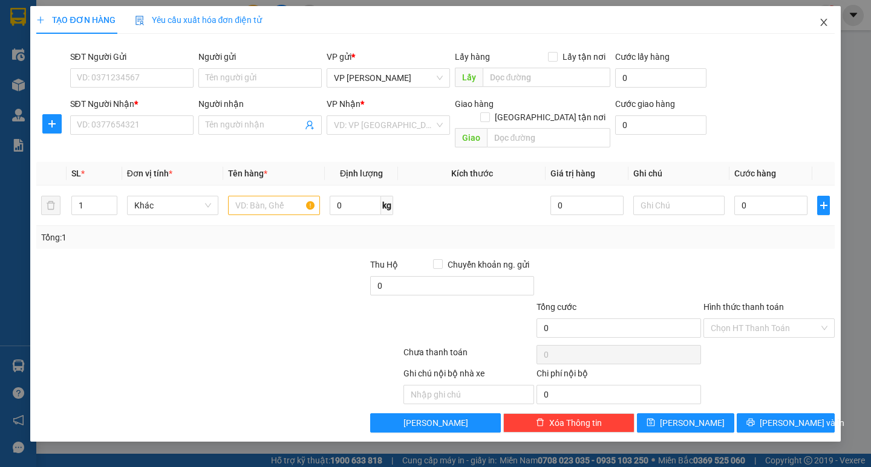
click at [819, 26] on icon "close" at bounding box center [824, 23] width 10 height 10
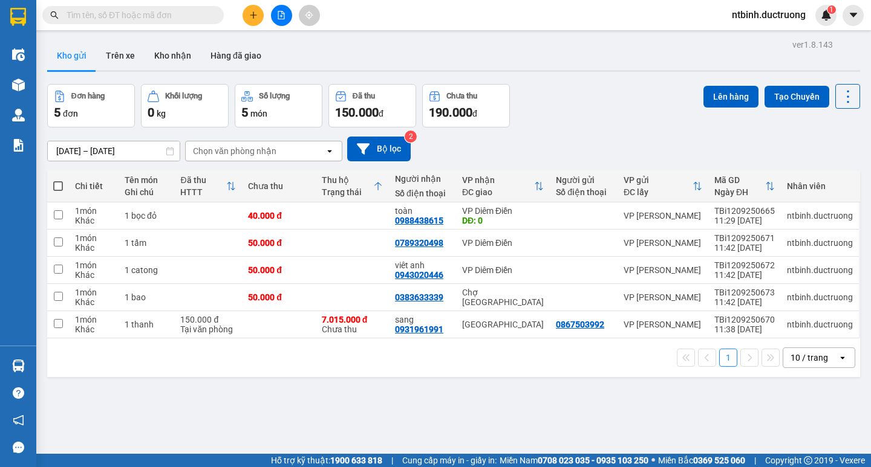
click at [249, 21] on button at bounding box center [252, 15] width 21 height 21
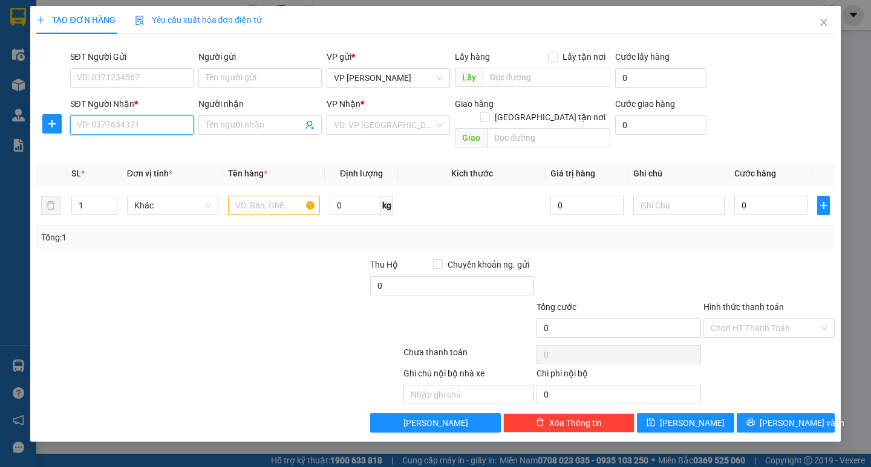
click at [148, 128] on input "SĐT Người Nhận *" at bounding box center [131, 124] width 123 height 19
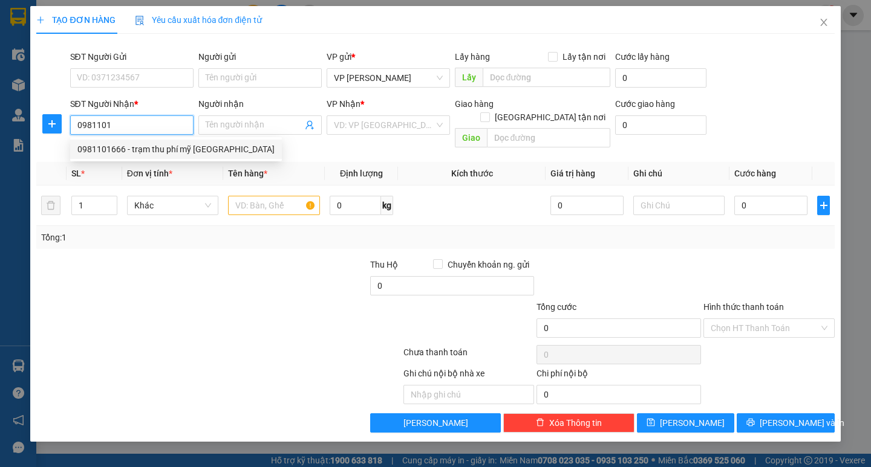
click at [140, 143] on div "0981101666 - trạm thu phí mỹ [GEOGRAPHIC_DATA]" at bounding box center [175, 149] width 197 height 13
type input "0981101666"
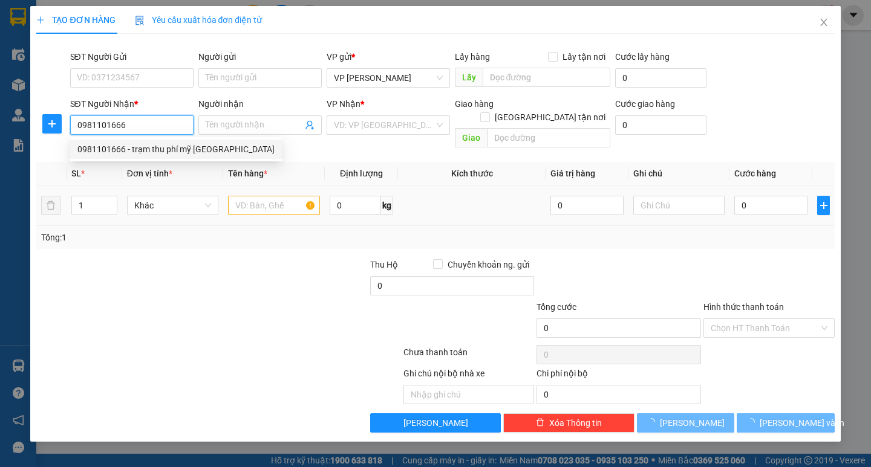
type input "trạm thu phí mỹ lộc [GEOGRAPHIC_DATA]"
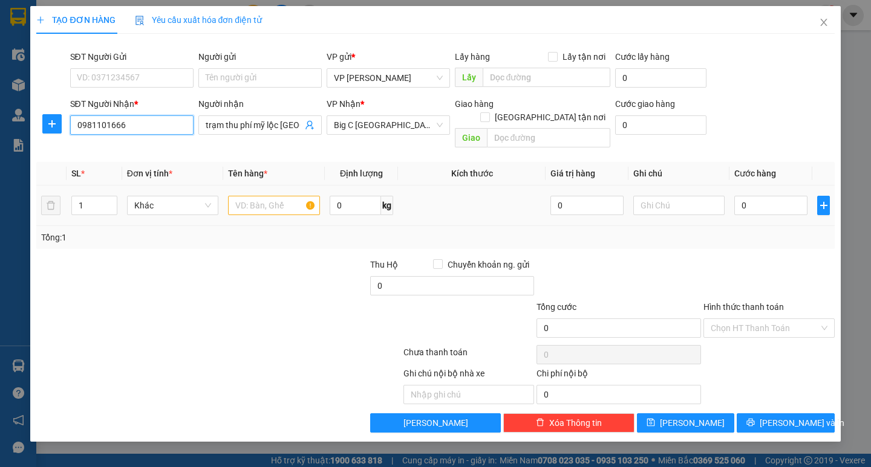
type input "0981101666"
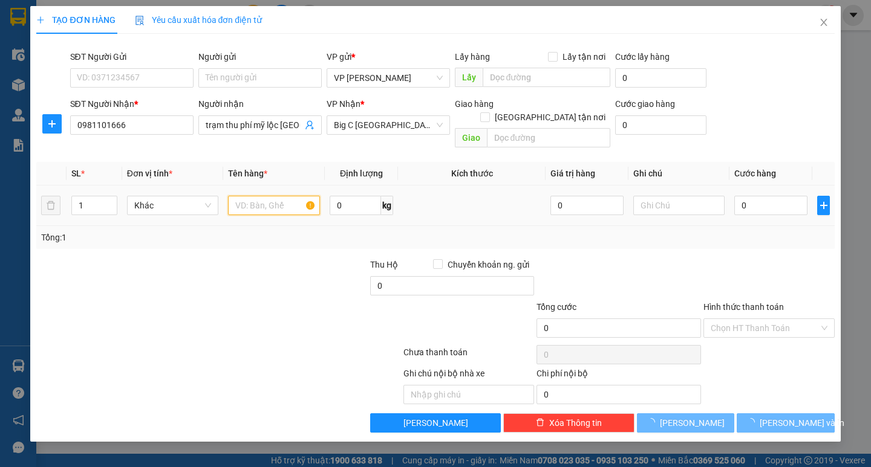
click at [273, 196] on input "text" at bounding box center [273, 205] width 91 height 19
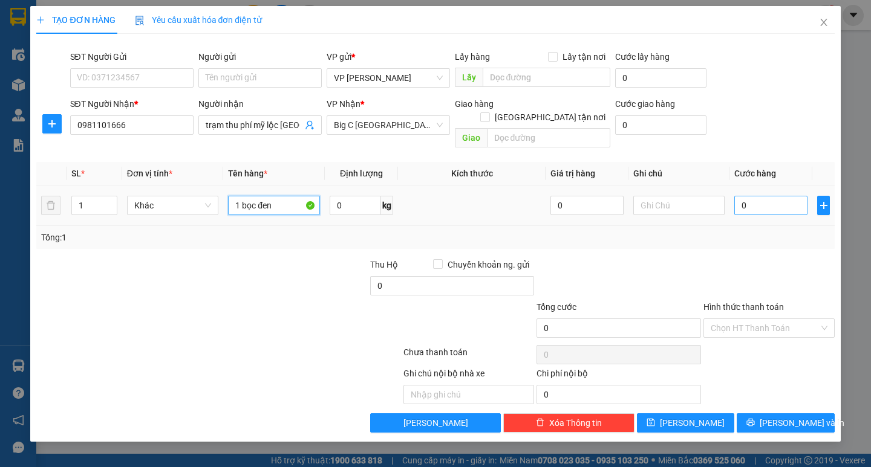
type input "1 bọc đen"
click at [756, 196] on input "0" at bounding box center [770, 205] width 73 height 19
click at [739, 200] on input "0" at bounding box center [770, 205] width 73 height 19
type input "50"
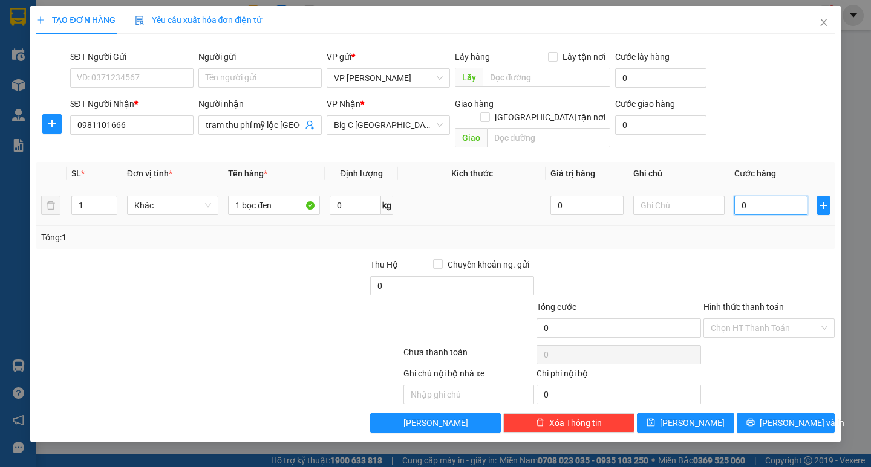
type input "50"
click at [736, 231] on div "Tổng: 1" at bounding box center [435, 237] width 788 height 13
type input "50.000"
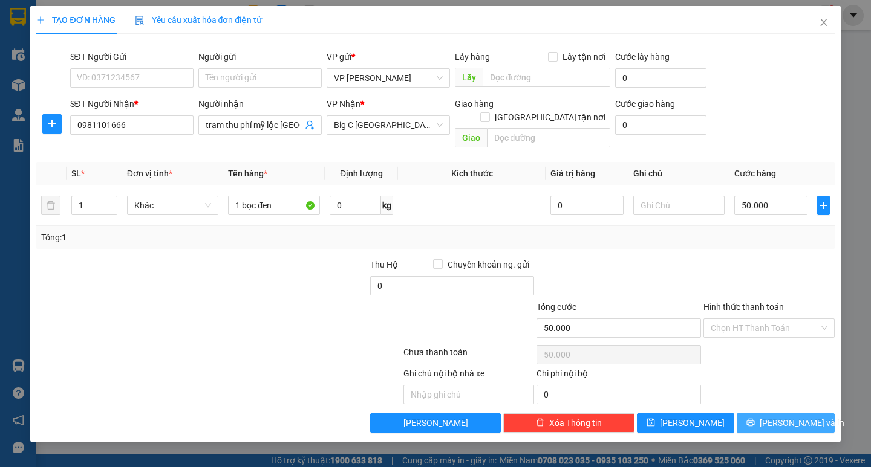
click at [792, 417] on span "[PERSON_NAME] và In" at bounding box center [801, 423] width 85 height 13
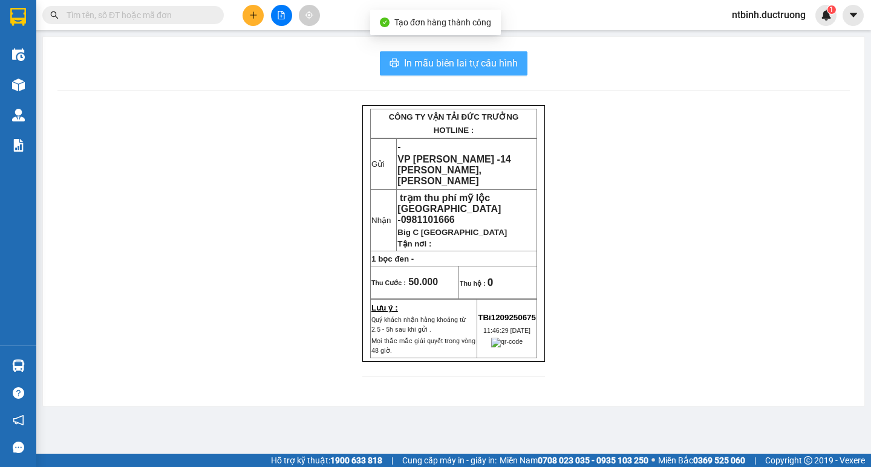
click at [468, 59] on span "In mẫu biên lai tự cấu hình" at bounding box center [461, 63] width 114 height 15
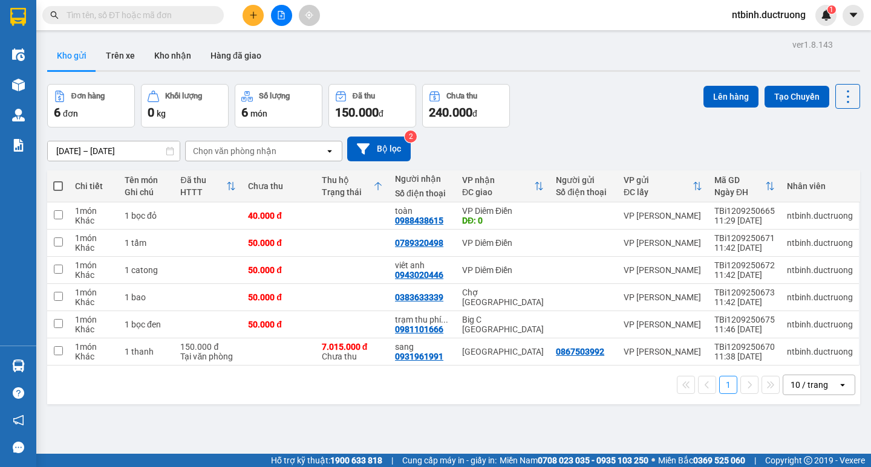
click at [56, 184] on span at bounding box center [58, 186] width 10 height 10
click at [58, 180] on input "checkbox" at bounding box center [58, 180] width 0 height 0
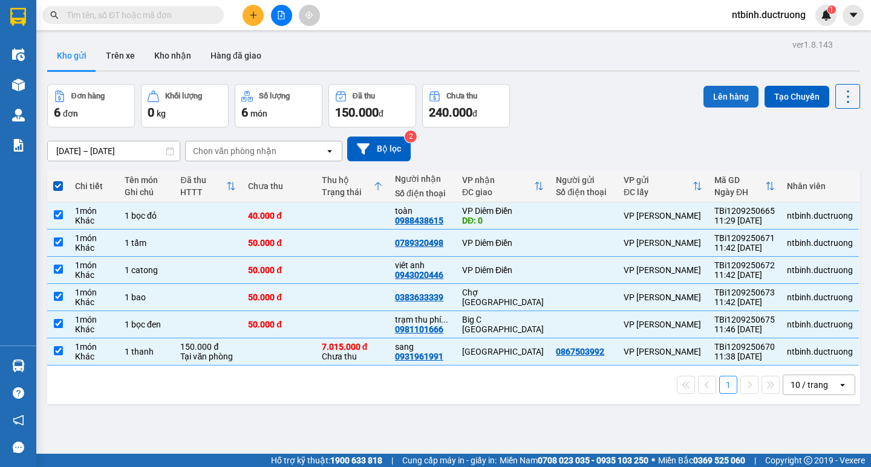
click at [704, 100] on button "Lên hàng" at bounding box center [730, 97] width 55 height 22
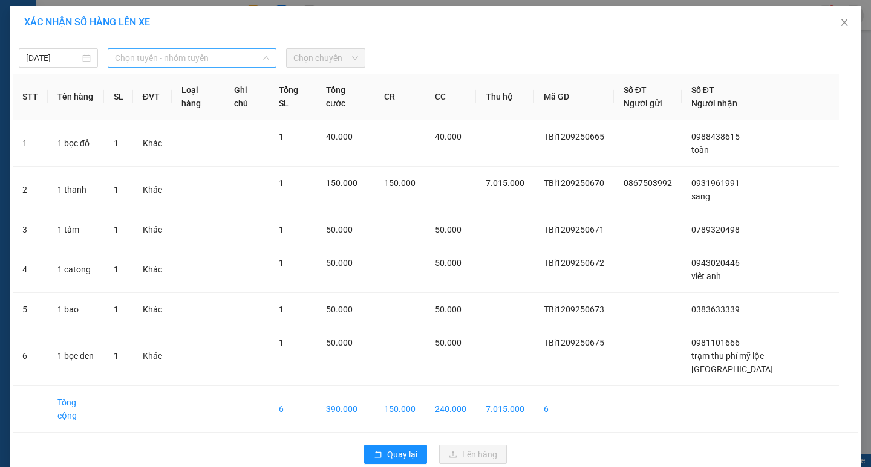
click at [235, 56] on span "Chọn tuyến - nhóm tuyến" at bounding box center [192, 58] width 154 height 18
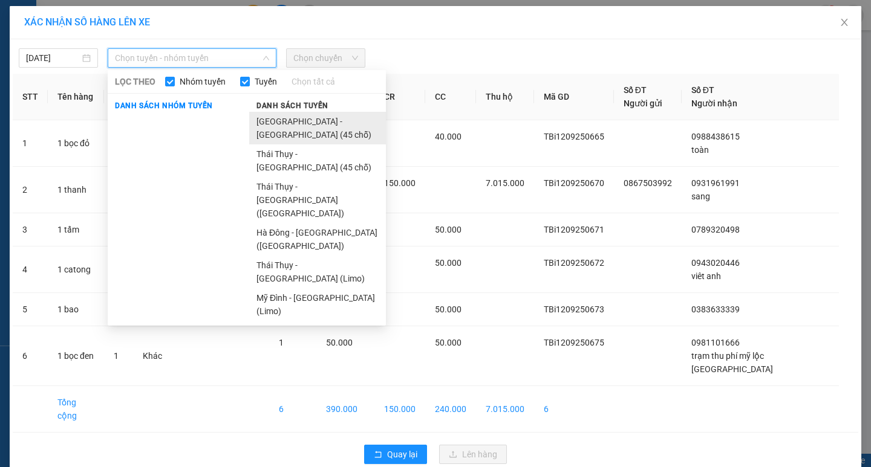
click at [275, 118] on li "[GEOGRAPHIC_DATA] - [GEOGRAPHIC_DATA] (45 chỗ)" at bounding box center [317, 128] width 137 height 33
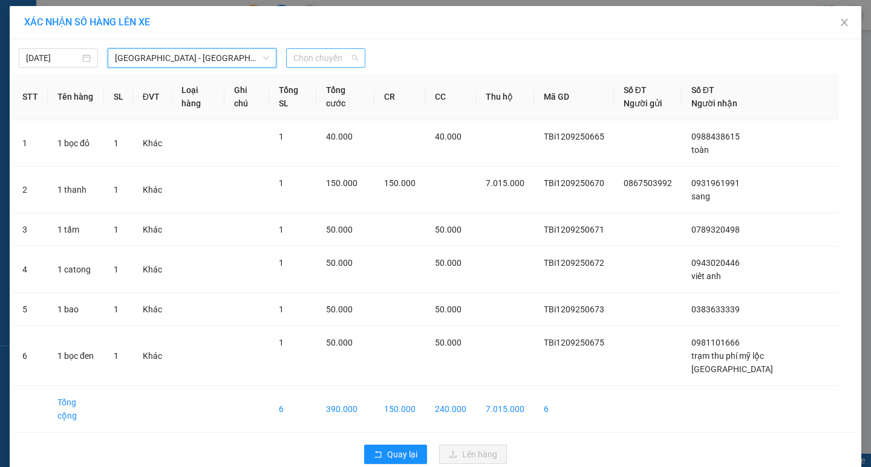
click at [320, 50] on span "Chọn chuyến" at bounding box center [325, 58] width 65 height 18
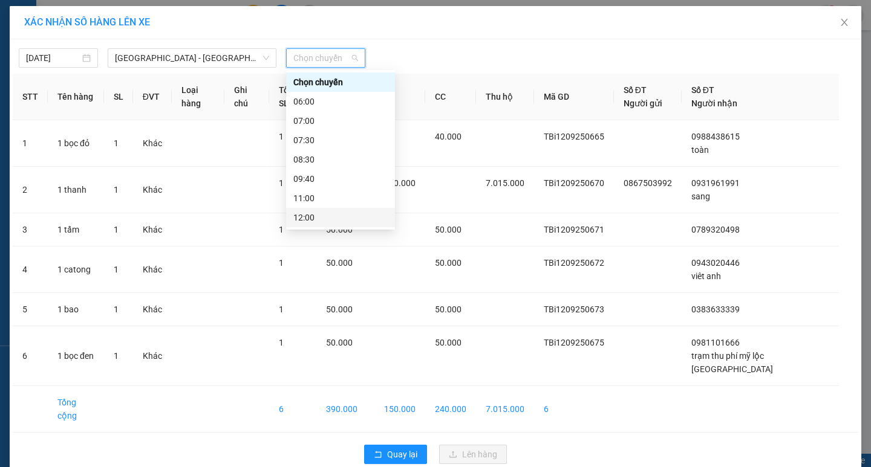
click at [327, 221] on div "12:00" at bounding box center [340, 217] width 94 height 13
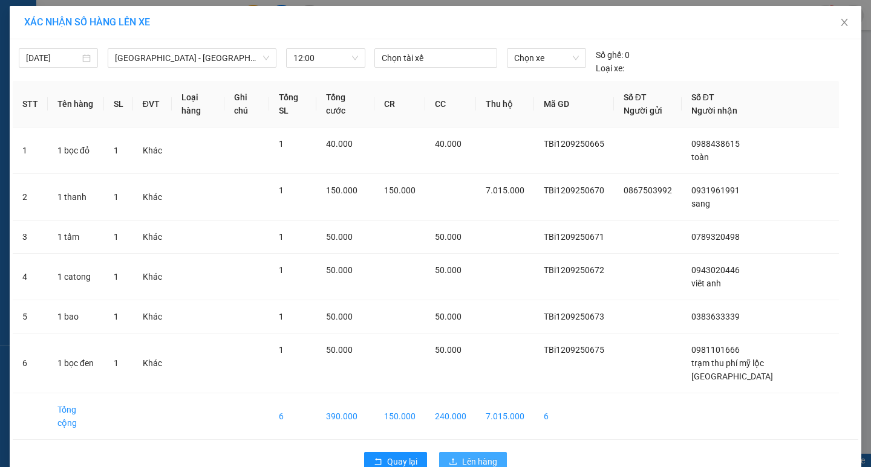
click at [476, 455] on span "Lên hàng" at bounding box center [479, 461] width 35 height 13
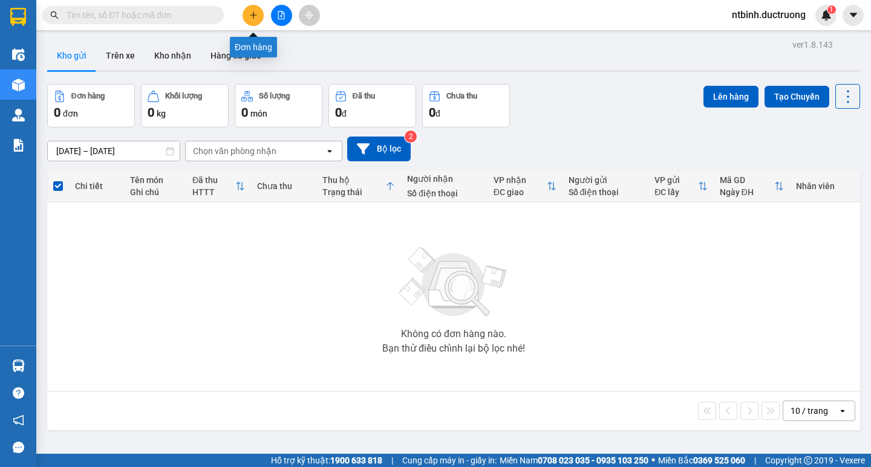
click at [255, 19] on icon "plus" at bounding box center [253, 15] width 8 height 8
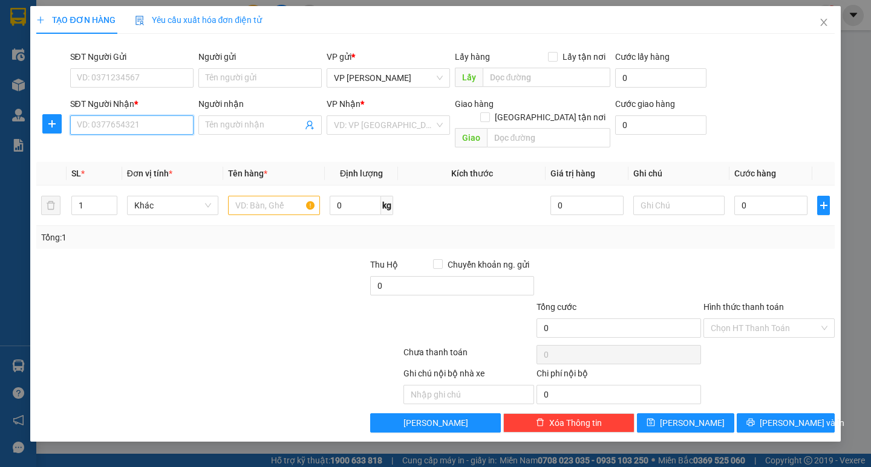
click at [132, 123] on input "SĐT Người Nhận *" at bounding box center [131, 124] width 123 height 19
click at [263, 196] on input "text" at bounding box center [273, 205] width 91 height 19
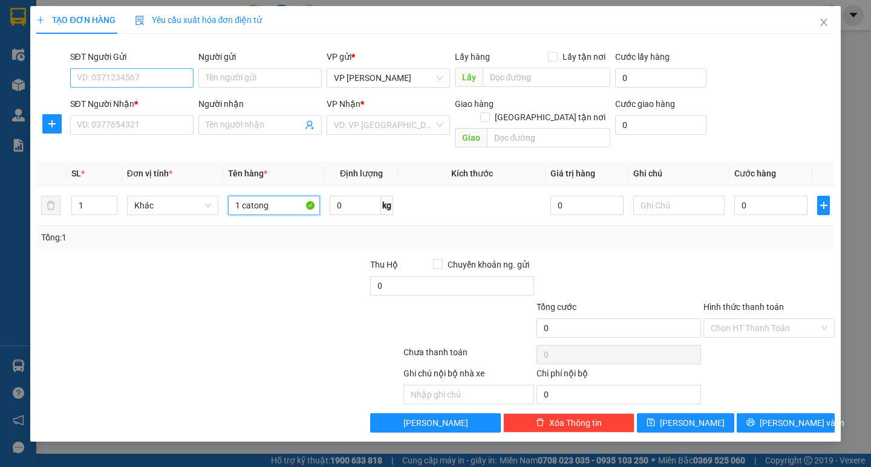
type input "1 catong"
click at [146, 80] on input "SĐT Người Gửi" at bounding box center [131, 77] width 123 height 19
type input "0"
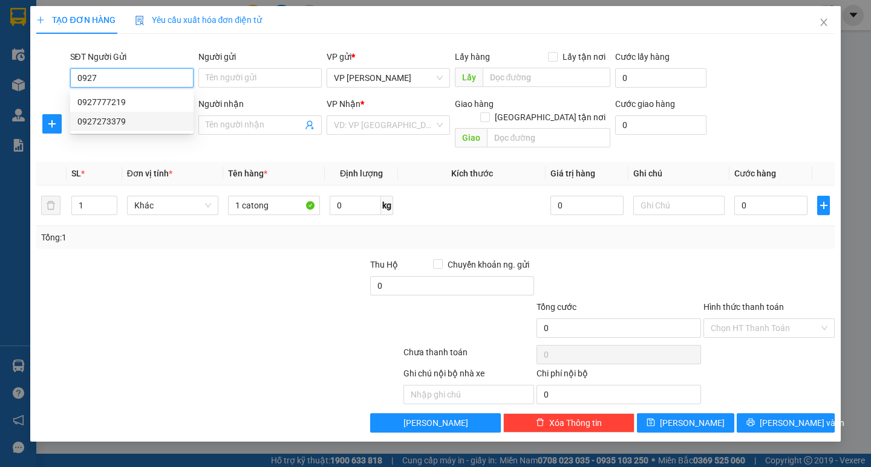
click at [136, 117] on div "0927273379" at bounding box center [131, 121] width 109 height 13
type input "0927273379"
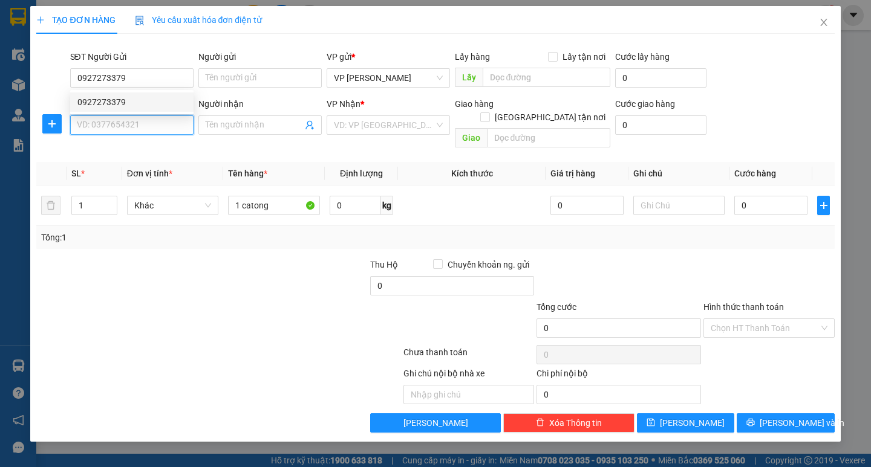
click at [132, 126] on input "SĐT Người Nhận *" at bounding box center [131, 124] width 123 height 19
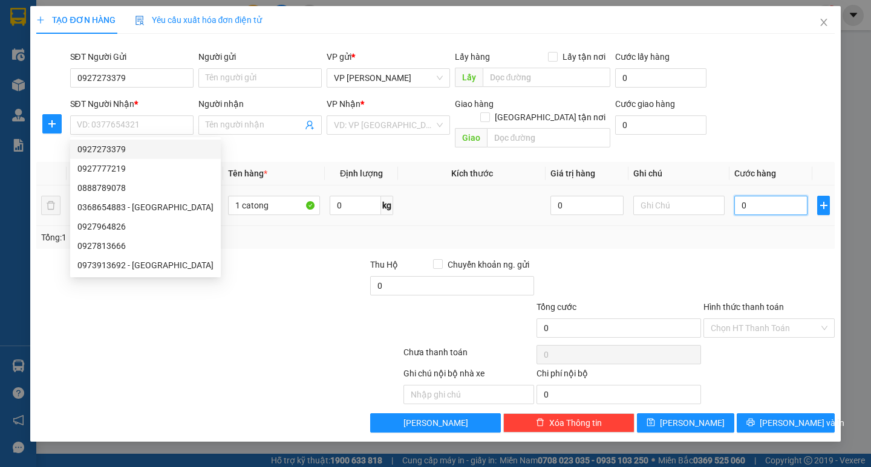
click at [737, 196] on input "0" at bounding box center [770, 205] width 73 height 19
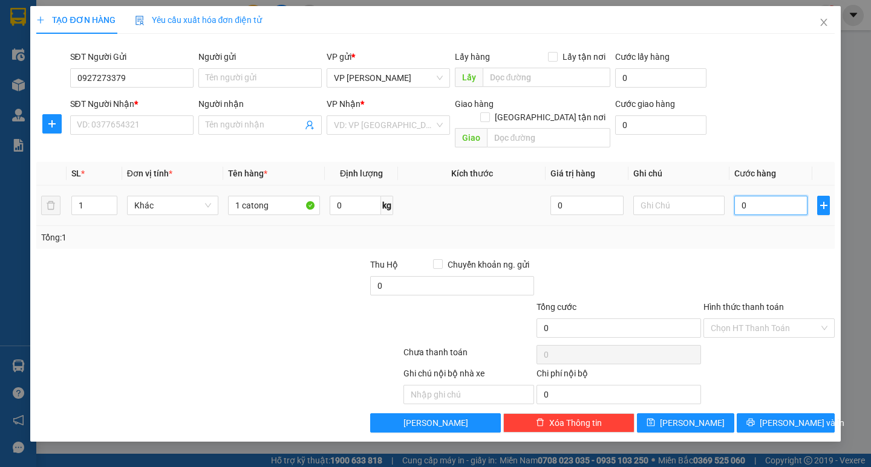
click at [734, 196] on input "0" at bounding box center [770, 205] width 73 height 19
type input "50"
click at [727, 210] on td at bounding box center [678, 206] width 101 height 41
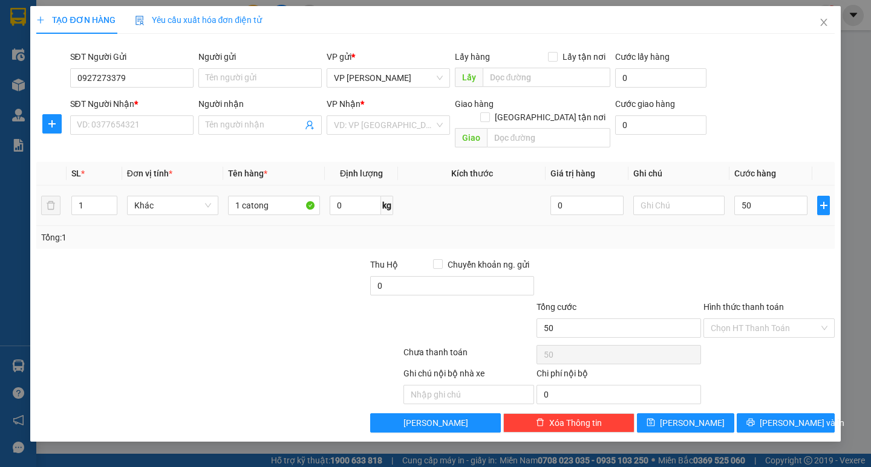
type input "50.000"
click at [779, 319] on input "Hình thức thanh toán" at bounding box center [764, 328] width 108 height 18
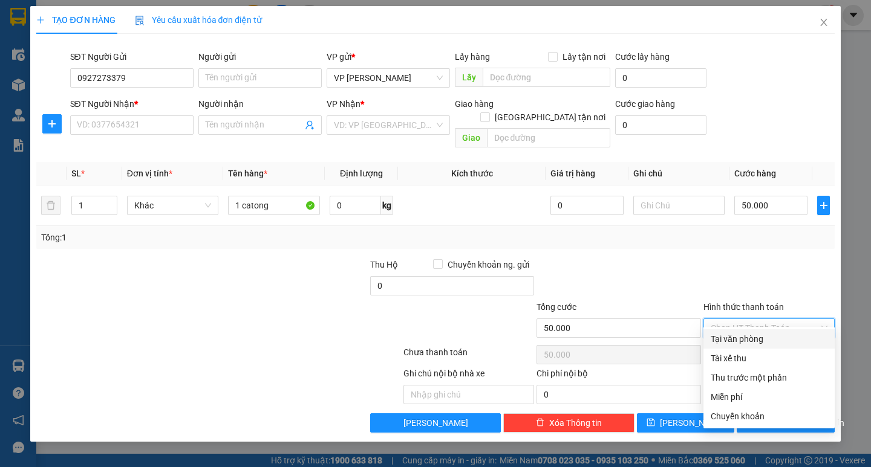
click at [778, 336] on div "Tại văn phòng" at bounding box center [768, 339] width 117 height 13
type input "0"
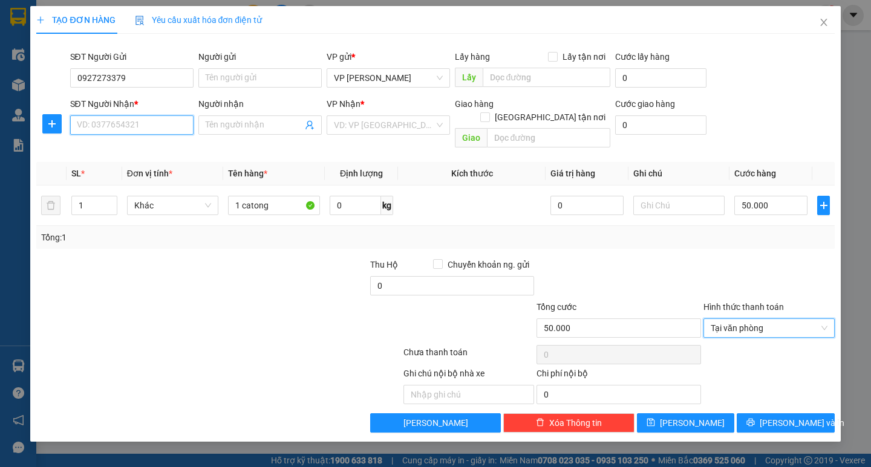
click at [123, 131] on input "SĐT Người Nhận *" at bounding box center [131, 124] width 123 height 19
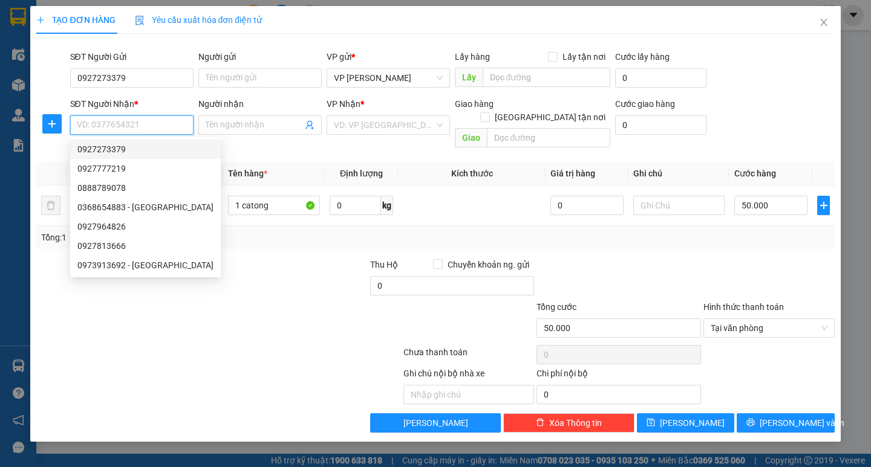
drag, startPoint x: 142, startPoint y: 264, endPoint x: 136, endPoint y: 122, distance: 142.8
click at [137, 123] on body "Kết quả tìm kiếm ( 0 ) Bộ lọc No Data ntbinh.ductruong 1 Điều hành xe Kho hàng …" at bounding box center [435, 233] width 871 height 467
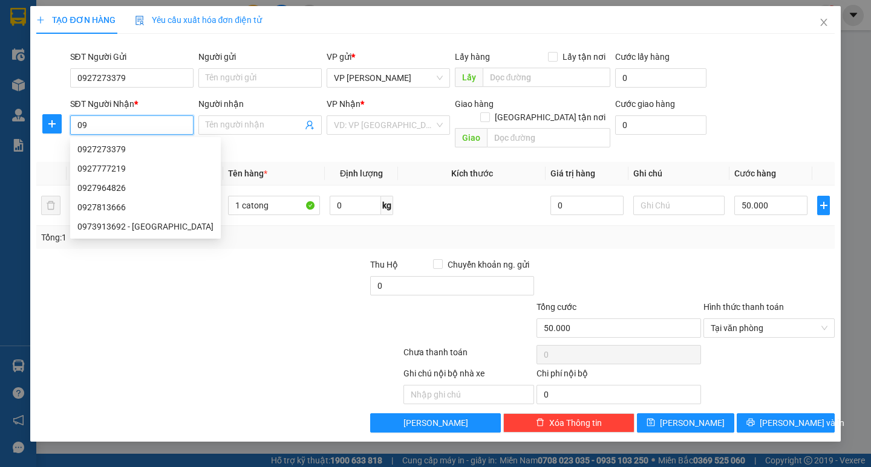
type input "0"
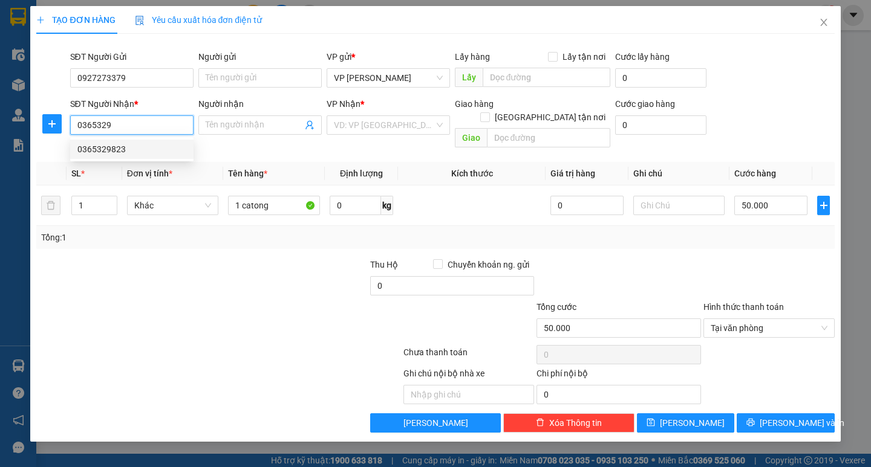
click at [141, 151] on div "0365329823" at bounding box center [131, 149] width 109 height 13
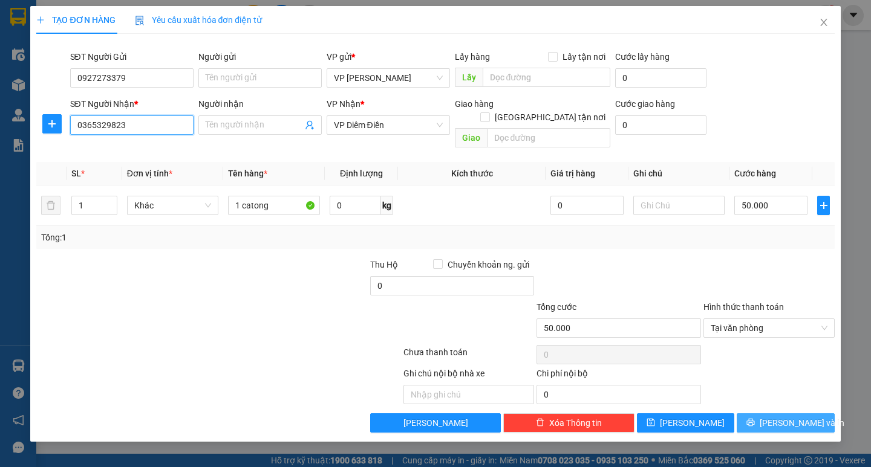
type input "0365329823"
drag, startPoint x: 791, startPoint y: 415, endPoint x: 765, endPoint y: 187, distance: 228.8
click at [765, 187] on div "Transit Pickup Surcharge Ids Transit Deliver Surcharge Ids Transit Deliver Surc…" at bounding box center [435, 238] width 798 height 389
click at [282, 119] on input "Người nhận" at bounding box center [254, 125] width 97 height 13
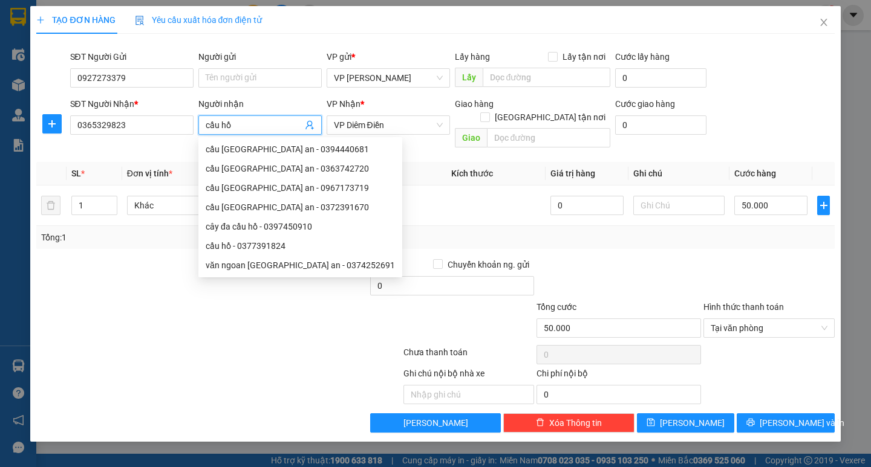
type input "cầu hồ"
click at [298, 372] on div at bounding box center [335, 385] width 134 height 37
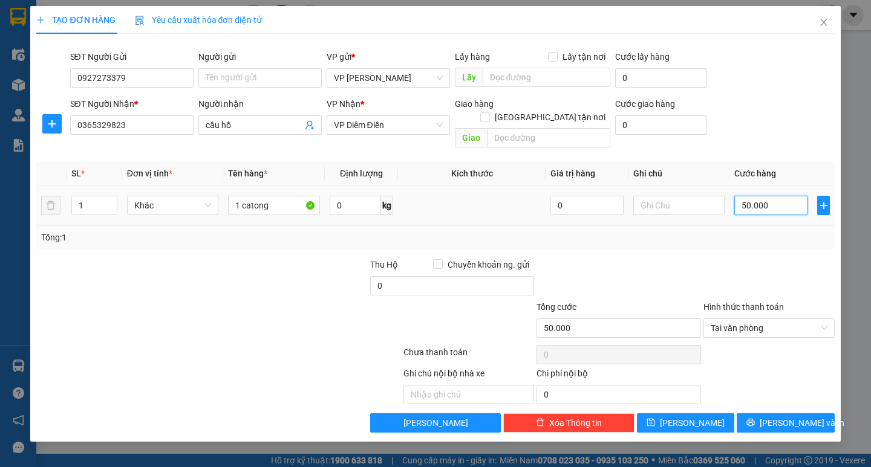
click at [778, 196] on input "50.000" at bounding box center [770, 205] width 73 height 19
type input "0"
type input "004"
type input "4"
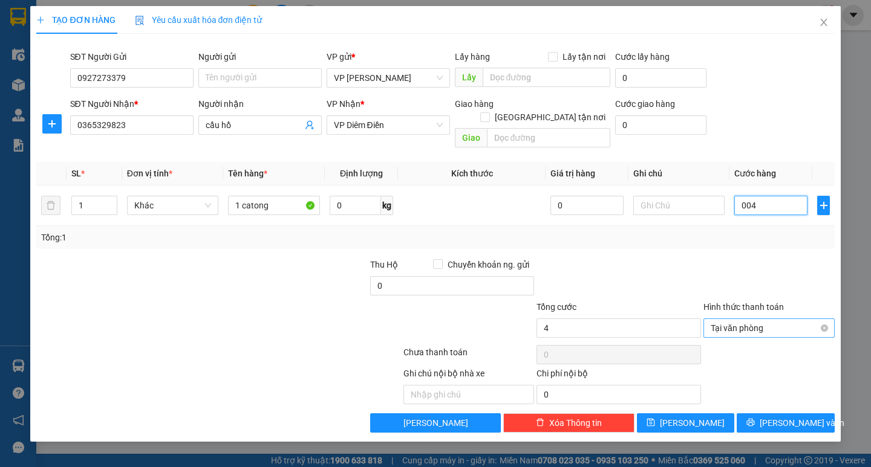
click at [750, 321] on span "Tại văn phòng" at bounding box center [768, 328] width 117 height 18
type input "4.000"
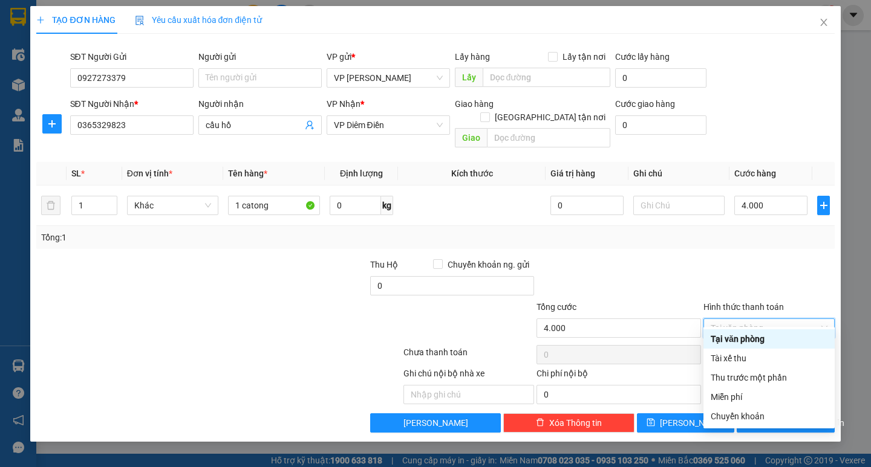
click at [748, 333] on div "Tại văn phòng" at bounding box center [768, 339] width 117 height 13
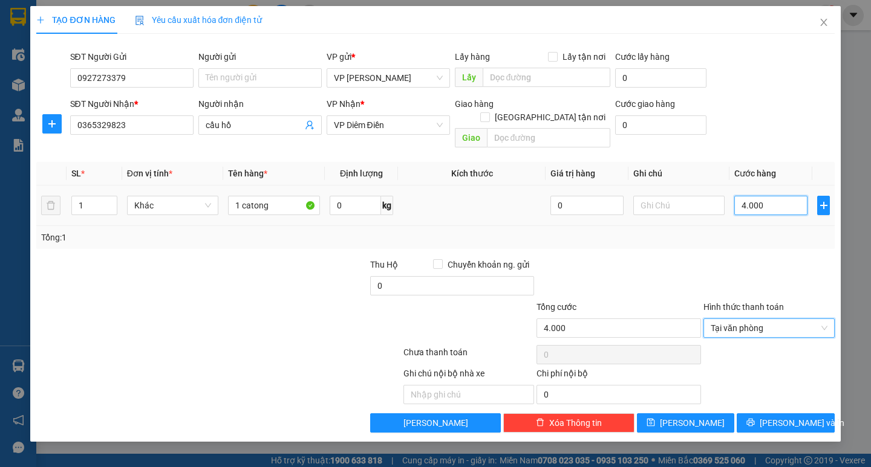
click at [767, 196] on input "4.000" at bounding box center [770, 205] width 73 height 19
type input "0"
click at [741, 196] on input "0" at bounding box center [770, 205] width 73 height 19
click at [747, 258] on div at bounding box center [769, 279] width 134 height 42
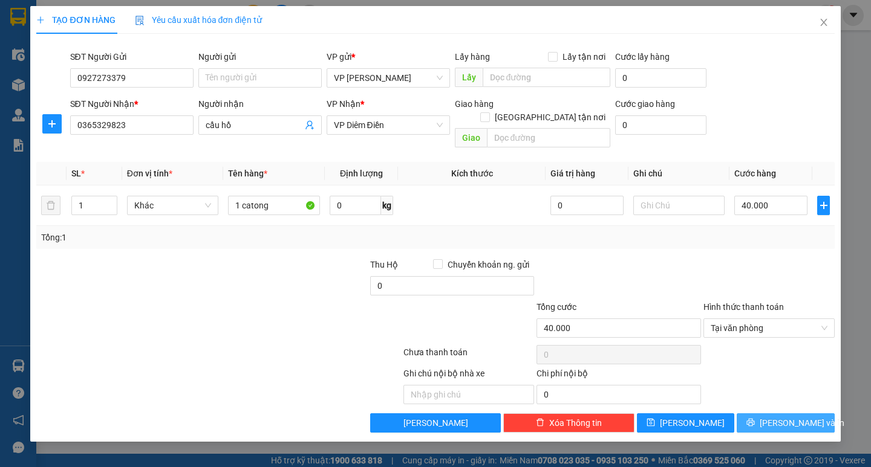
click at [755, 418] on icon "printer" at bounding box center [750, 422] width 8 height 8
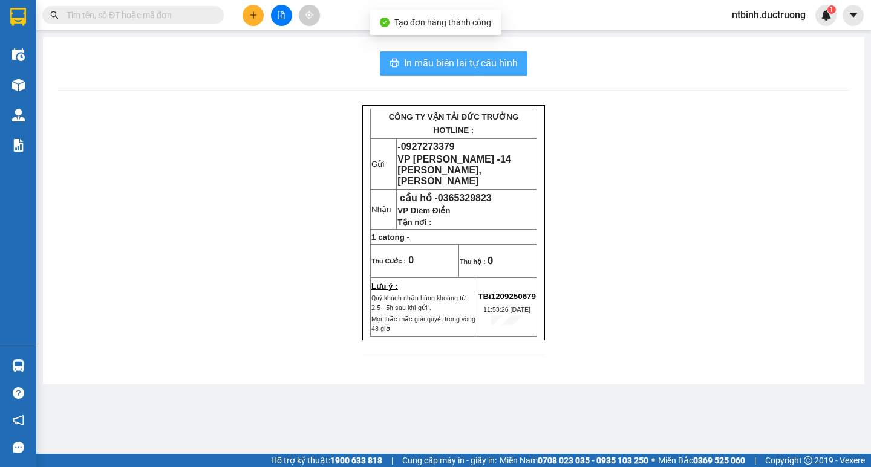
click at [487, 51] on button "In mẫu biên lai tự cấu hình" at bounding box center [454, 63] width 148 height 24
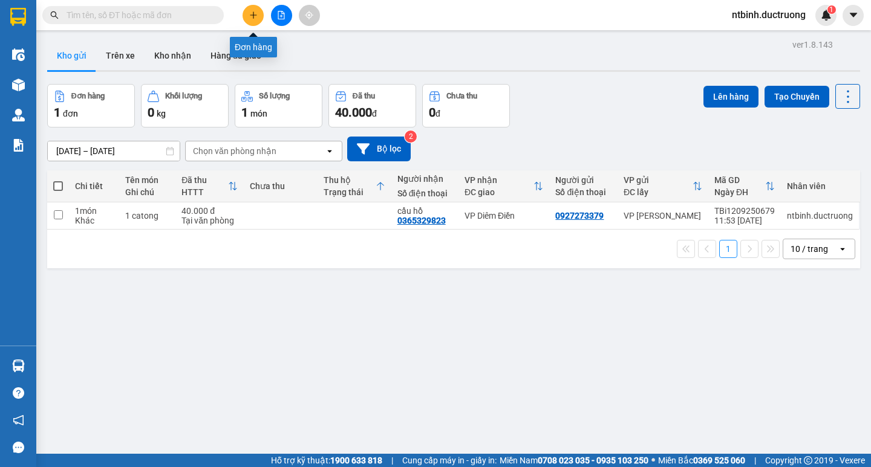
click at [258, 13] on button at bounding box center [252, 15] width 21 height 21
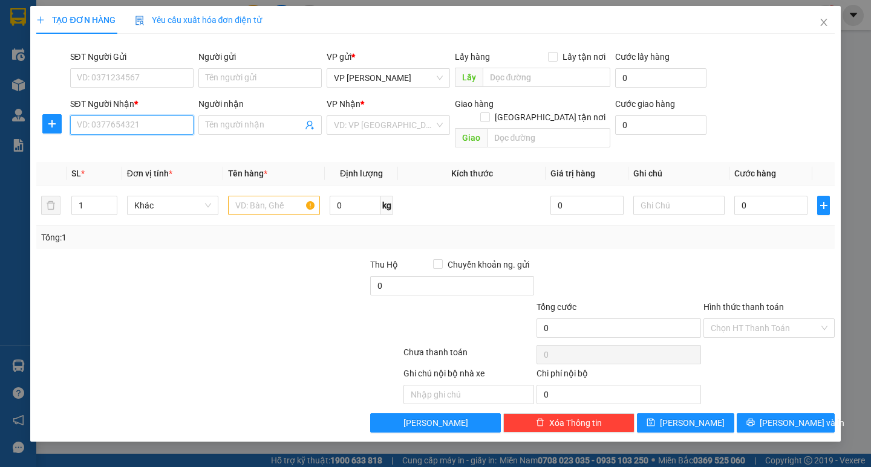
click at [124, 123] on input "SĐT Người Nhận *" at bounding box center [131, 124] width 123 height 19
click at [140, 145] on div "0862031402" at bounding box center [131, 149] width 109 height 13
click at [94, 128] on input "0862031386" at bounding box center [131, 124] width 123 height 19
type input "0862031386"
click at [274, 196] on input "text" at bounding box center [273, 205] width 91 height 19
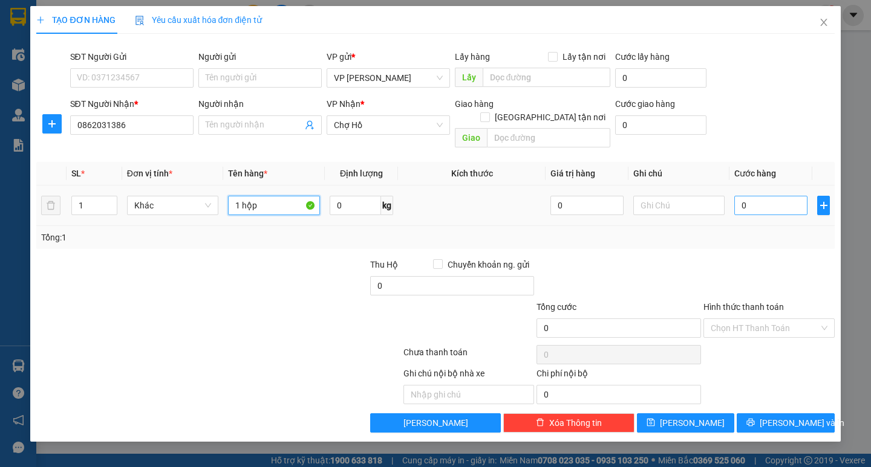
type input "1 hộp"
click at [753, 196] on input "0" at bounding box center [770, 205] width 73 height 19
click at [745, 198] on input "0" at bounding box center [770, 205] width 73 height 19
click at [743, 200] on input "0" at bounding box center [770, 205] width 73 height 19
type input "30"
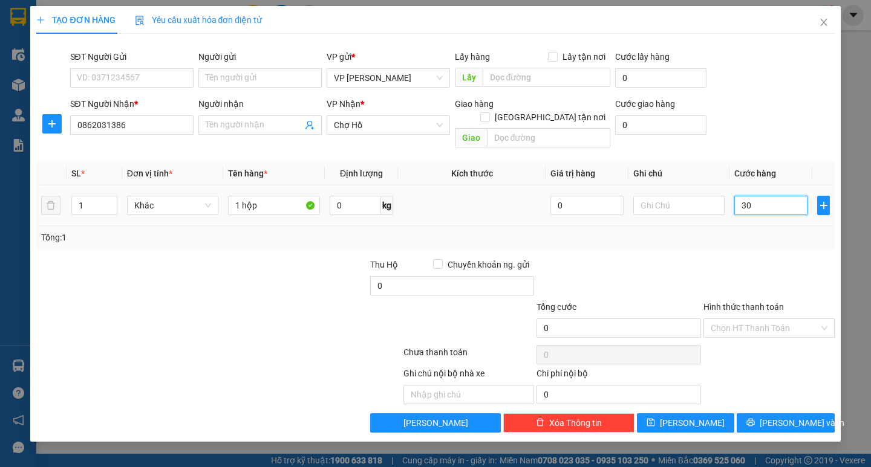
type input "30"
click at [793, 417] on span "[PERSON_NAME] và In" at bounding box center [801, 423] width 85 height 13
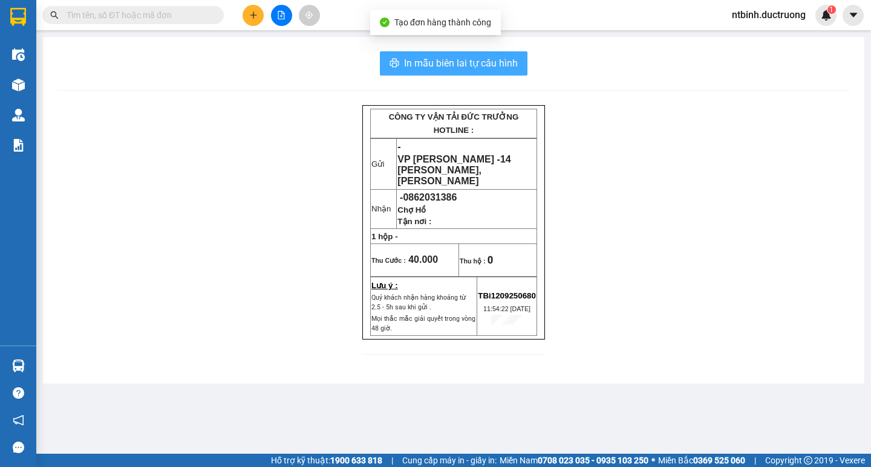
click at [496, 63] on span "In mẫu biên lai tự cấu hình" at bounding box center [461, 63] width 114 height 15
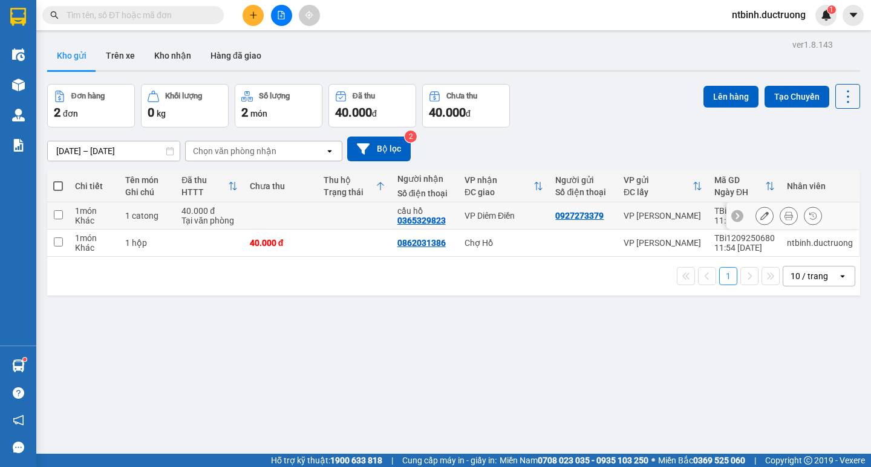
click at [377, 212] on td at bounding box center [354, 216] width 74 height 27
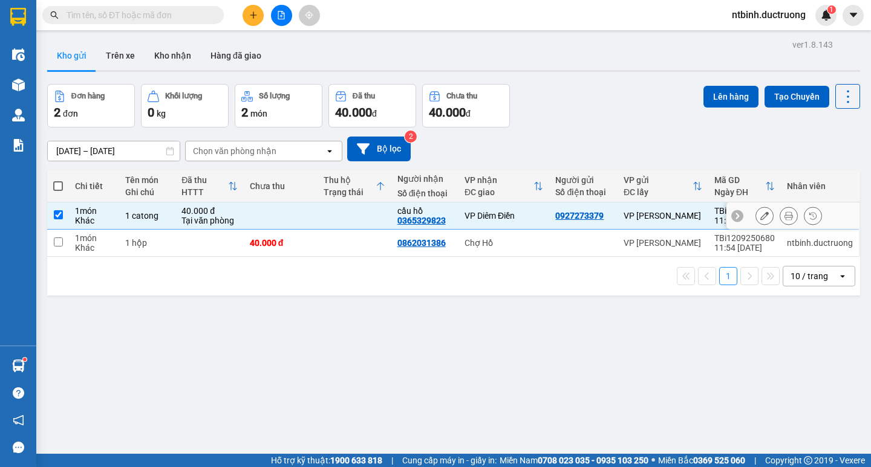
click at [353, 235] on td at bounding box center [354, 243] width 74 height 27
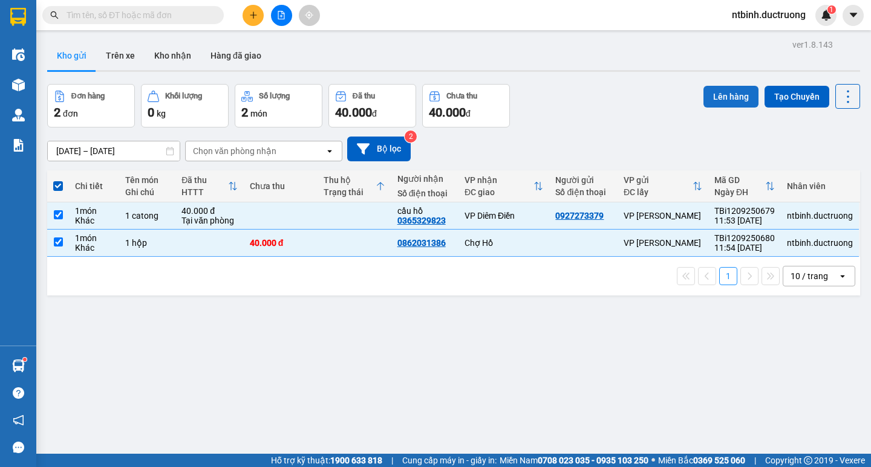
click at [712, 101] on button "Lên hàng" at bounding box center [730, 97] width 55 height 22
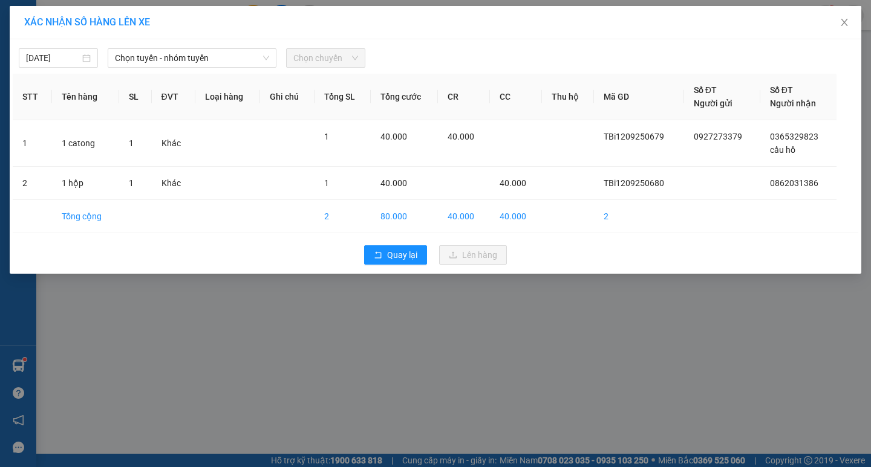
click at [216, 70] on div "[DATE] Chọn tuyến - nhóm tuyến Chọn chuyến STT Tên hàng SL ĐVT Loại hàng Ghi ch…" at bounding box center [435, 156] width 851 height 235
click at [222, 65] on span "Chọn tuyến - nhóm tuyến" at bounding box center [192, 58] width 154 height 18
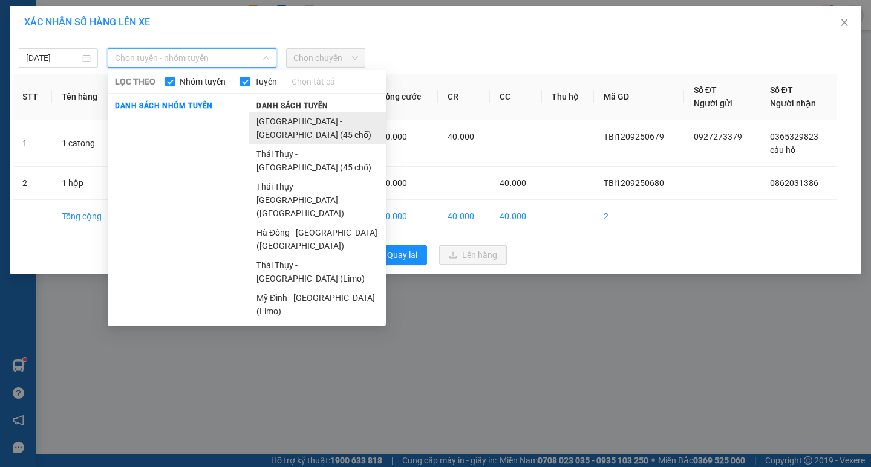
click at [252, 114] on li "[GEOGRAPHIC_DATA] - [GEOGRAPHIC_DATA] (45 chỗ)" at bounding box center [317, 128] width 137 height 33
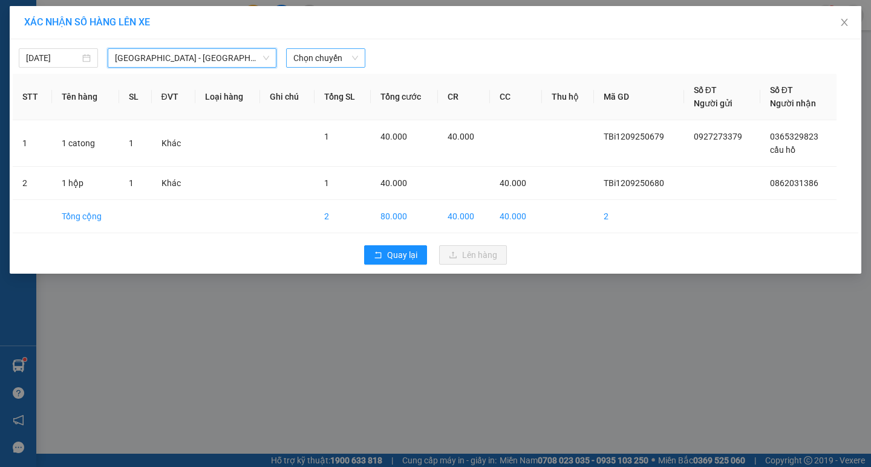
click at [346, 62] on span "Chọn chuyến" at bounding box center [325, 58] width 65 height 18
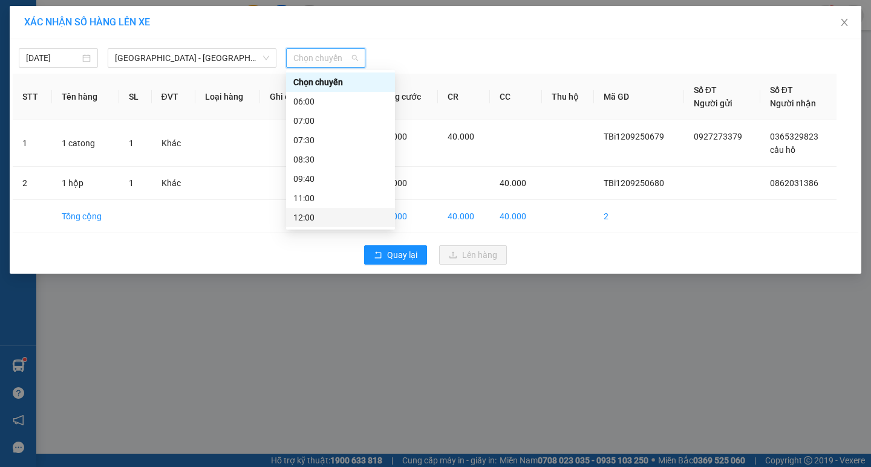
click at [330, 216] on div "12:00" at bounding box center [340, 217] width 94 height 13
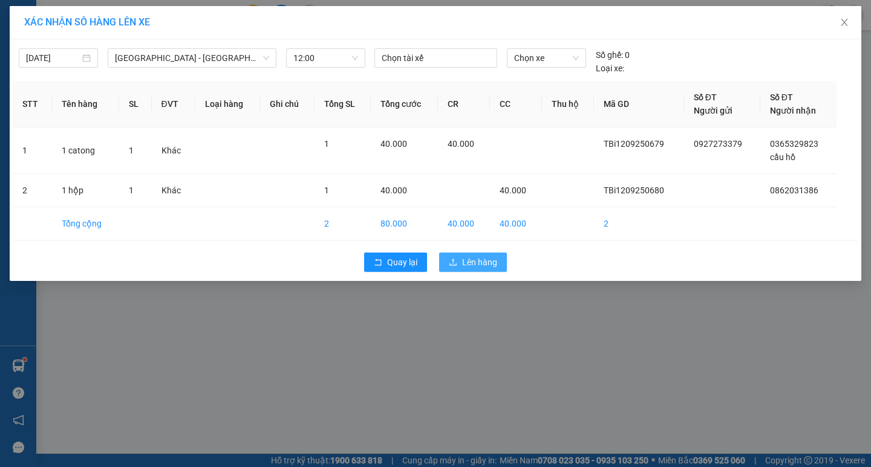
click at [482, 257] on span "Lên hàng" at bounding box center [479, 262] width 35 height 13
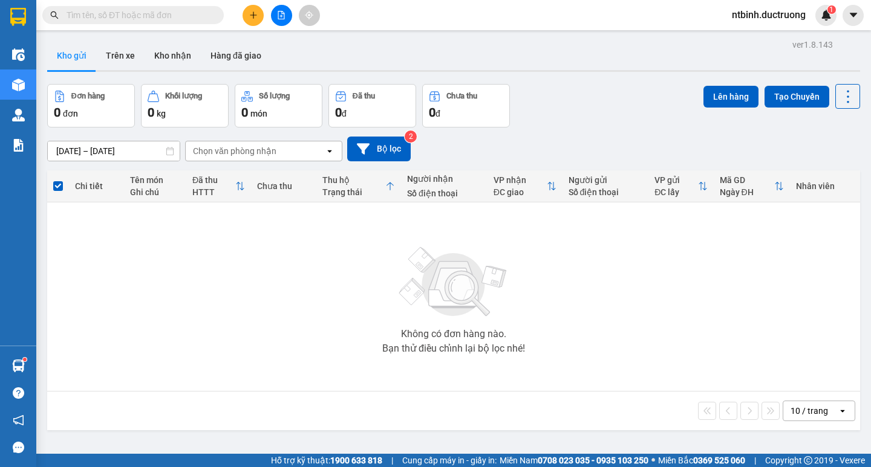
click at [258, 22] on button at bounding box center [252, 15] width 21 height 21
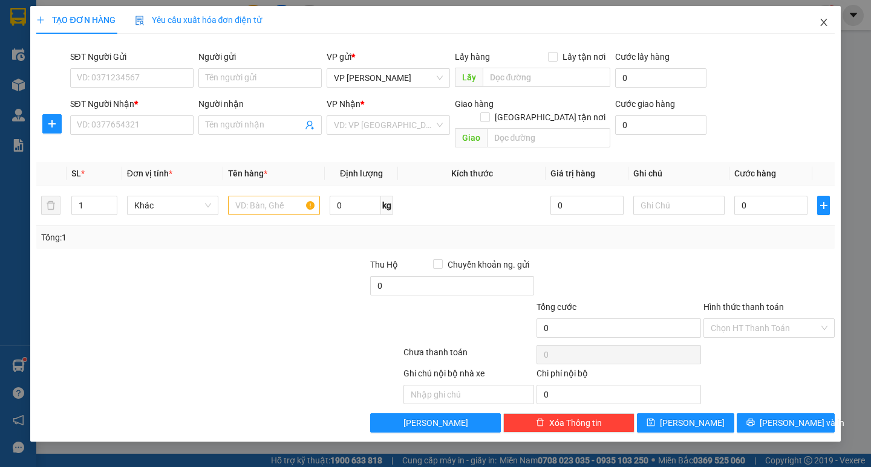
click at [830, 27] on span "Close" at bounding box center [824, 23] width 34 height 34
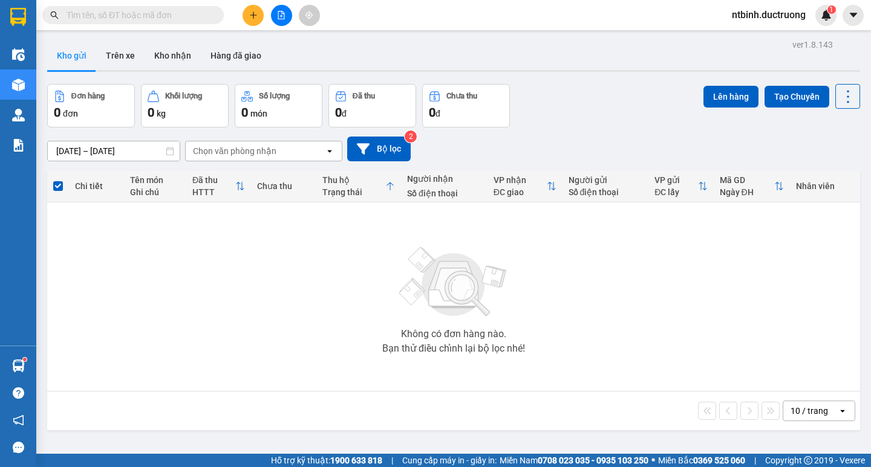
click at [287, 14] on button at bounding box center [281, 15] width 21 height 21
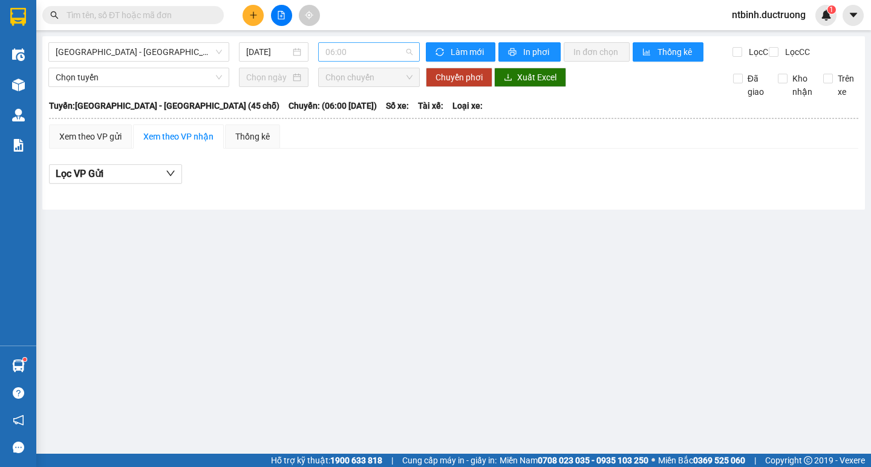
click at [361, 48] on span "06:00" at bounding box center [368, 52] width 87 height 18
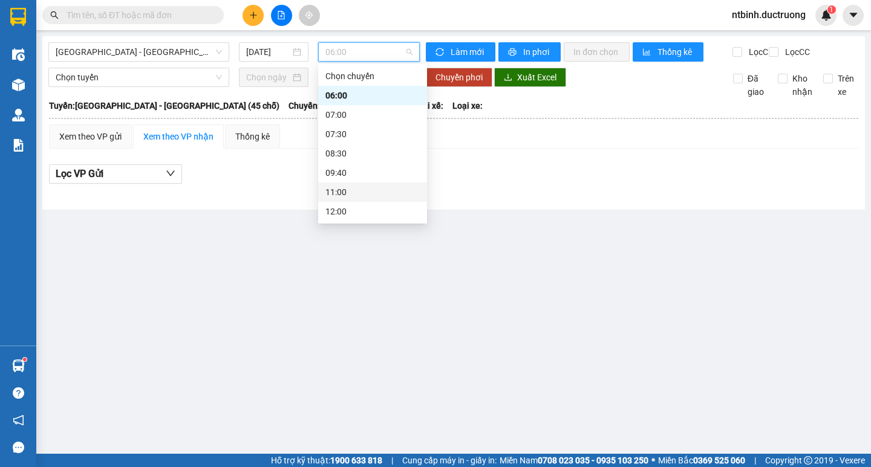
click at [357, 215] on div "12:00" at bounding box center [372, 211] width 94 height 13
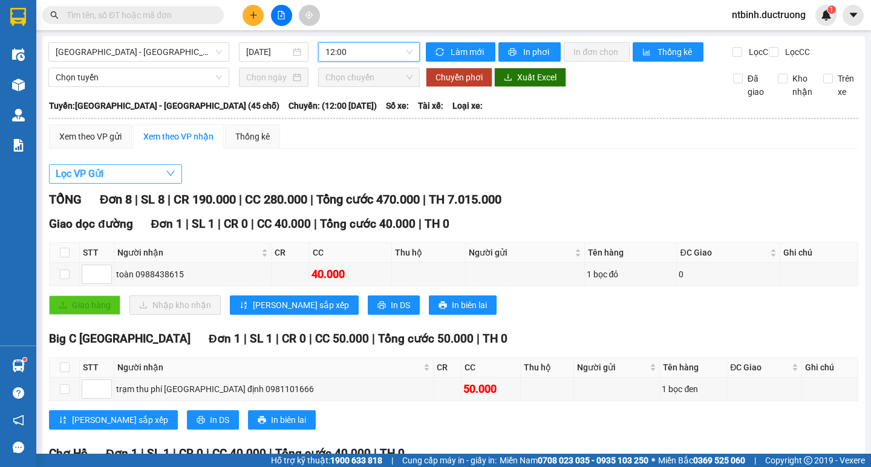
click at [135, 176] on button "Lọc VP Gửi" at bounding box center [115, 173] width 133 height 19
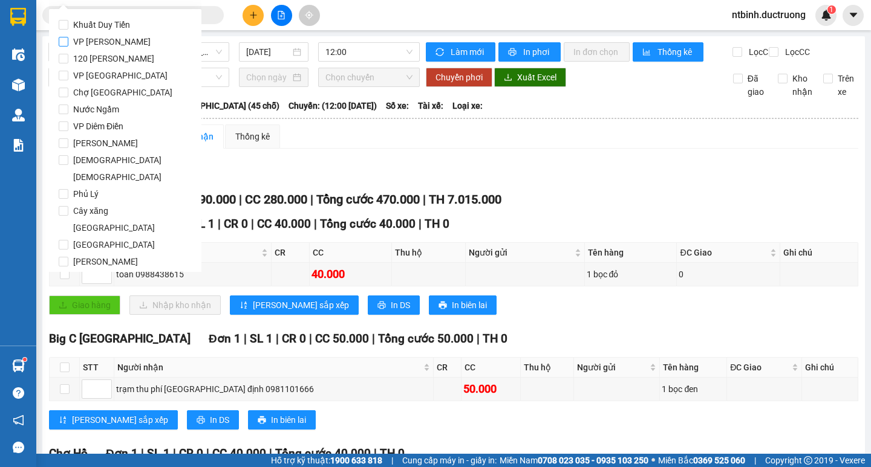
click at [122, 45] on span "VP [PERSON_NAME]" at bounding box center [111, 41] width 87 height 17
click at [68, 45] on input "VP [PERSON_NAME]" at bounding box center [64, 42] width 10 height 10
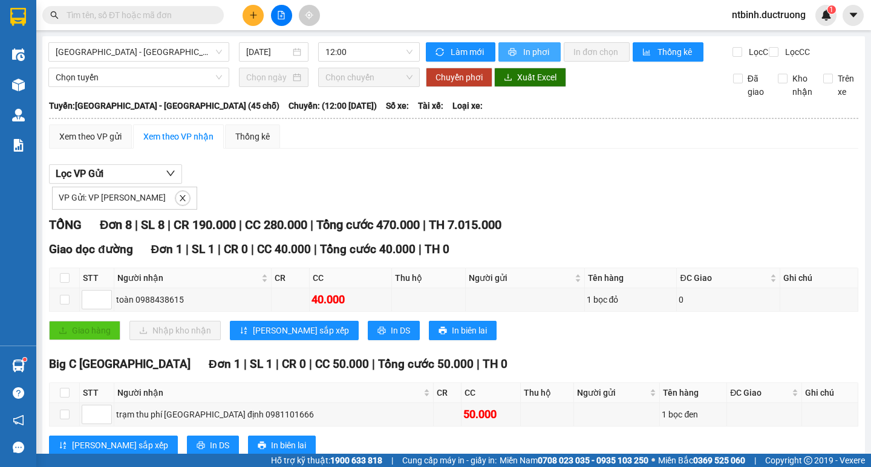
click at [519, 43] on button "In phơi" at bounding box center [529, 51] width 62 height 19
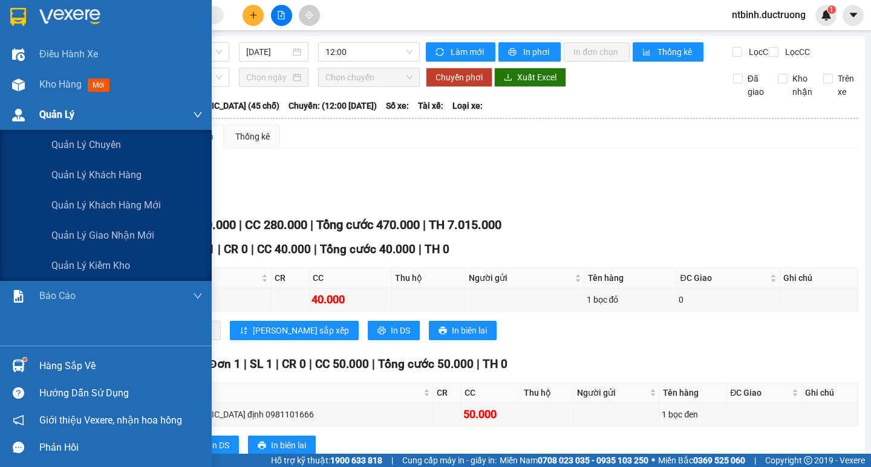
click at [27, 101] on div "Quản Lý" at bounding box center [106, 115] width 212 height 30
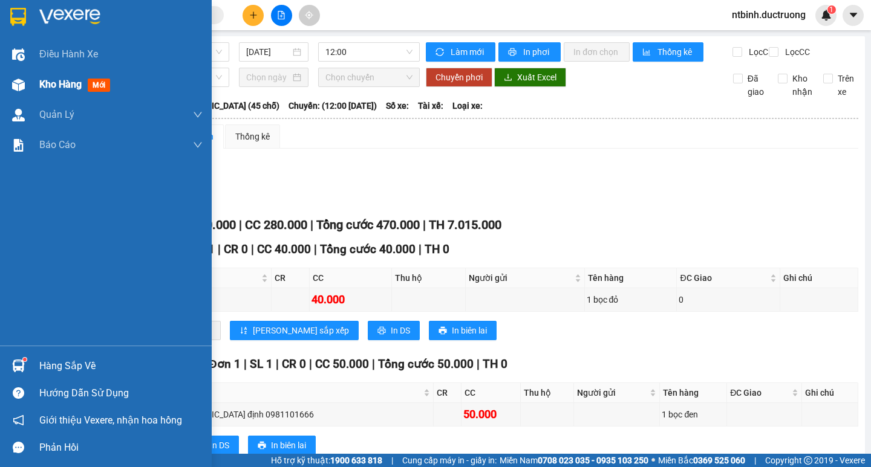
click at [25, 77] on div at bounding box center [18, 84] width 21 height 21
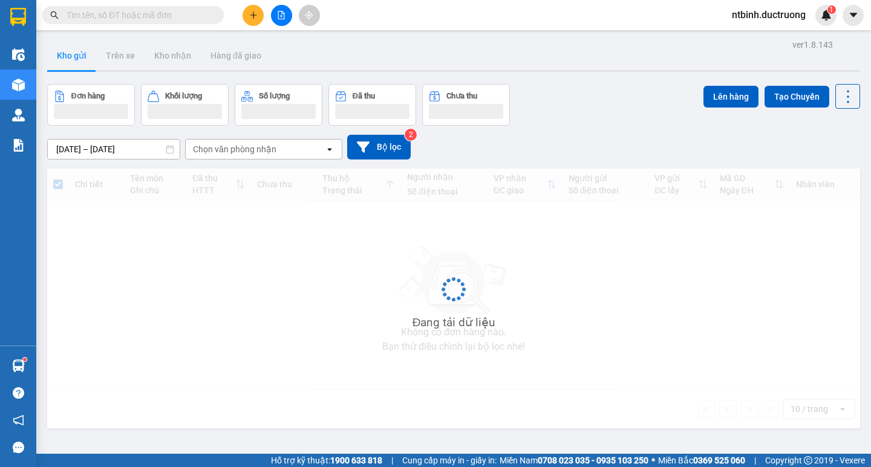
click at [249, 18] on icon "plus" at bounding box center [253, 15] width 8 height 8
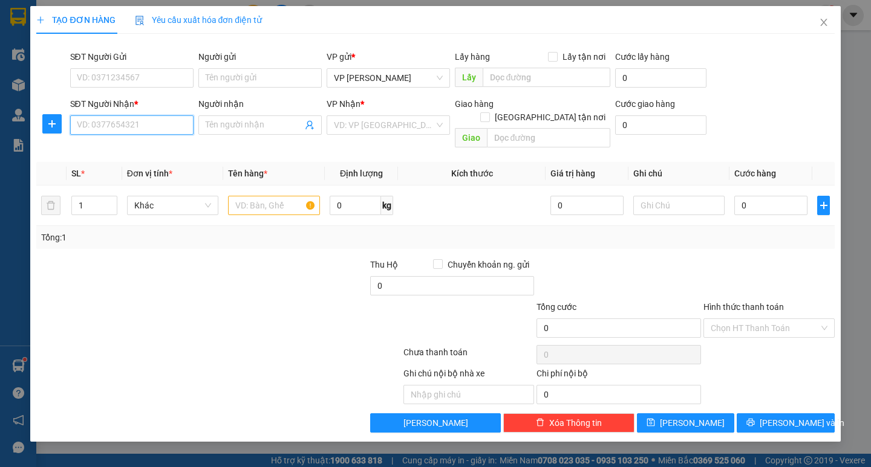
click at [132, 130] on input "SĐT Người Nhận *" at bounding box center [131, 124] width 123 height 19
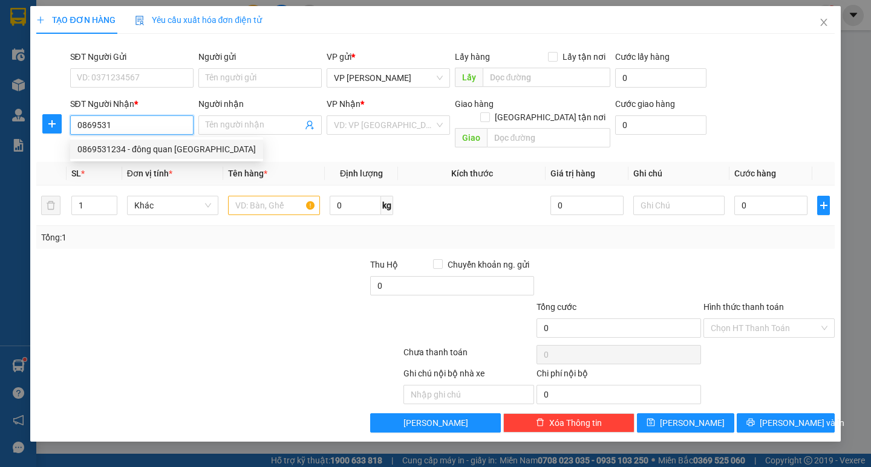
click at [143, 148] on div "0869531234 - đông quan [GEOGRAPHIC_DATA]" at bounding box center [166, 149] width 178 height 13
type input "0869531234"
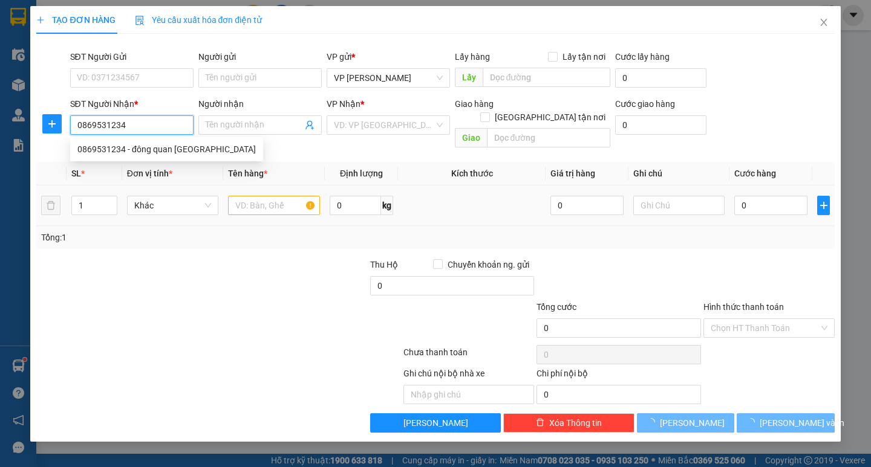
type input "đông quan [GEOGRAPHIC_DATA]"
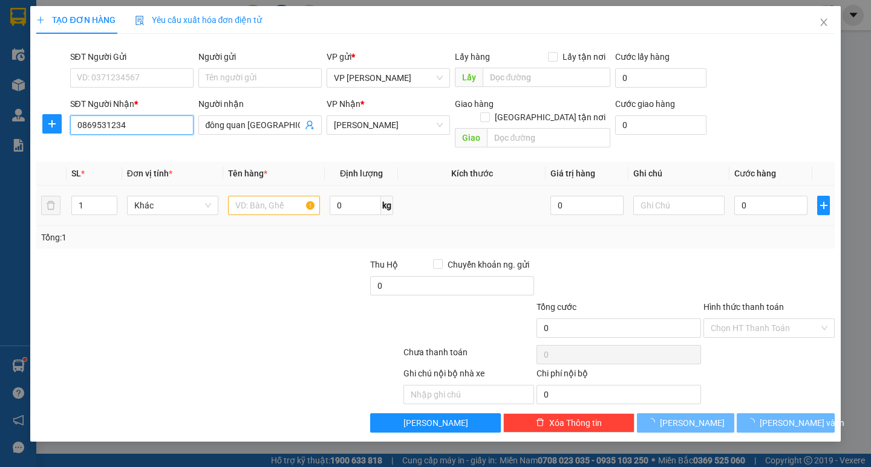
type input "0869531234"
click at [261, 196] on input "text" at bounding box center [273, 205] width 91 height 19
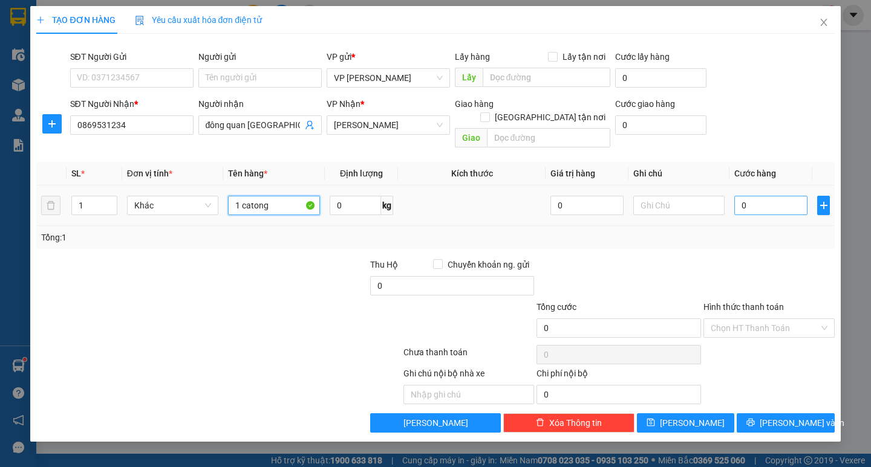
type input "1 catong"
click at [738, 196] on input "0" at bounding box center [770, 205] width 73 height 19
click at [734, 198] on input "0" at bounding box center [770, 205] width 73 height 19
type input "50"
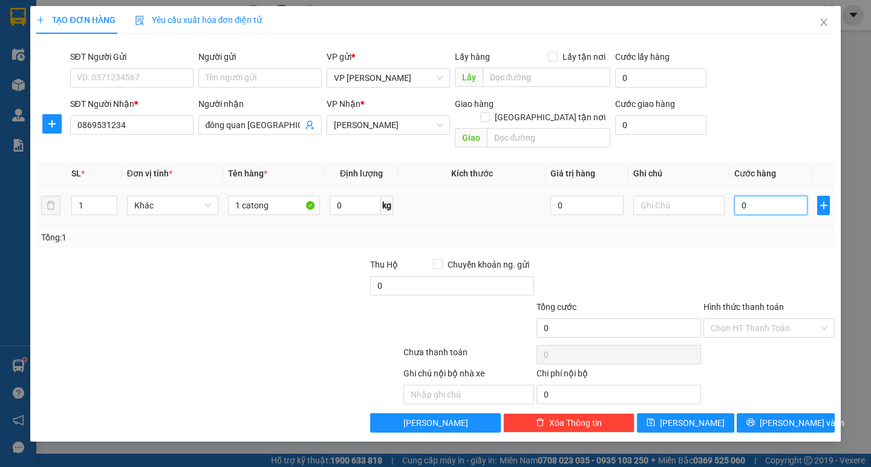
type input "50"
click at [772, 235] on div "Tổng: 1" at bounding box center [435, 237] width 798 height 23
type input "50.000"
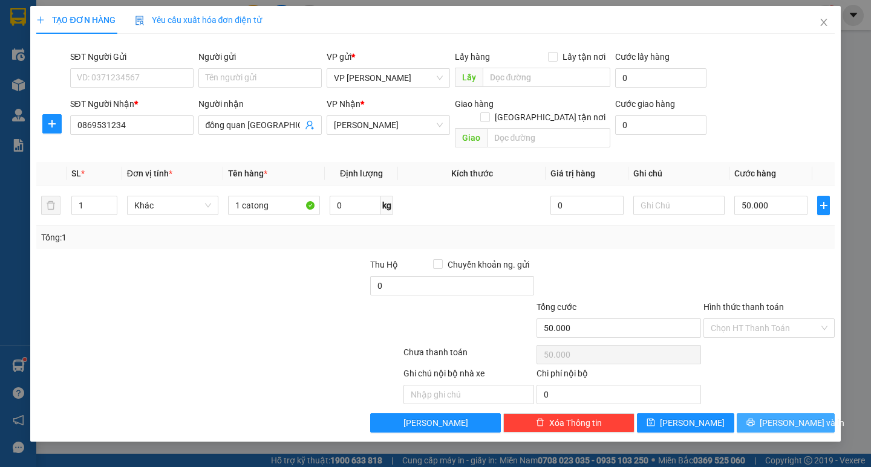
click at [796, 417] on span "[PERSON_NAME] và In" at bounding box center [801, 423] width 85 height 13
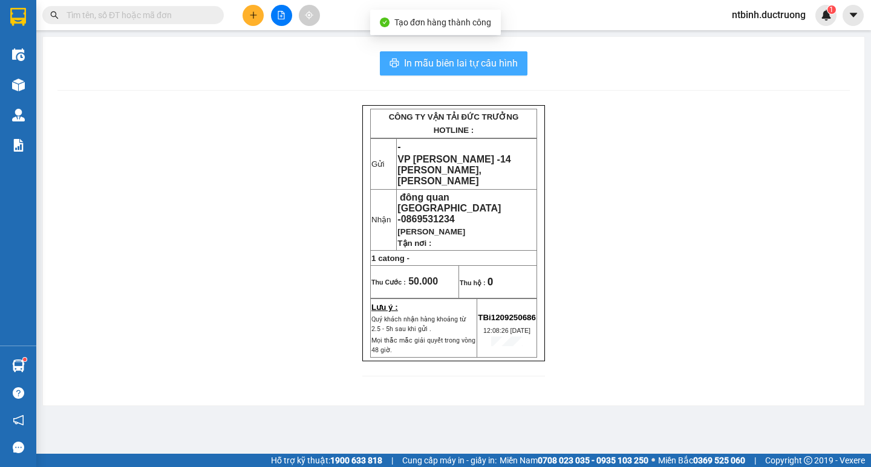
click at [465, 58] on span "In mẫu biên lai tự cấu hình" at bounding box center [461, 63] width 114 height 15
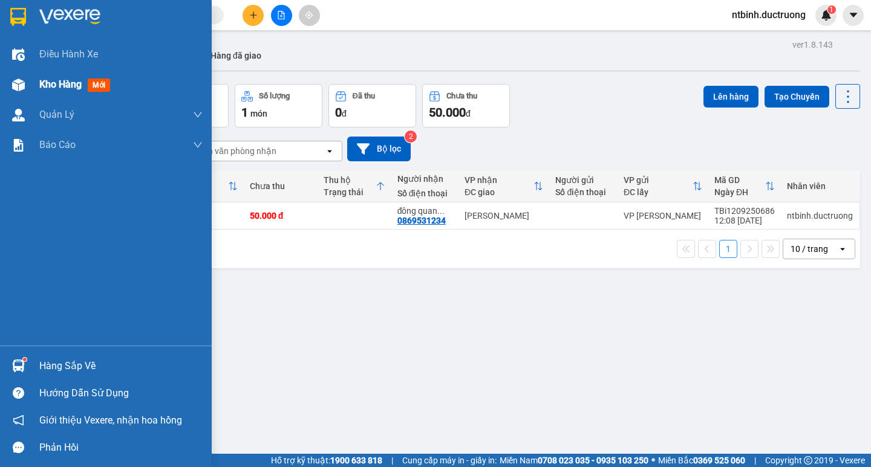
click at [45, 81] on span "Kho hàng" at bounding box center [60, 84] width 42 height 11
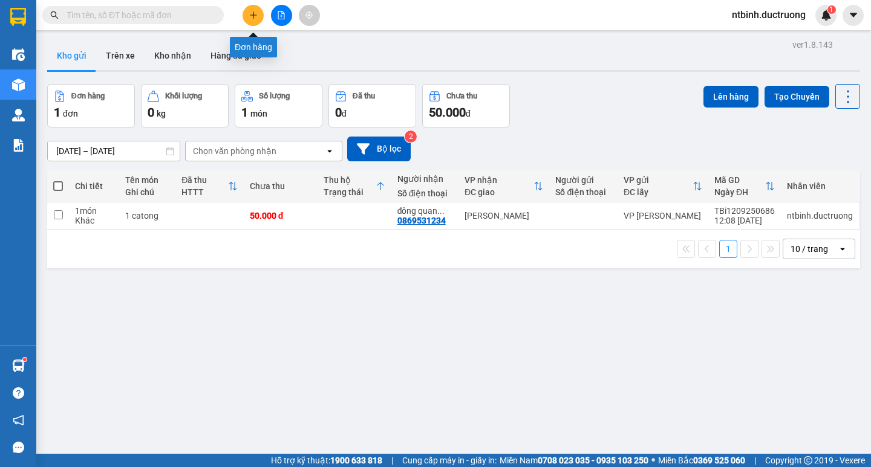
click at [252, 22] on button at bounding box center [252, 15] width 21 height 21
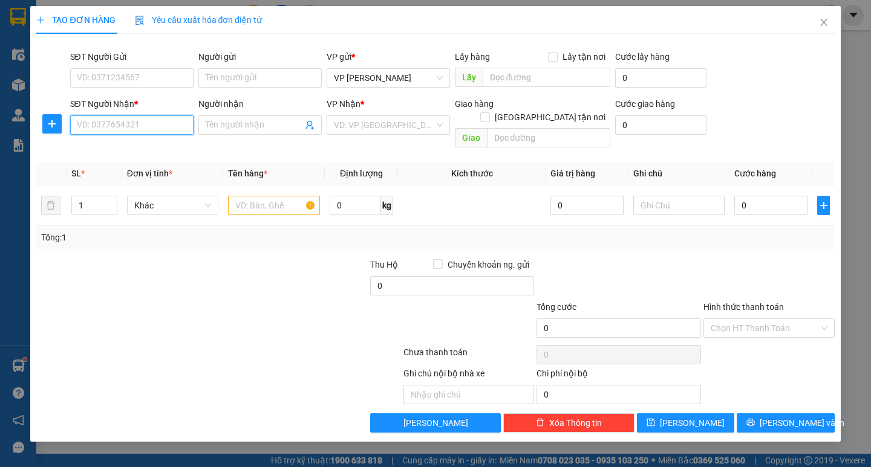
click at [119, 120] on input "SĐT Người Nhận *" at bounding box center [131, 124] width 123 height 19
click at [148, 141] on div "0988612181" at bounding box center [131, 149] width 123 height 19
type input "0988612181"
click at [272, 197] on input "text" at bounding box center [273, 205] width 91 height 19
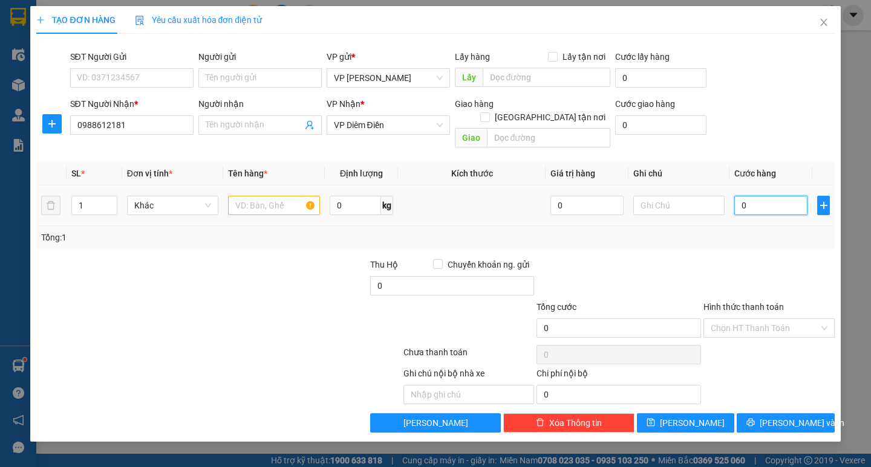
click at [758, 196] on input "0" at bounding box center [770, 205] width 73 height 19
type input "1"
type input "10"
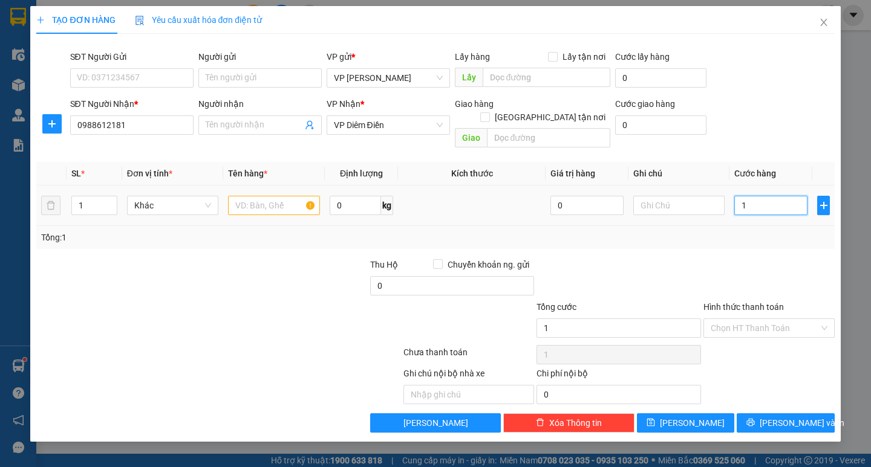
type input "10"
type input "100"
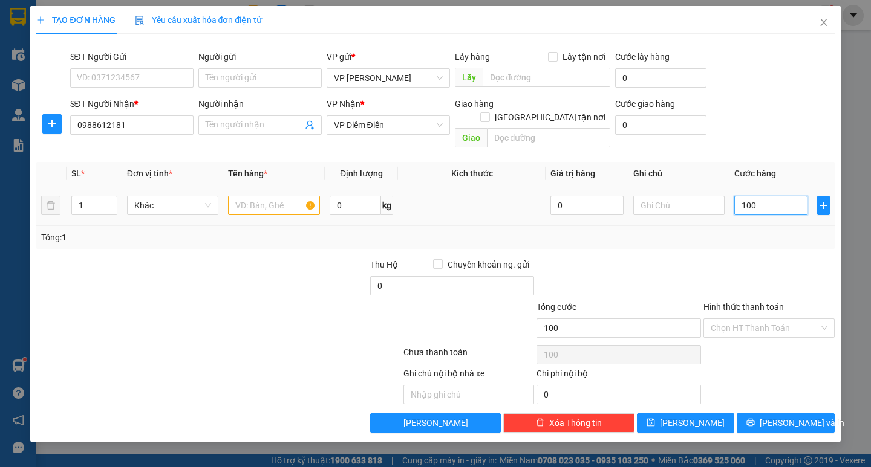
click at [758, 196] on input "100" at bounding box center [770, 205] width 73 height 19
type input "100.000"
click at [265, 196] on input "text" at bounding box center [273, 205] width 91 height 19
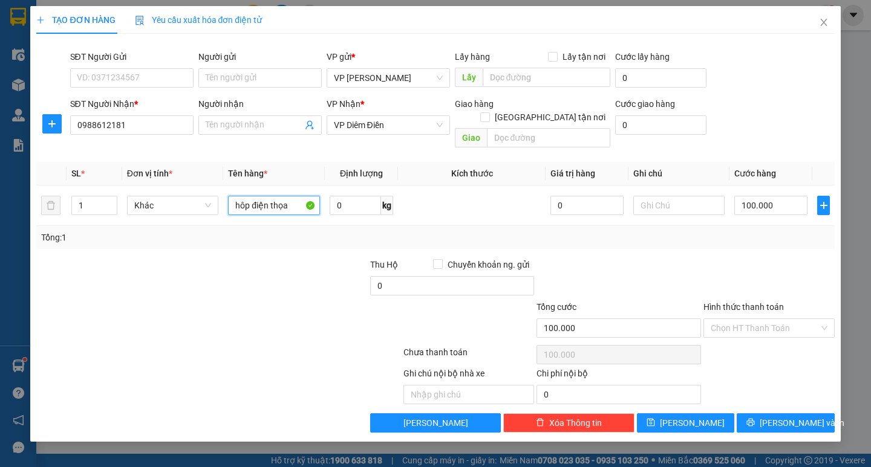
type input "hôp điện thoại"
click at [787, 417] on span "[PERSON_NAME] và In" at bounding box center [801, 423] width 85 height 13
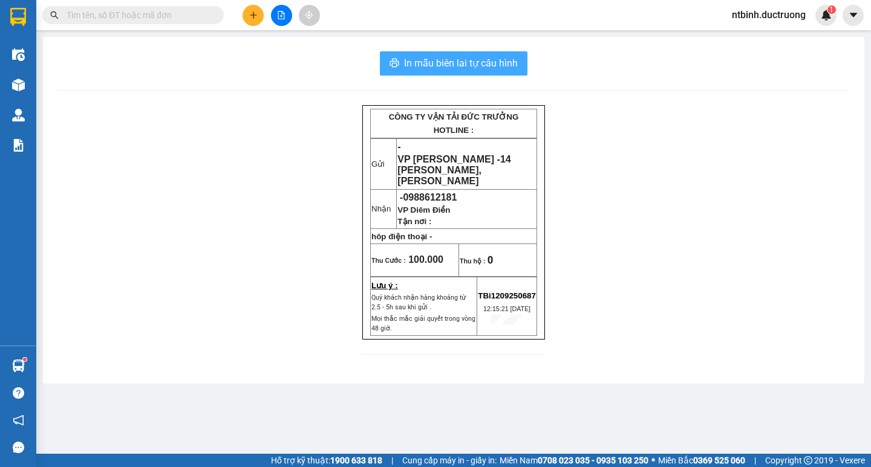
click at [435, 62] on span "In mẫu biên lai tự cấu hình" at bounding box center [461, 63] width 114 height 15
